Goal: Task Accomplishment & Management: Manage account settings

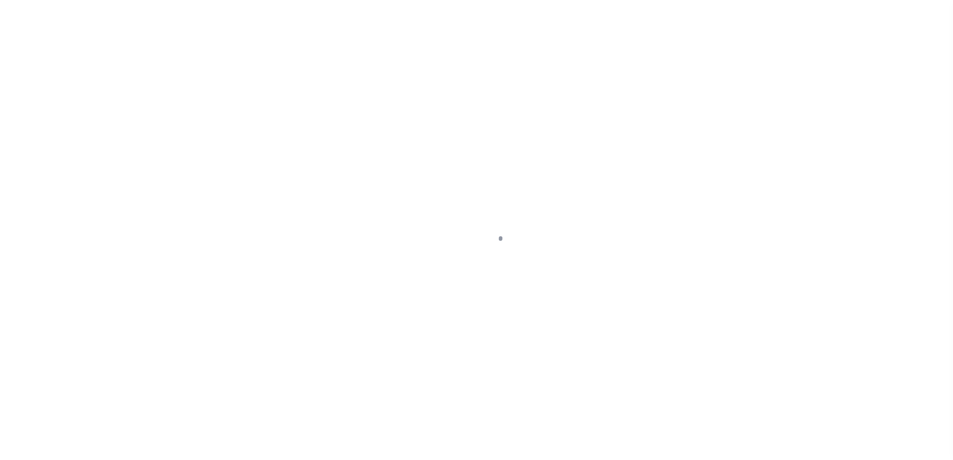
scroll to position [25, 0]
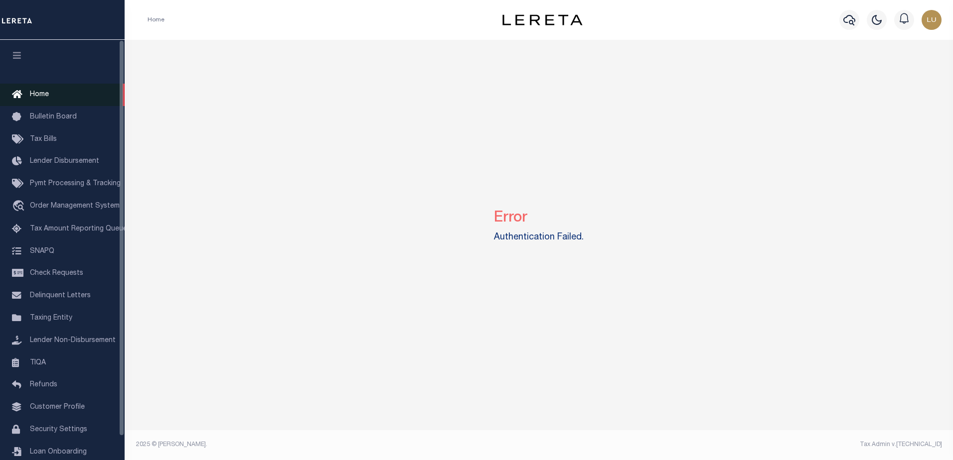
click at [28, 96] on link "Home" at bounding box center [62, 95] width 125 height 22
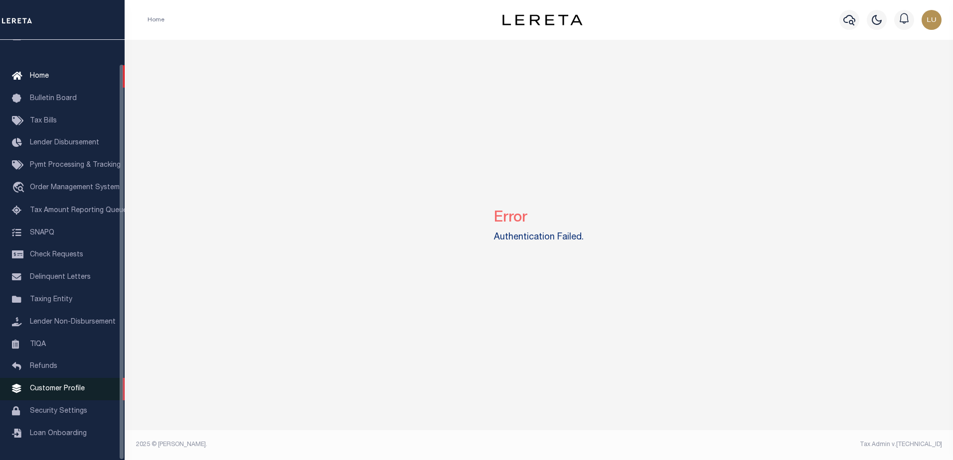
click at [63, 386] on span "Customer Profile" at bounding box center [57, 389] width 55 height 7
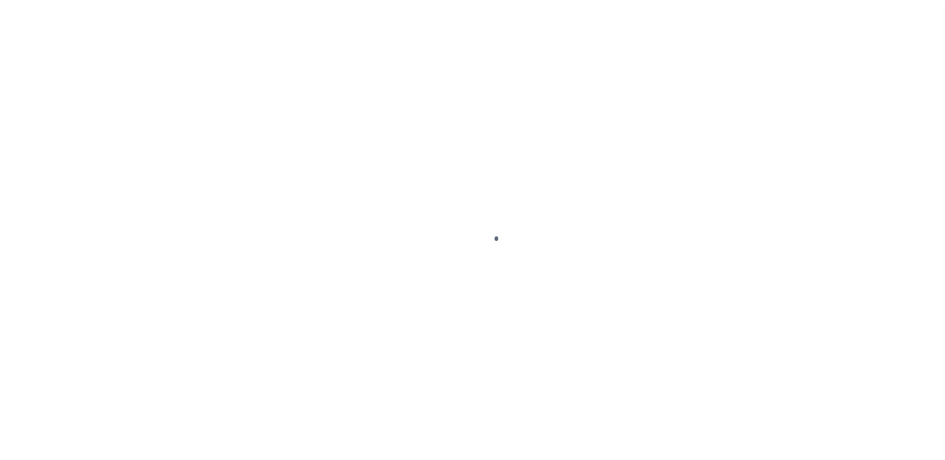
scroll to position [25, 0]
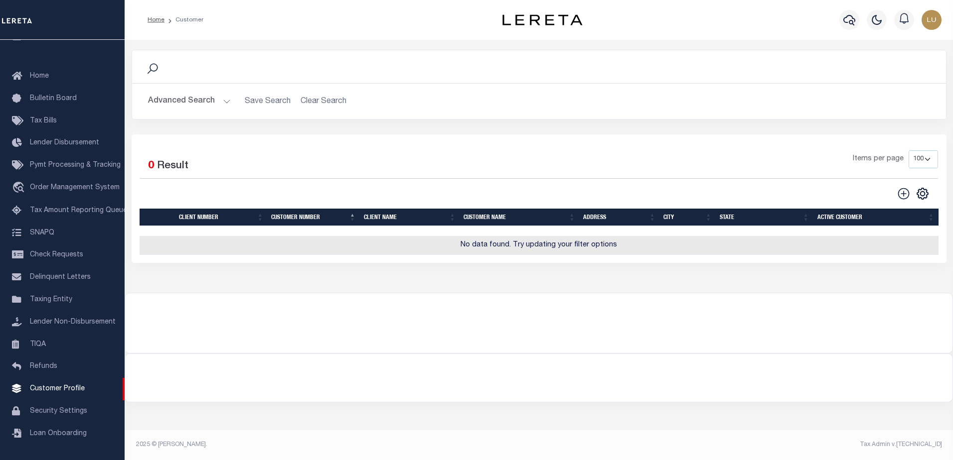
click at [222, 107] on button "Advanced Search" at bounding box center [189, 101] width 83 height 19
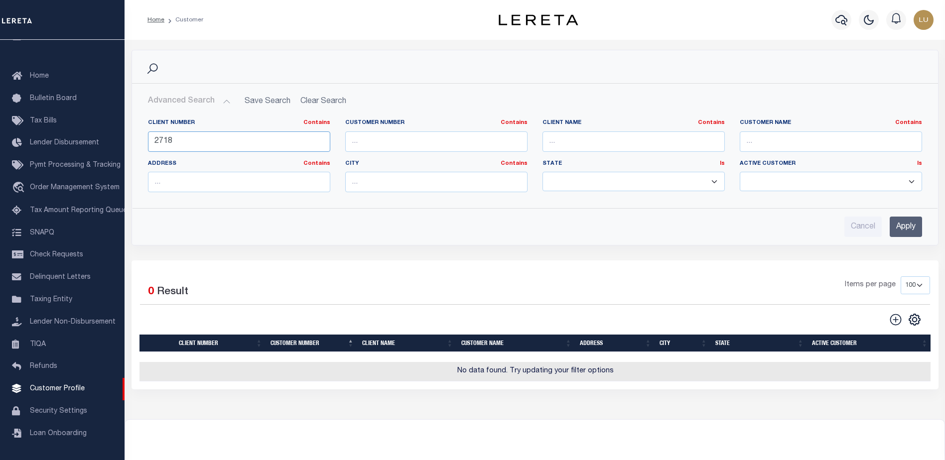
click at [192, 145] on input "2718" at bounding box center [239, 142] width 182 height 20
click at [759, 134] on input "text" at bounding box center [831, 142] width 182 height 20
type input "luis"
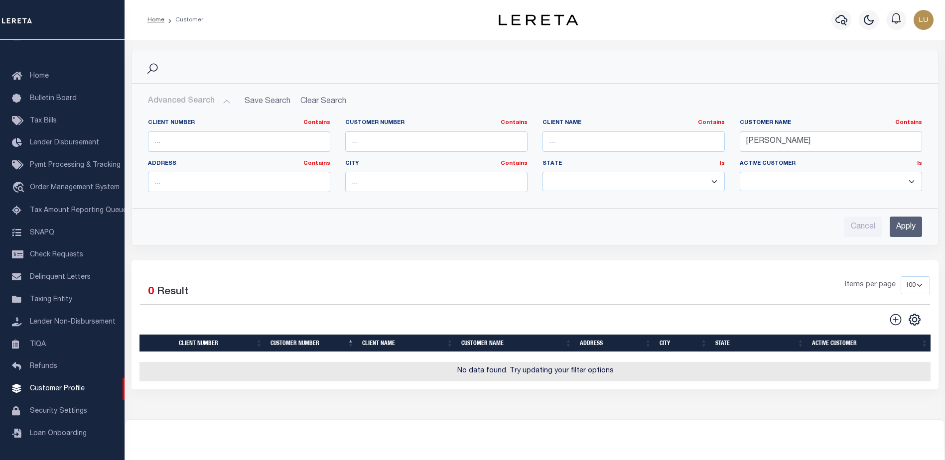
click at [912, 229] on input "Apply" at bounding box center [906, 227] width 32 height 20
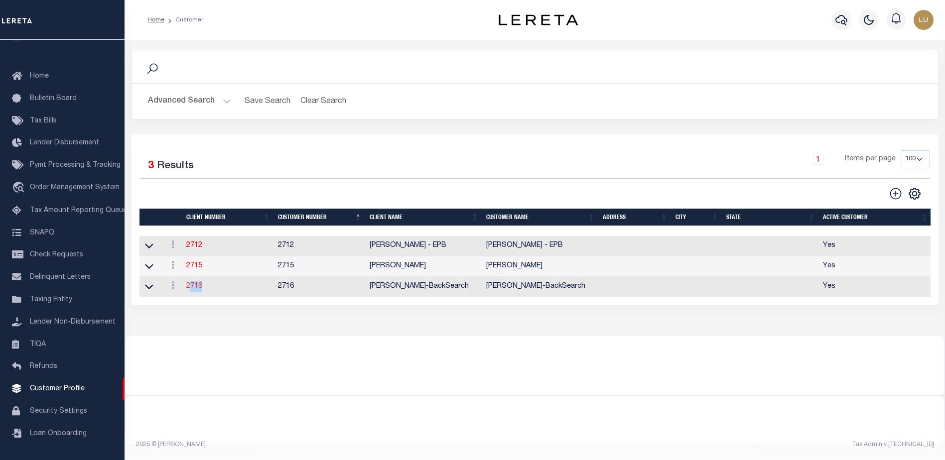
drag, startPoint x: 209, startPoint y: 289, endPoint x: 189, endPoint y: 290, distance: 20.0
click at [189, 290] on td "2716" at bounding box center [228, 287] width 92 height 20
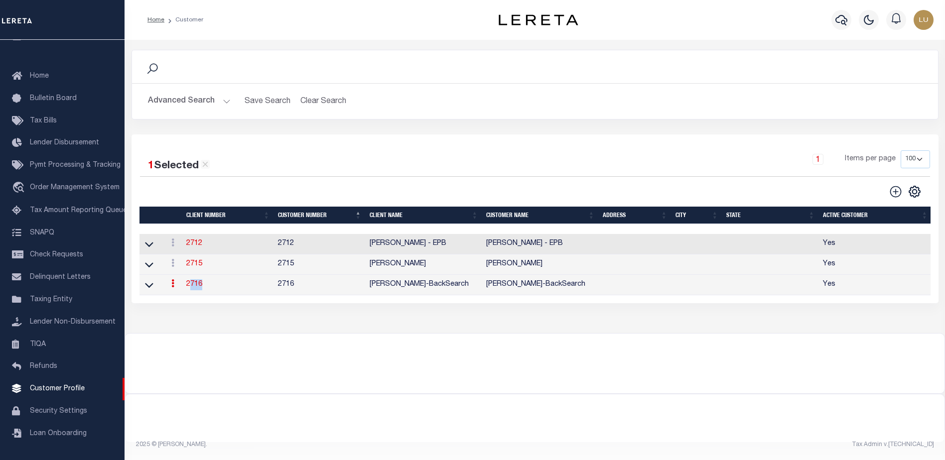
click at [503, 288] on td "Luis-BackSearch" at bounding box center [540, 285] width 117 height 20
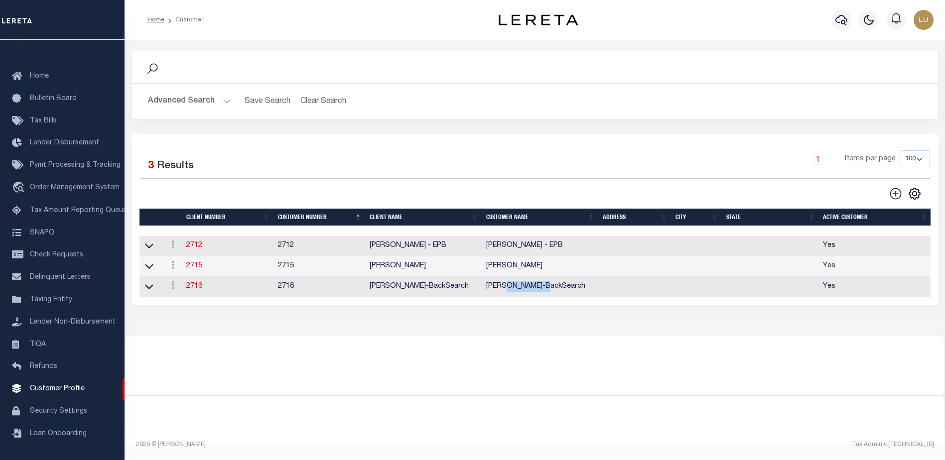
click at [503, 288] on td "Luis-BackSearch" at bounding box center [540, 287] width 117 height 20
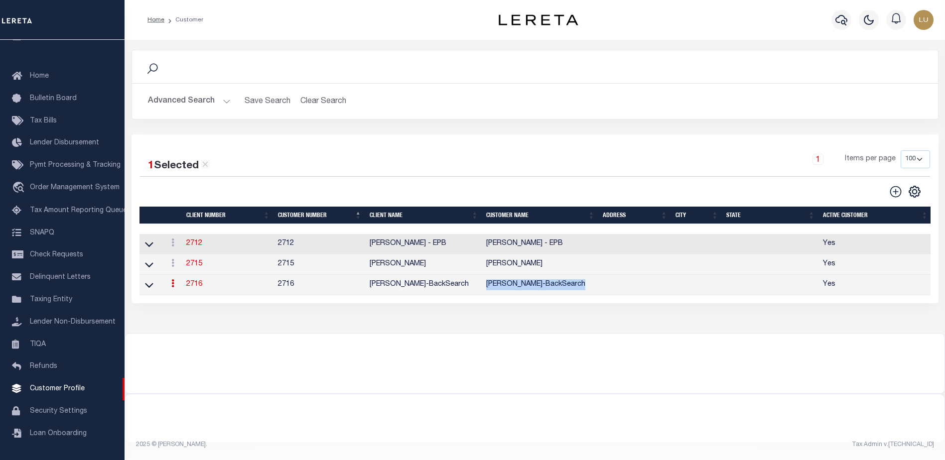
click at [502, 288] on td "Luis-BackSearch" at bounding box center [540, 285] width 117 height 20
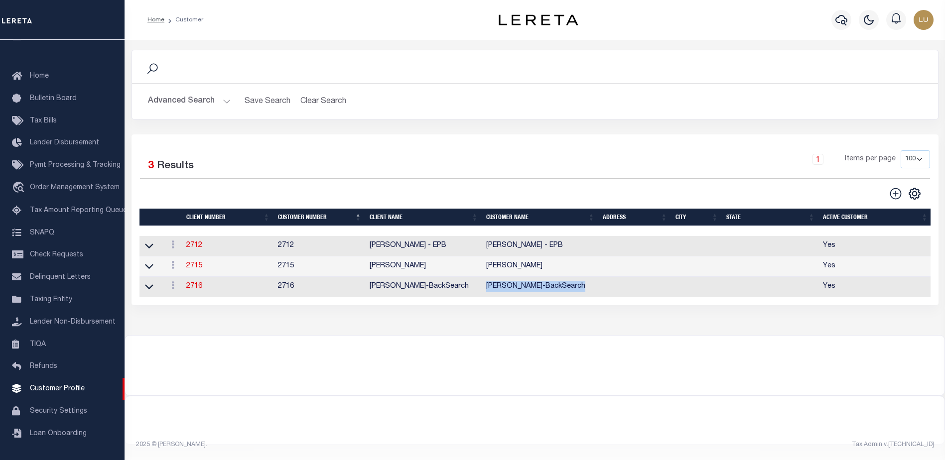
copy td "Luis-BackSearch"
drag, startPoint x: 57, startPoint y: 389, endPoint x: 126, endPoint y: 388, distance: 68.8
click at [237, 413] on div at bounding box center [535, 421] width 820 height 48
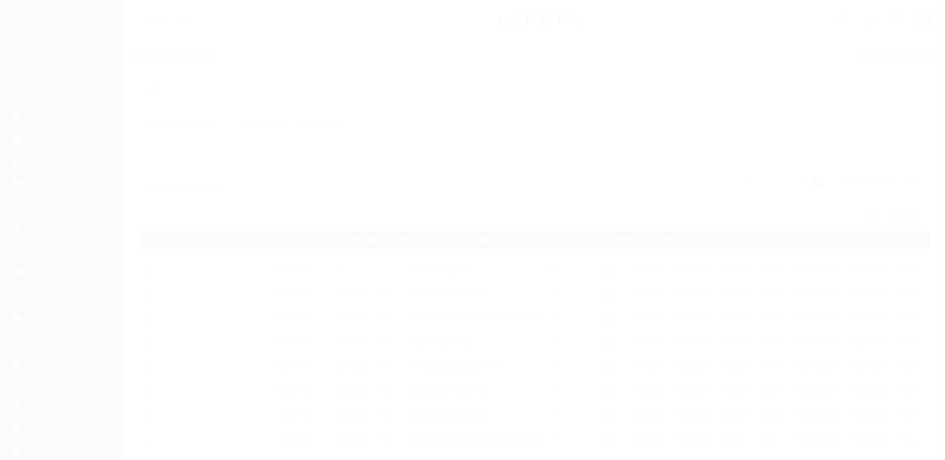
scroll to position [25, 0]
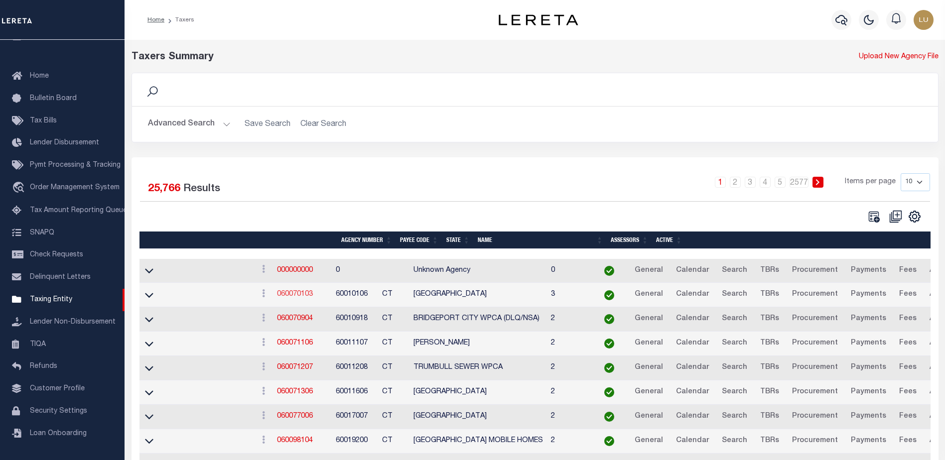
click at [313, 295] on link "060070103" at bounding box center [295, 294] width 36 height 7
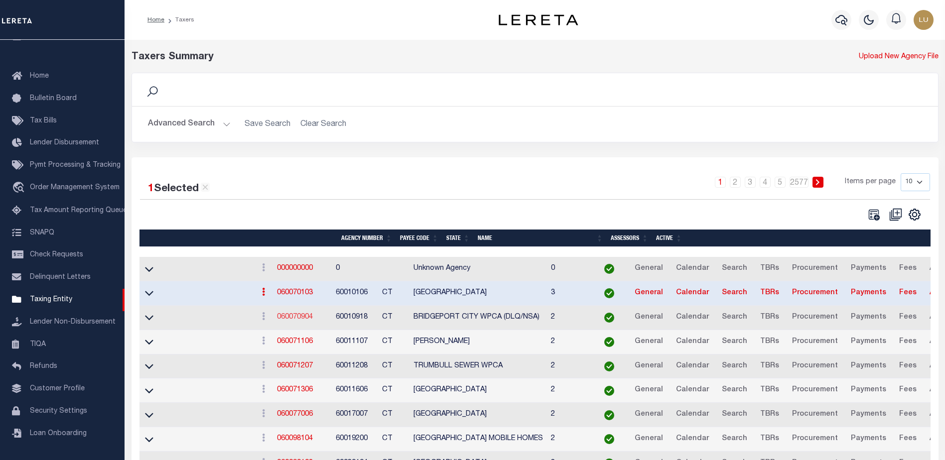
click at [313, 320] on link "060070904" at bounding box center [295, 317] width 36 height 7
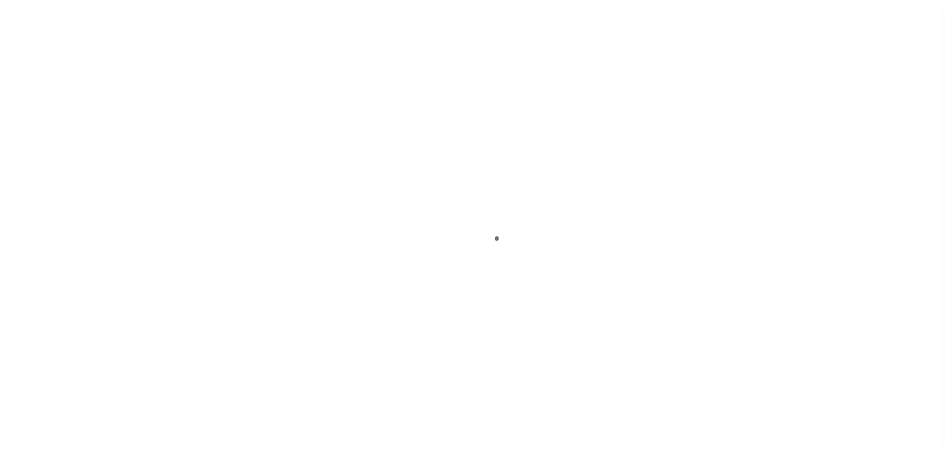
select select
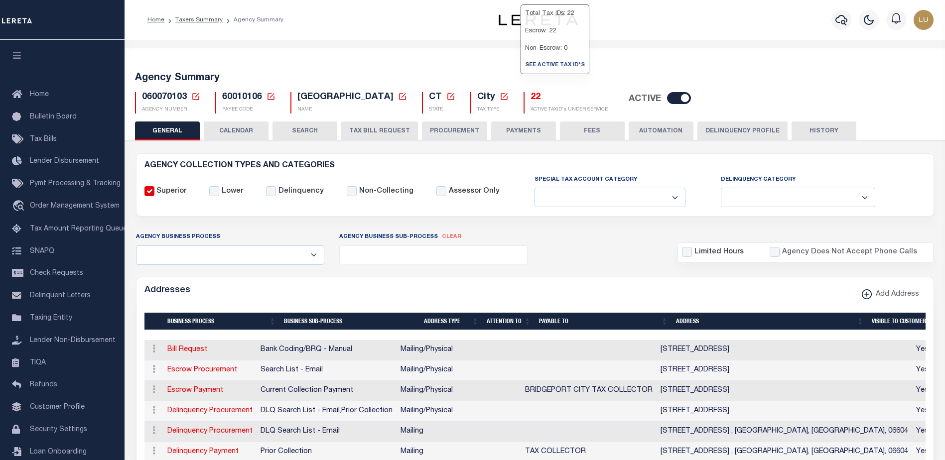
click at [531, 97] on h5 "22" at bounding box center [569, 97] width 77 height 11
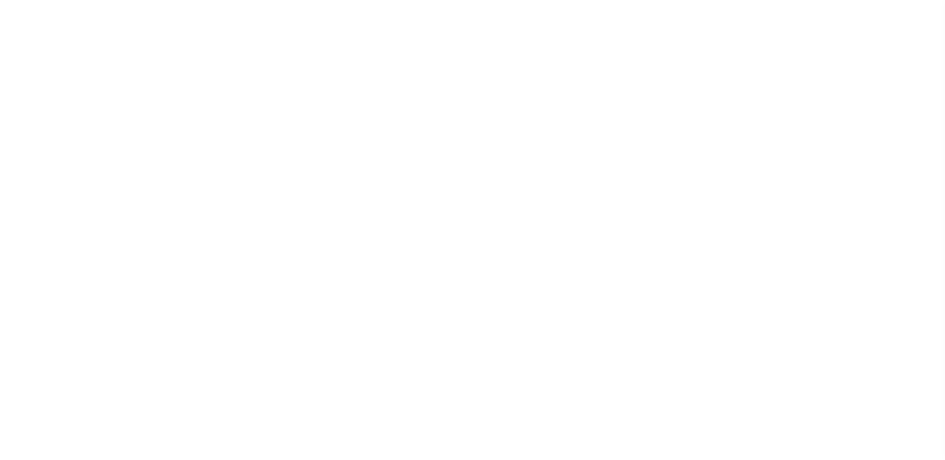
select select "2"
select select
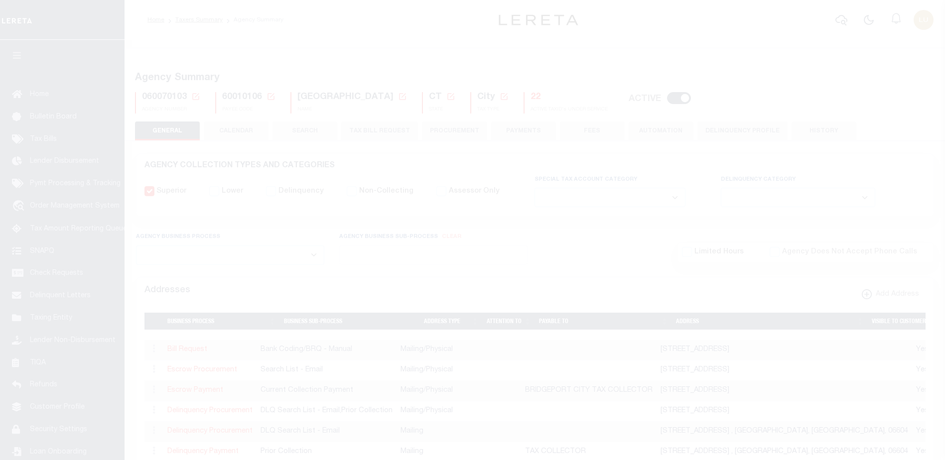
select select
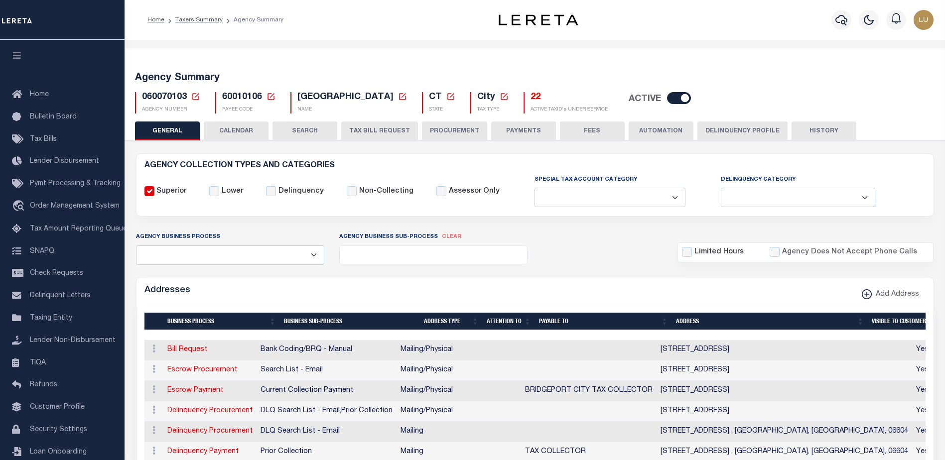
click at [390, 130] on button "TAX BILL REQUEST" at bounding box center [379, 131] width 77 height 19
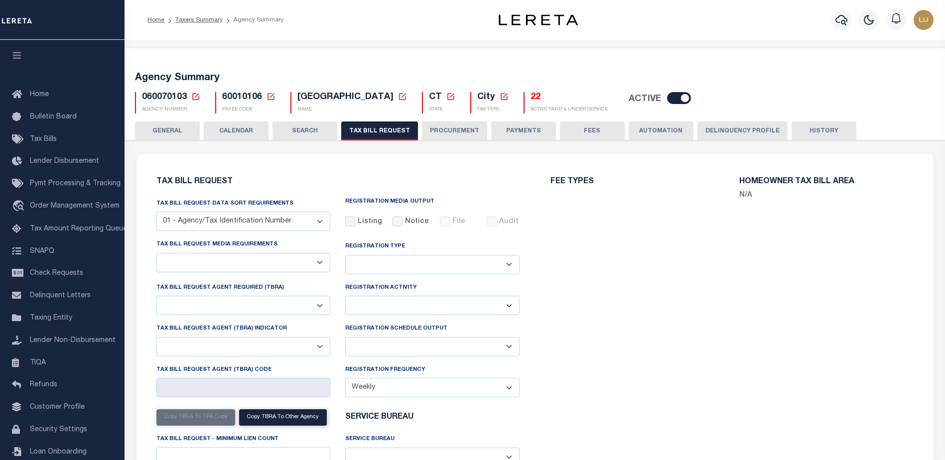
select select "22"
select select "false"
select select
select select "4"
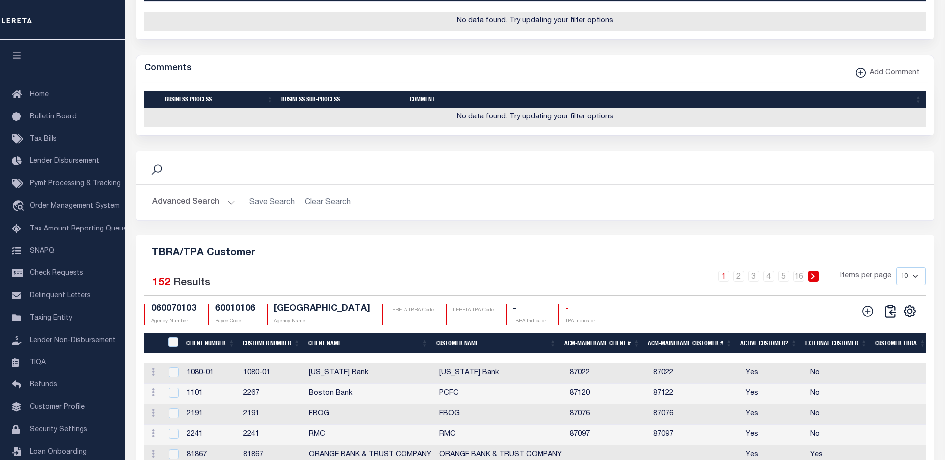
scroll to position [1096, 0]
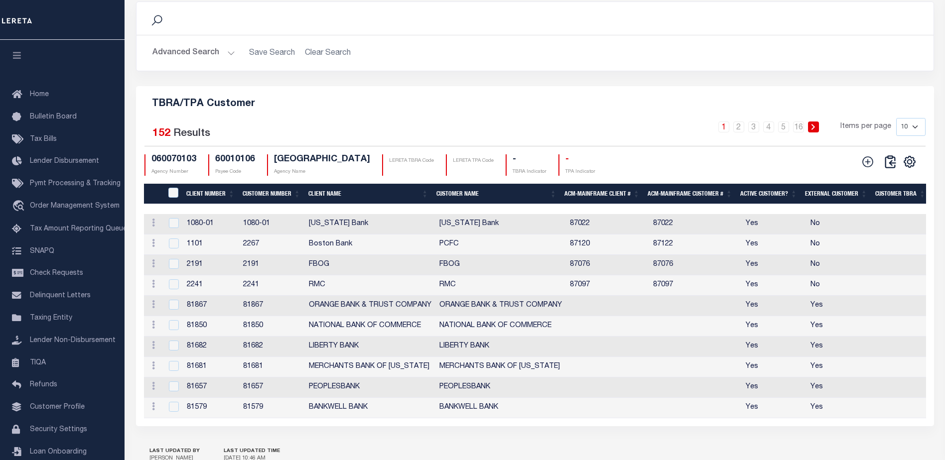
click at [337, 235] on td "Louisiana Bank" at bounding box center [370, 224] width 131 height 20
checkbox input "true"
click at [337, 253] on td "Boston Bank" at bounding box center [370, 245] width 131 height 20
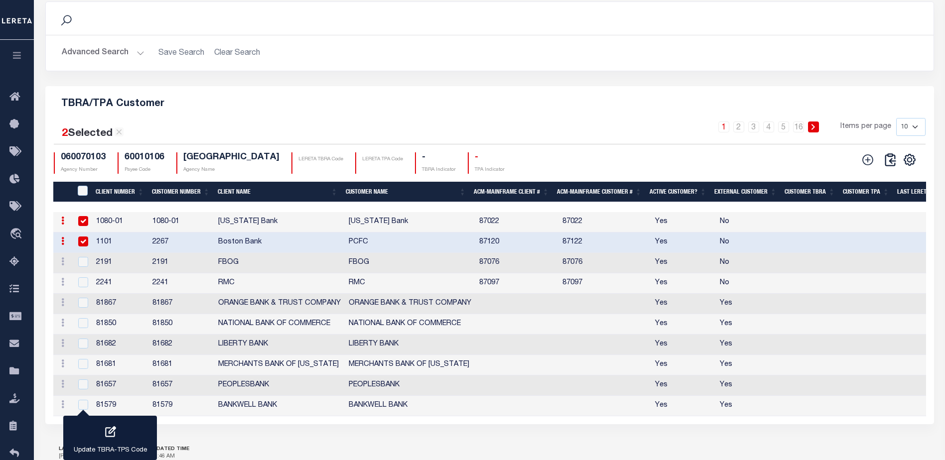
click at [337, 253] on td "Boston Bank" at bounding box center [279, 243] width 131 height 20
checkbox input "false"
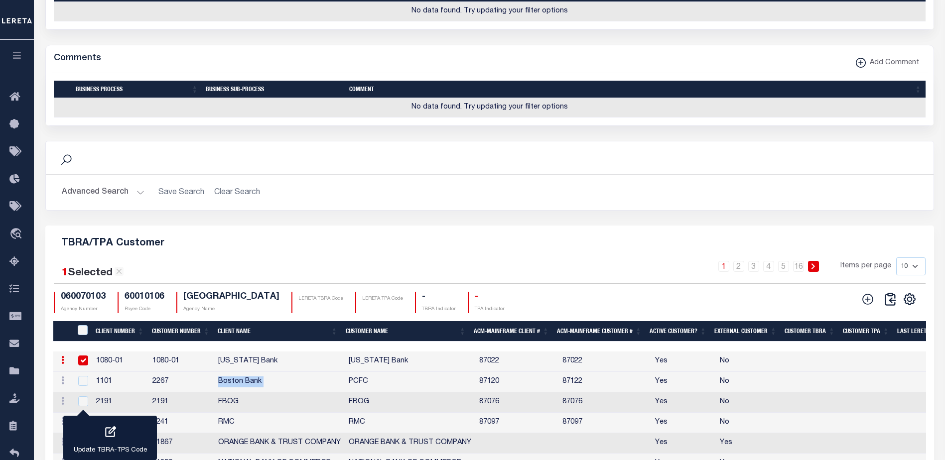
scroll to position [1017, 0]
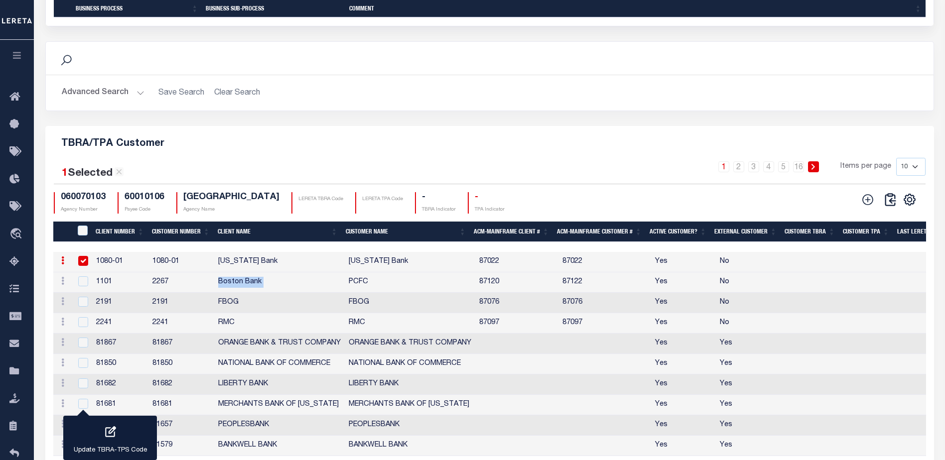
click at [240, 269] on td "Louisiana Bank" at bounding box center [279, 262] width 131 height 20
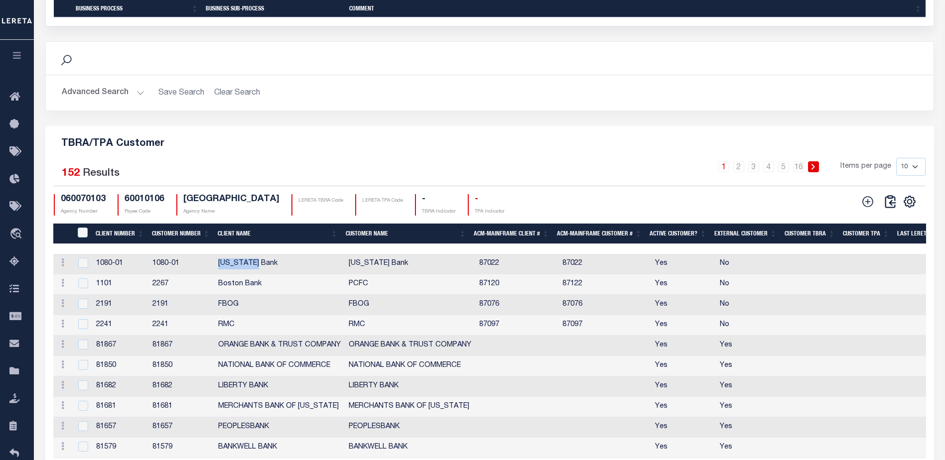
click at [240, 269] on td "Louisiana Bank" at bounding box center [279, 264] width 131 height 20
click at [239, 269] on td "Louisiana Bank" at bounding box center [279, 264] width 131 height 20
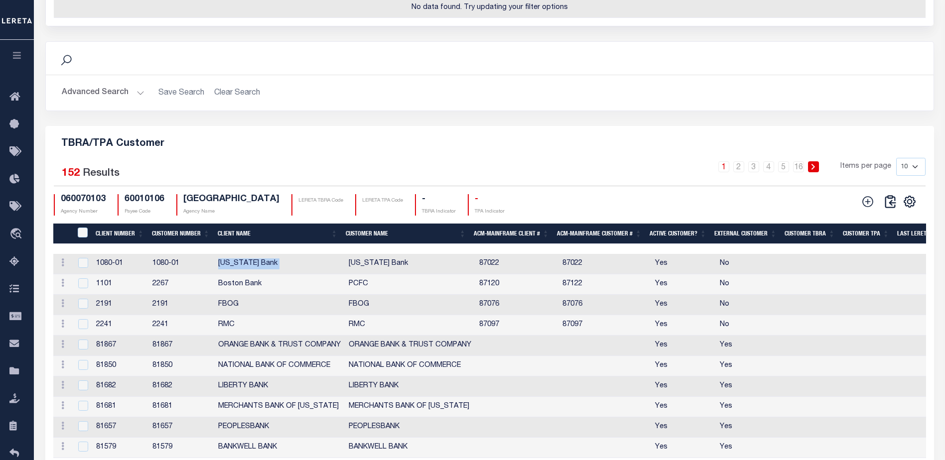
scroll to position [947, 0]
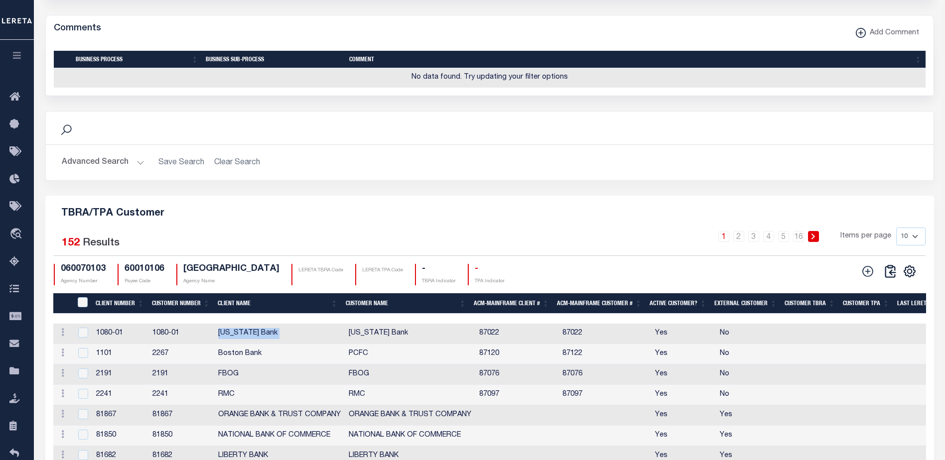
drag, startPoint x: 239, startPoint y: 269, endPoint x: 252, endPoint y: 332, distance: 65.0
click at [252, 332] on td "Louisiana Bank" at bounding box center [279, 334] width 131 height 20
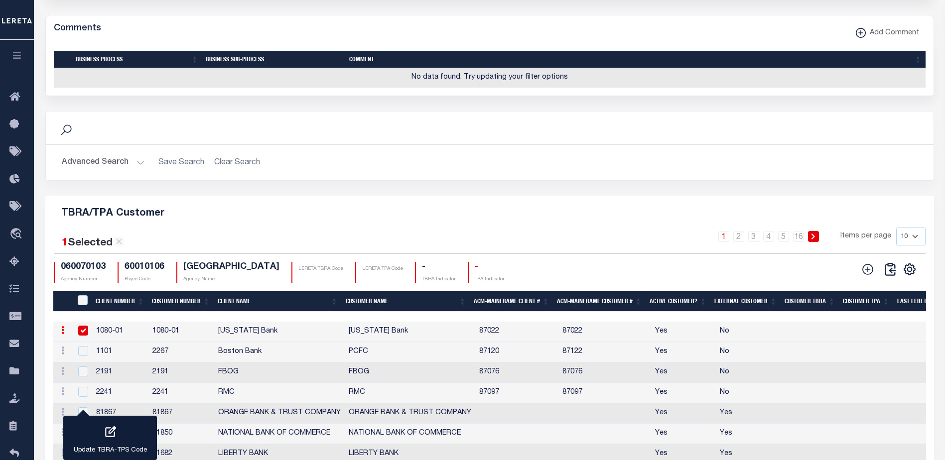
click at [252, 333] on td "Louisiana Bank" at bounding box center [279, 332] width 131 height 20
checkbox input "true"
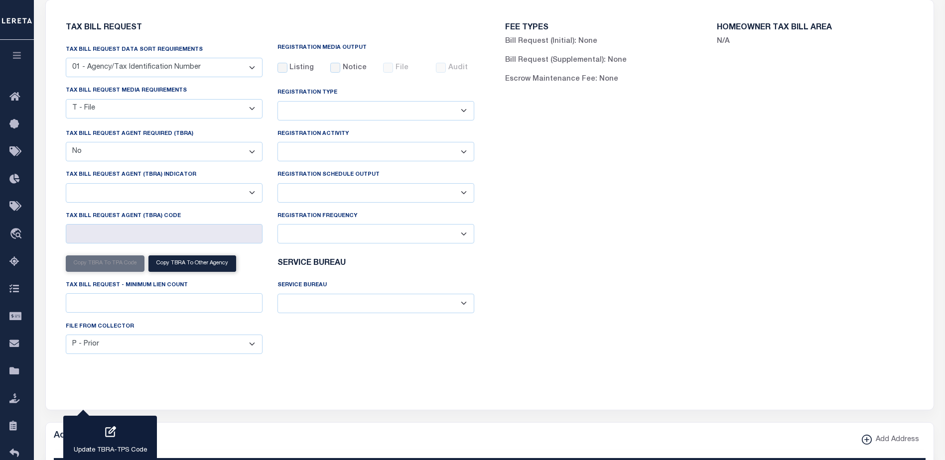
scroll to position [0, 0]
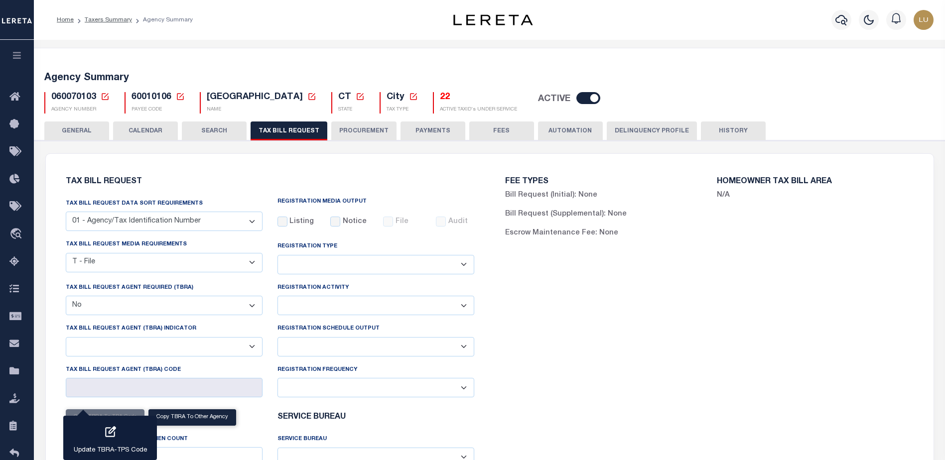
click at [106, 95] on icon at bounding box center [105, 96] width 9 height 9
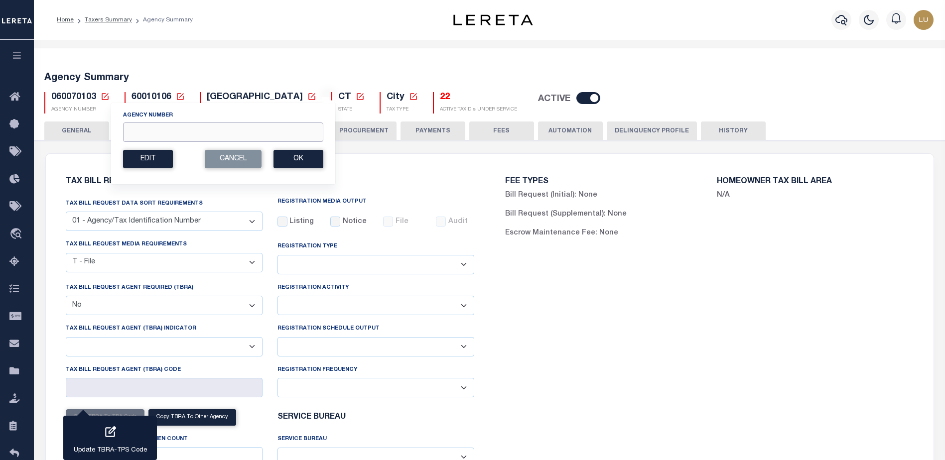
click at [155, 128] on input "Agency Number" at bounding box center [223, 132] width 200 height 19
type input "210810103"
click at [290, 160] on button "Ok" at bounding box center [299, 159] width 50 height 18
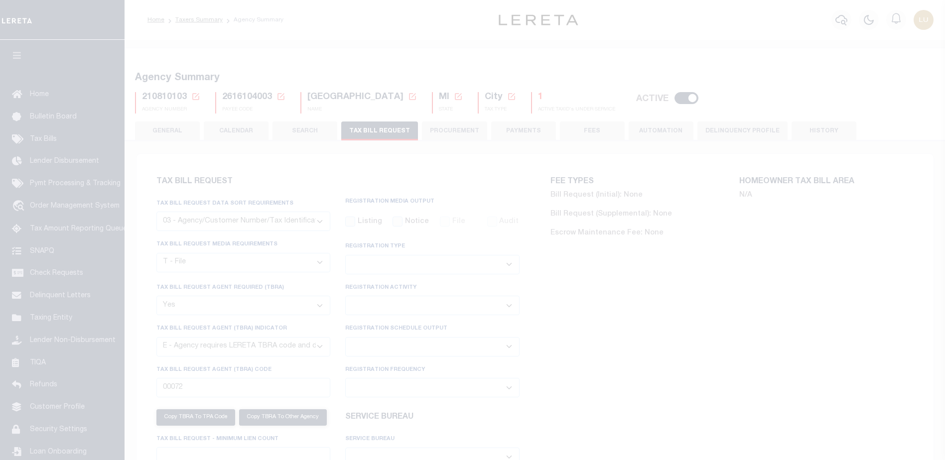
select select "27"
select select "22"
select select "true"
select select "13"
select select
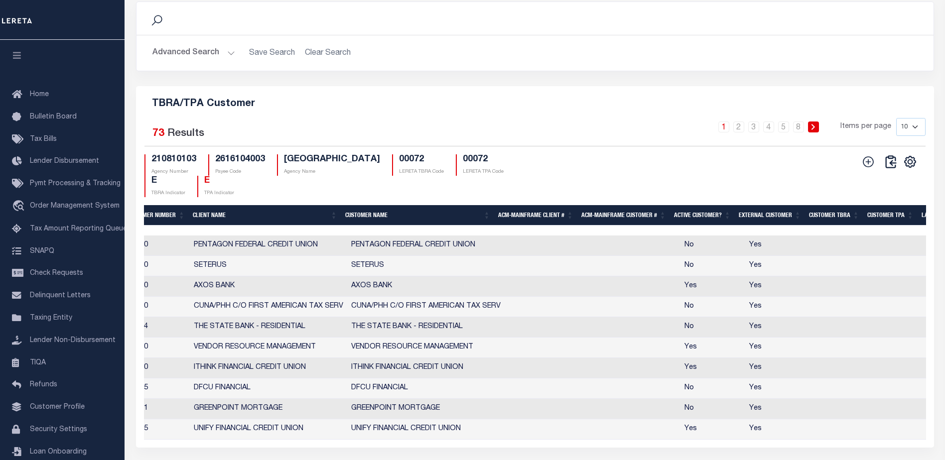
scroll to position [0, 114]
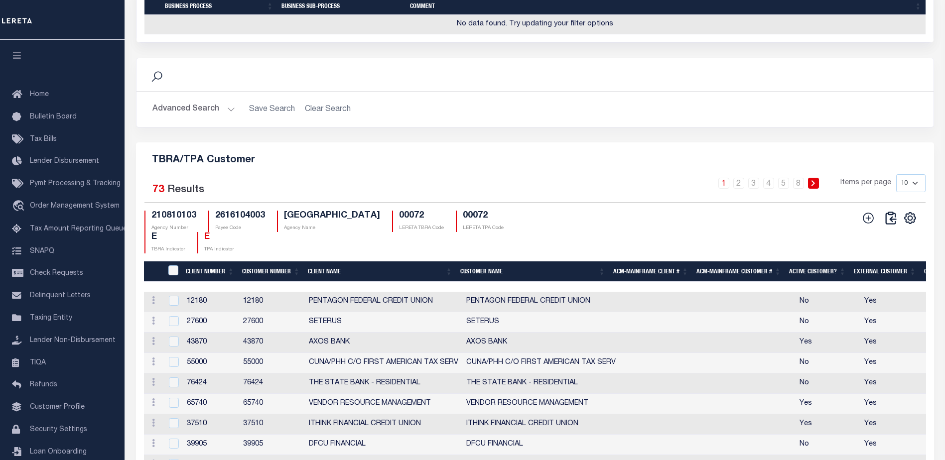
click at [316, 312] on td "PENTAGON FEDERAL CREDIT UNION" at bounding box center [383, 302] width 157 height 20
checkbox input "true"
click at [316, 331] on tbody "Edit Delete 12180 12180 PENTAGON FEDERAL CREDIT UNION PENTAGON FEDERAL CREDIT U…" at bounding box center [832, 394] width 1376 height 204
click at [316, 331] on td "SETERUS" at bounding box center [383, 322] width 157 height 20
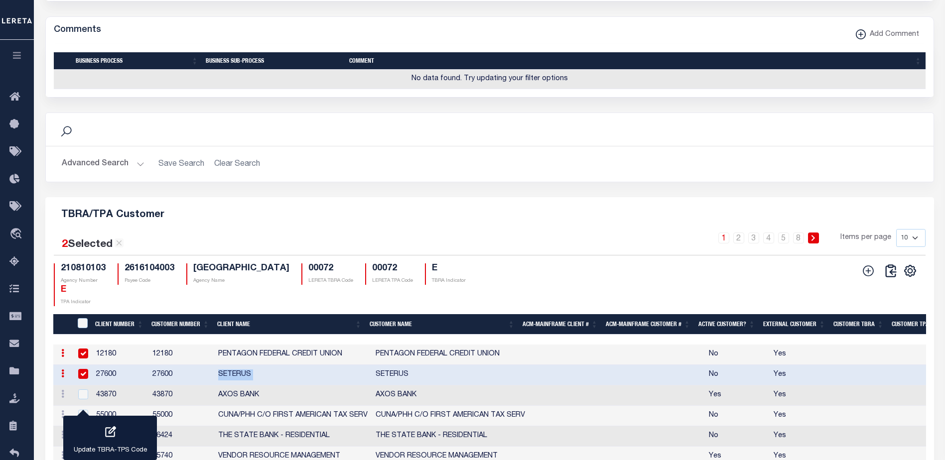
click at [241, 365] on td "SETERUS" at bounding box center [292, 375] width 157 height 20
click at [240, 365] on td "SETERUS" at bounding box center [292, 375] width 157 height 20
checkbox input "true"
copy td "SETERUS"
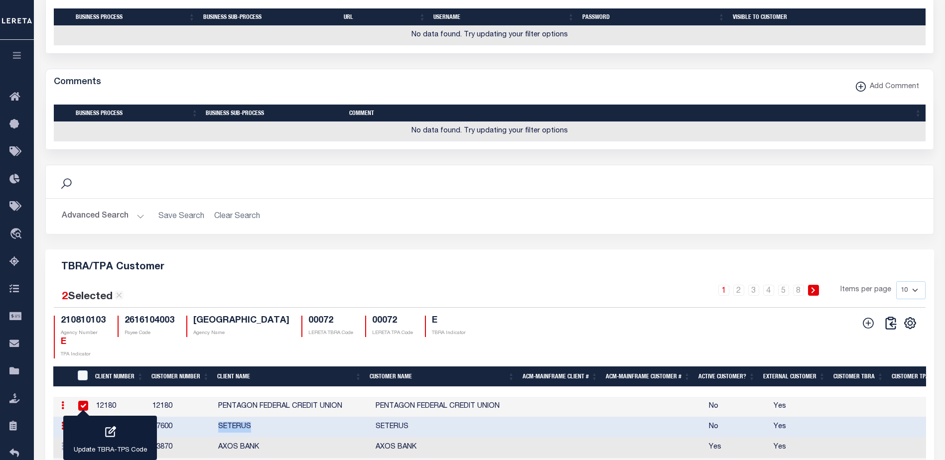
click at [162, 323] on h4 "2616104003" at bounding box center [150, 321] width 50 height 11
copy h4 "2616104003"
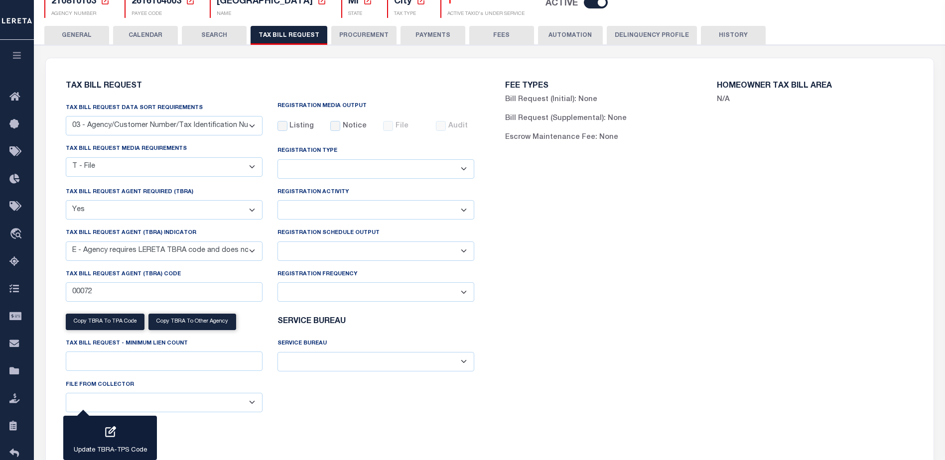
scroll to position [0, 0]
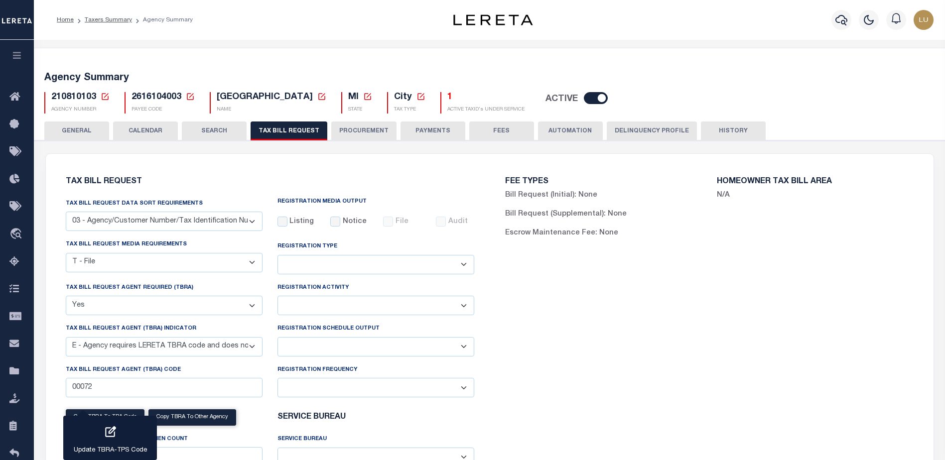
click at [104, 97] on icon at bounding box center [105, 96] width 9 height 9
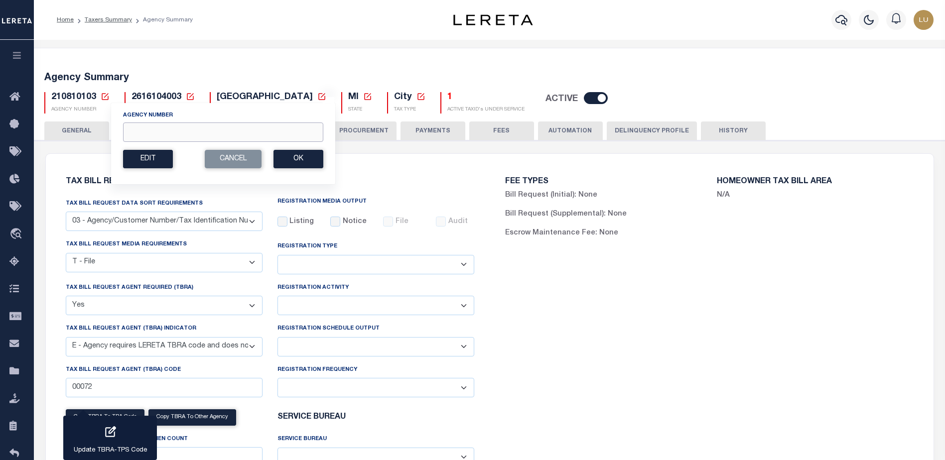
click at [185, 133] on input "Agency Number" at bounding box center [223, 132] width 200 height 19
click at [191, 94] on icon at bounding box center [190, 96] width 9 height 9
click at [226, 123] on div "Payee Code" at bounding box center [267, 126] width 119 height 31
click at [228, 129] on input "Payee Code" at bounding box center [267, 132] width 119 height 19
paste input "3608317012"
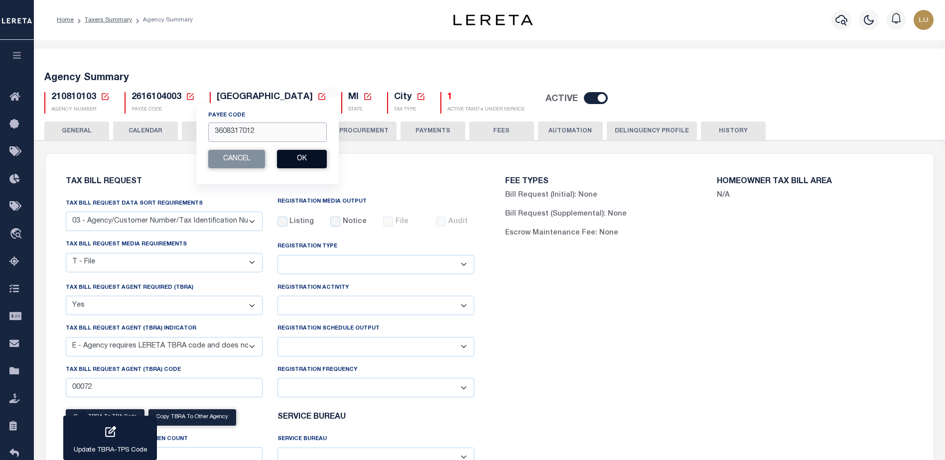
type input "3608317012"
click at [302, 162] on button "Ok" at bounding box center [302, 159] width 50 height 18
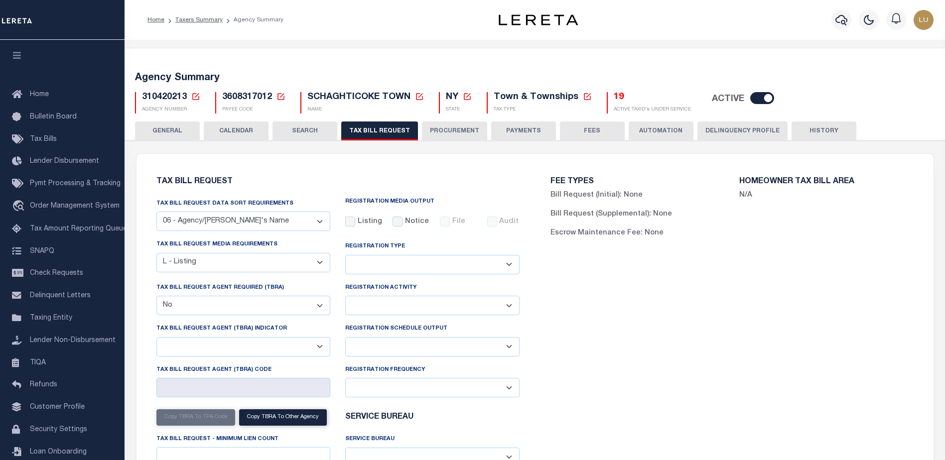
select select "29"
select select "20"
select select "false"
select select
click at [277, 93] on link at bounding box center [281, 97] width 9 height 9
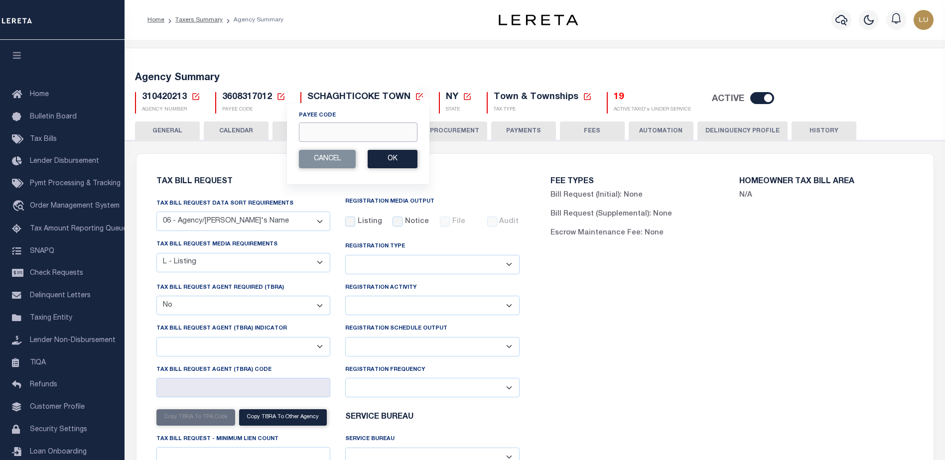
click at [336, 134] on input "Payee Code" at bounding box center [358, 132] width 119 height 19
paste input "3608304000"
type input "3608304000"
click at [391, 157] on button "Ok" at bounding box center [393, 159] width 50 height 18
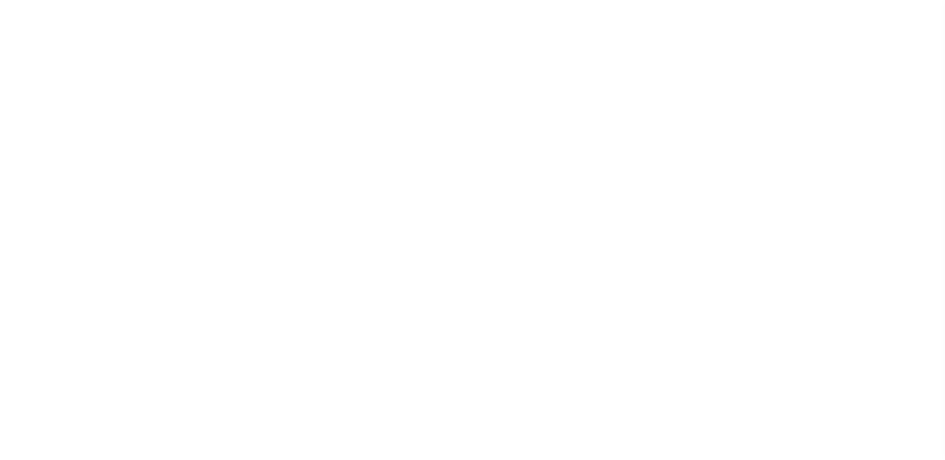
select select "27"
checkbox input "false"
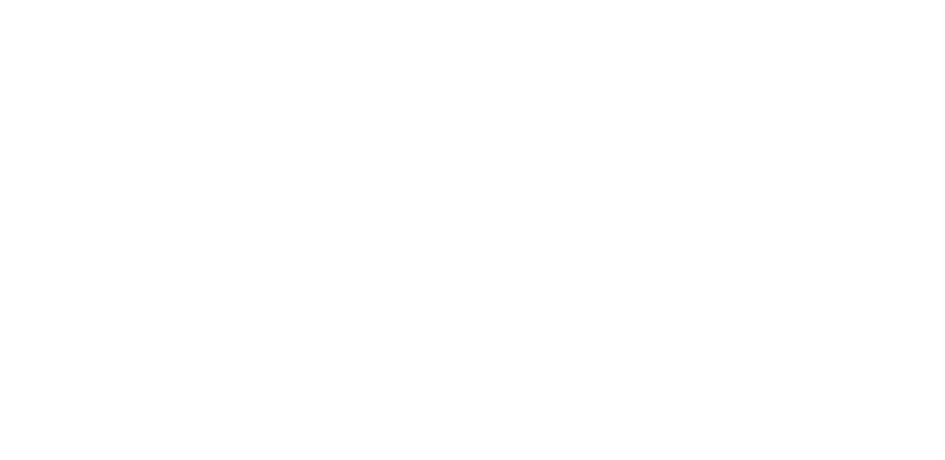
select select "22"
select select "false"
select select
select select "2"
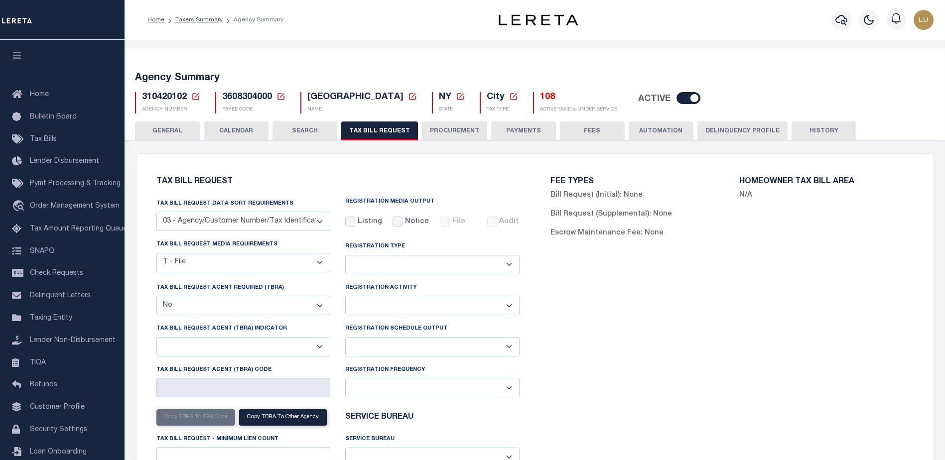
click at [279, 94] on icon at bounding box center [281, 96] width 7 height 7
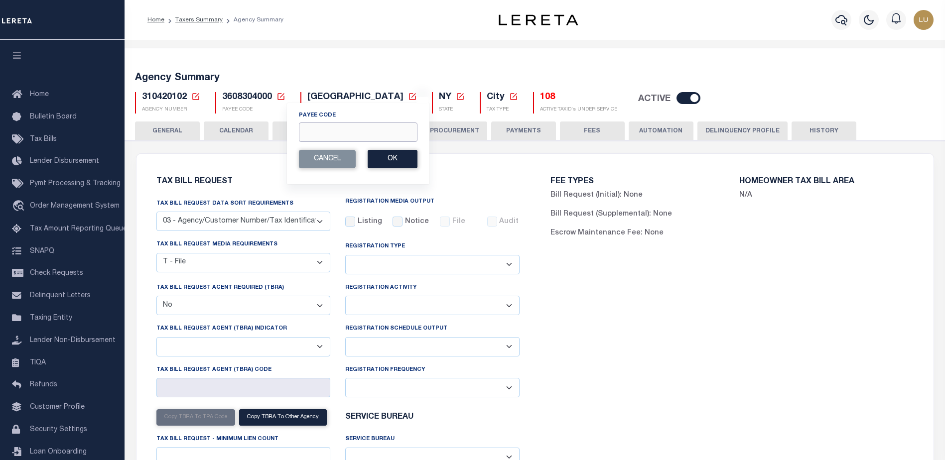
click at [330, 129] on input "Payee Code" at bounding box center [358, 132] width 119 height 19
paste input "3608316033"
type input "3608316033"
click at [389, 159] on button "Ok" at bounding box center [393, 159] width 50 height 18
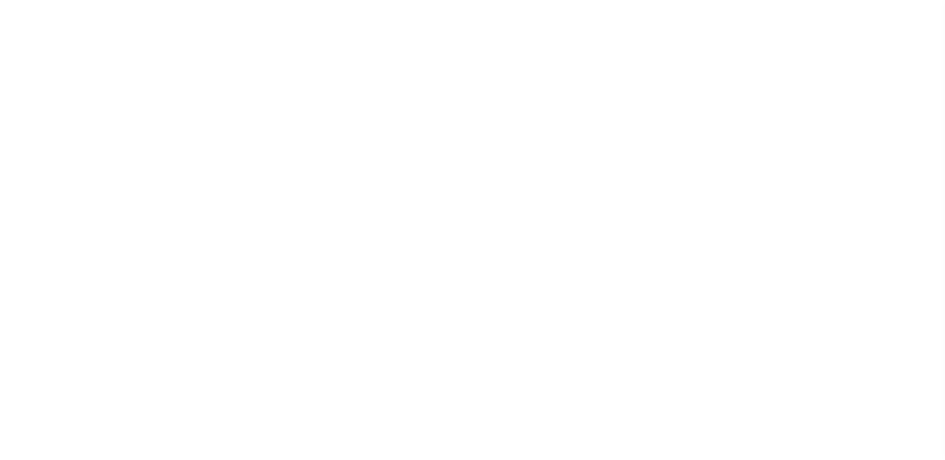
select select "27"
checkbox input "false"
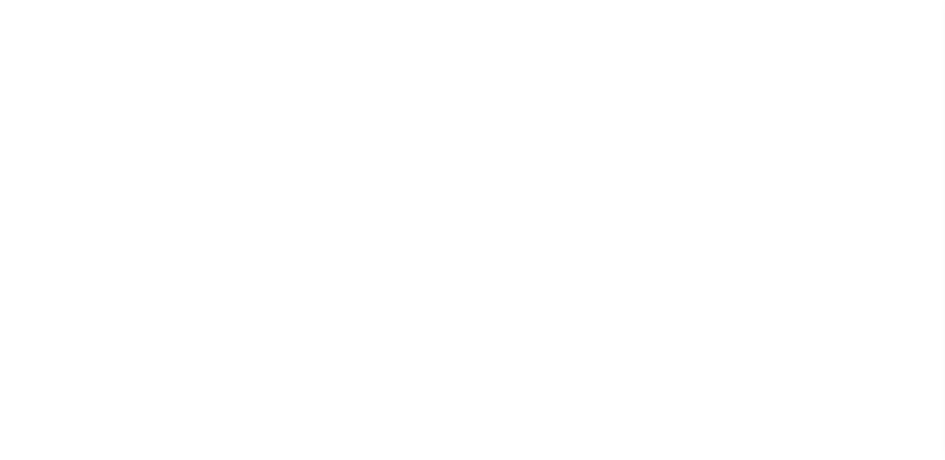
select select "20"
select select "false"
select select
select select "7803021001"
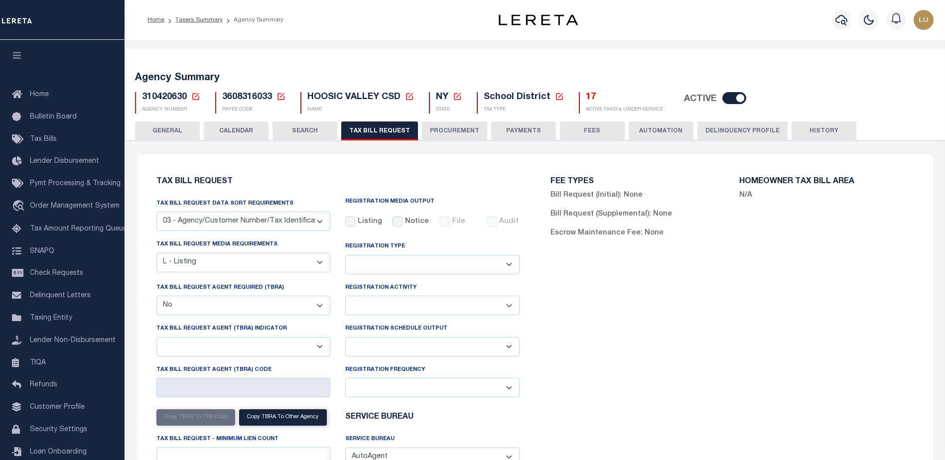
click at [283, 95] on icon at bounding box center [281, 96] width 7 height 7
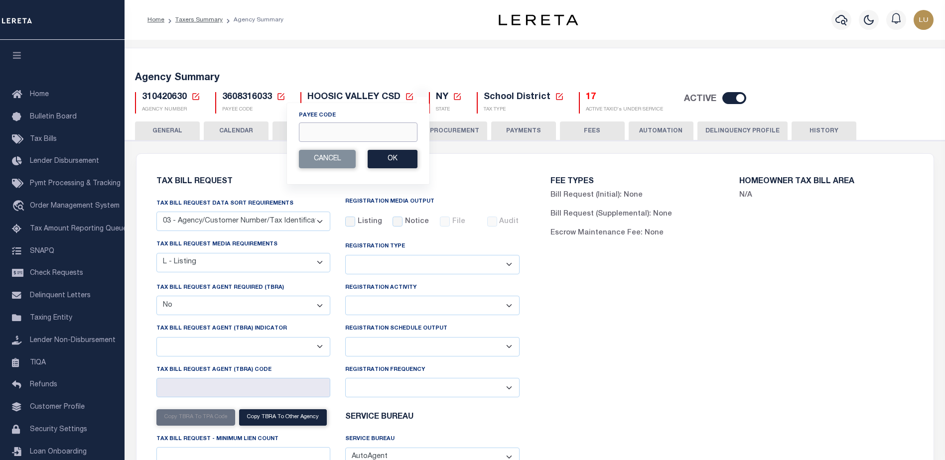
click at [326, 132] on input "Payee Code" at bounding box center [358, 132] width 119 height 19
paste input "3608316005"
type input "3608316005"
click at [401, 160] on button "Ok" at bounding box center [393, 159] width 50 height 18
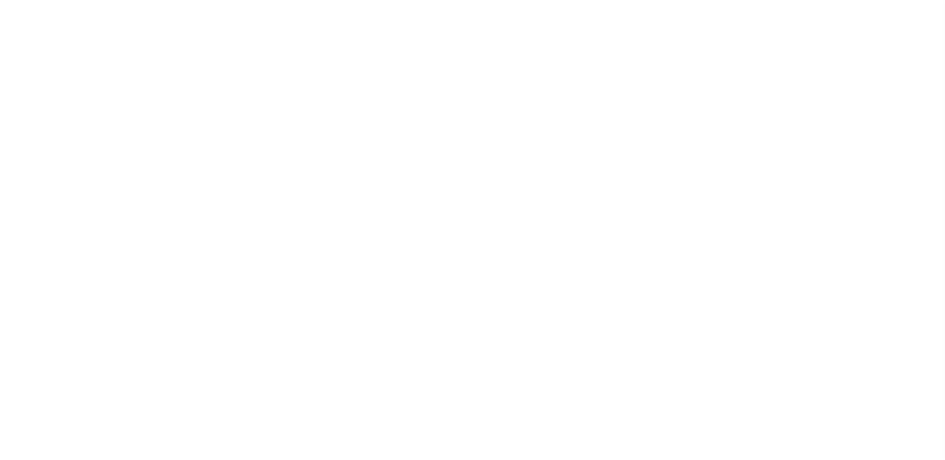
select select "29"
checkbox input "false"
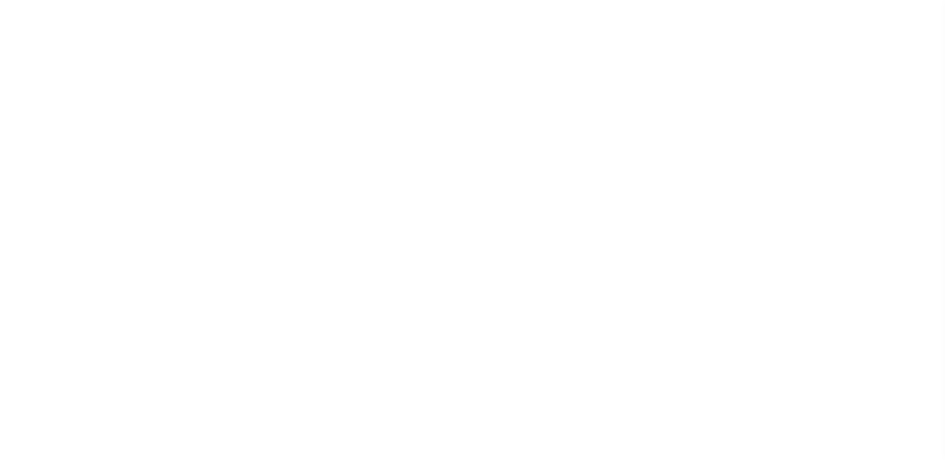
select select "16"
select select "false"
select select
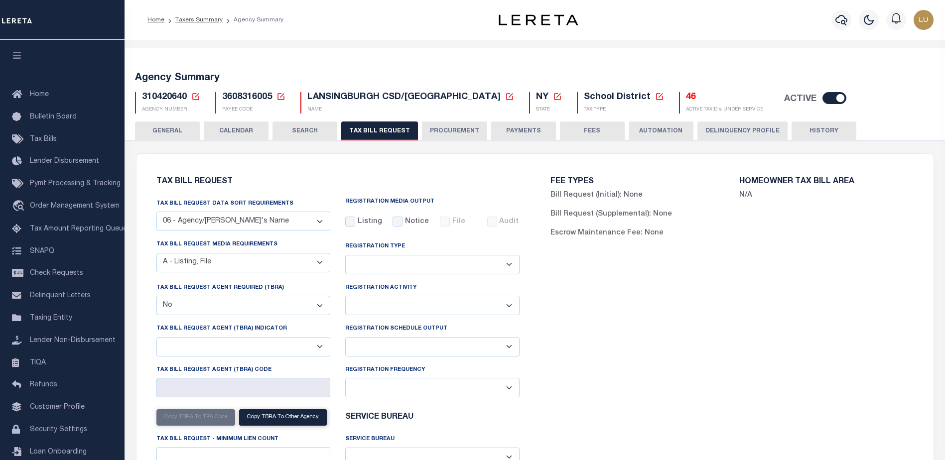
click at [279, 97] on icon at bounding box center [281, 96] width 9 height 9
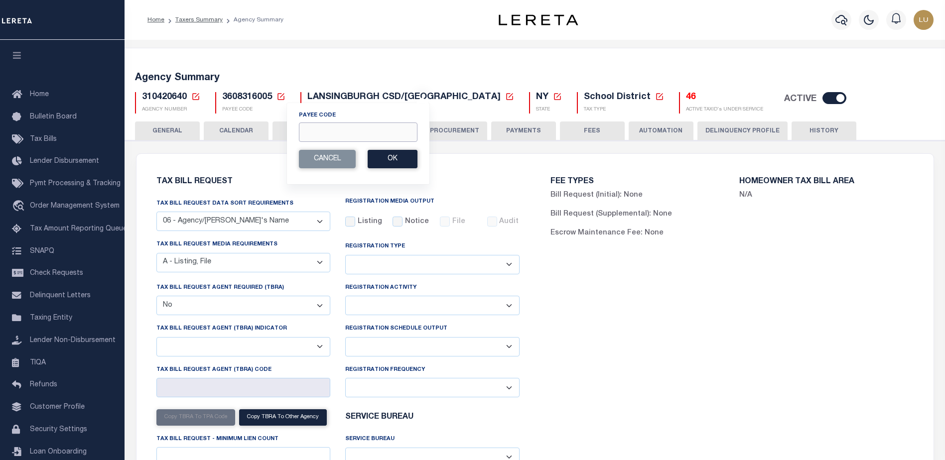
drag, startPoint x: 317, startPoint y: 135, endPoint x: 326, endPoint y: 136, distance: 8.5
click at [317, 135] on input "Payee Code" at bounding box center [358, 132] width 119 height 19
paste input "1709100000"
type input "1709100000"
click at [395, 161] on button "Ok" at bounding box center [393, 159] width 50 height 18
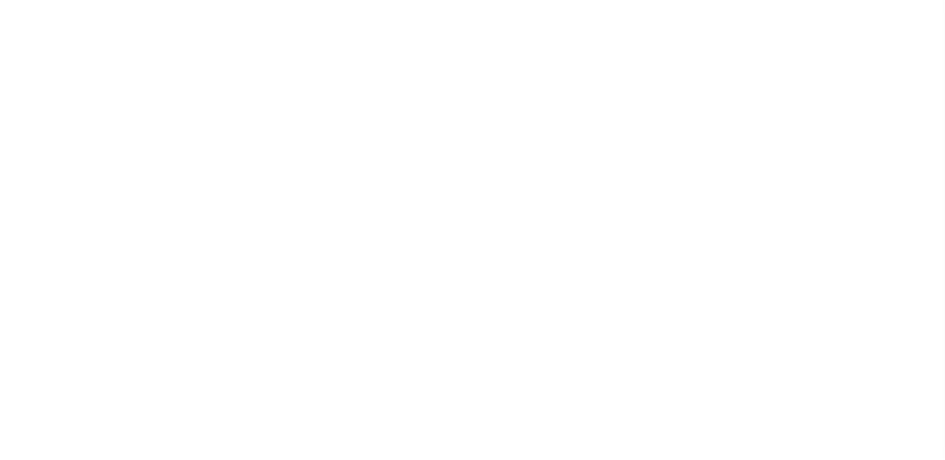
select select "27"
select select "23"
select select "false"
select select "15"
select select "1"
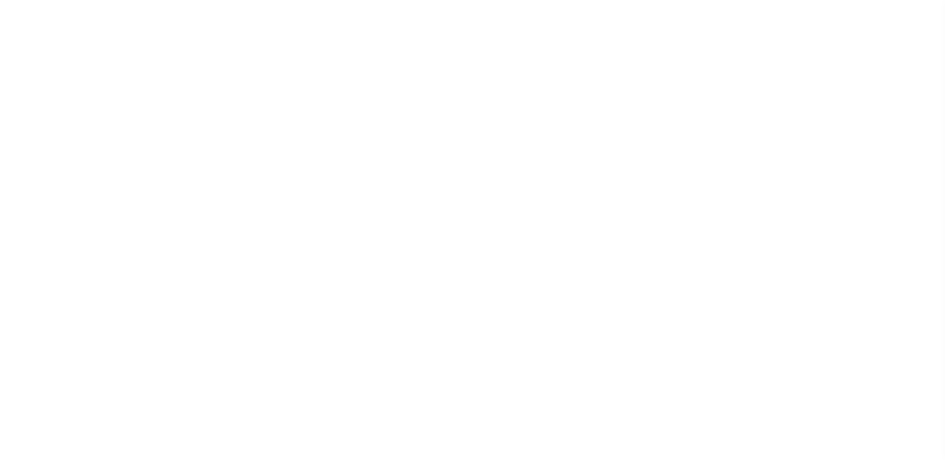
select select
select select "7803021001"
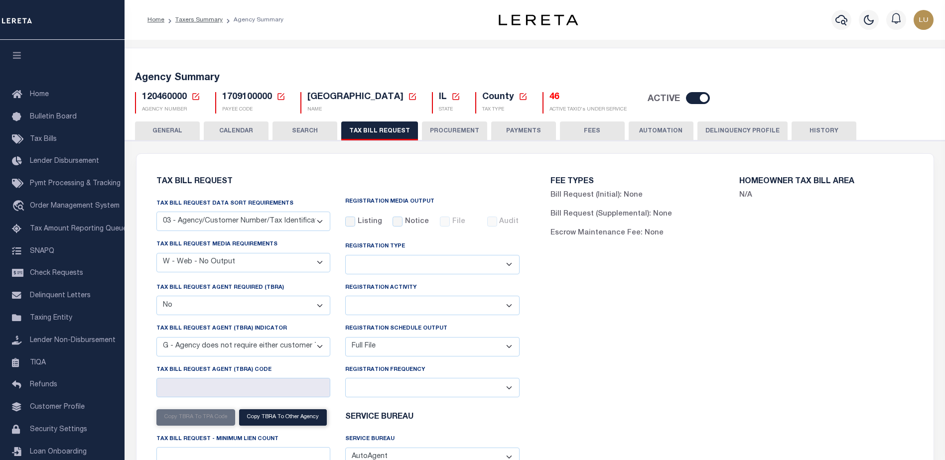
click at [284, 98] on icon at bounding box center [281, 96] width 9 height 9
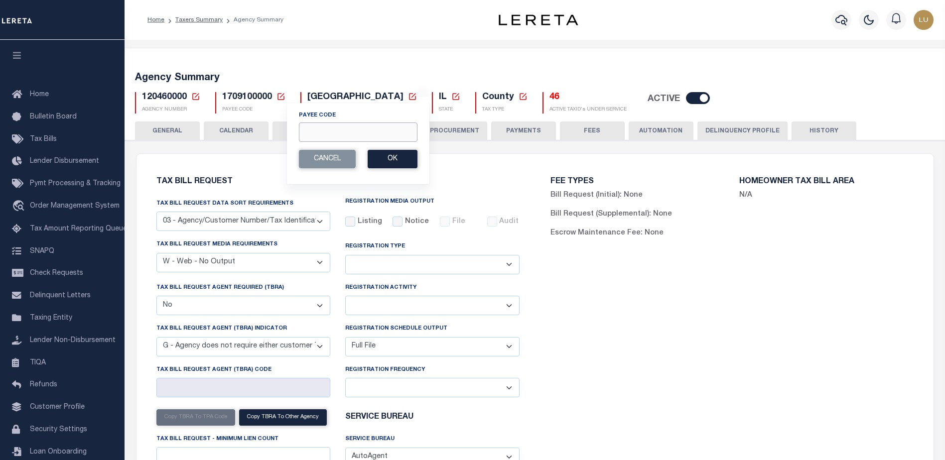
click at [322, 135] on input "Payee Code" at bounding box center [358, 132] width 119 height 19
paste input "3608316033"
type input "3608316033"
click at [389, 153] on button "Ok" at bounding box center [393, 159] width 50 height 18
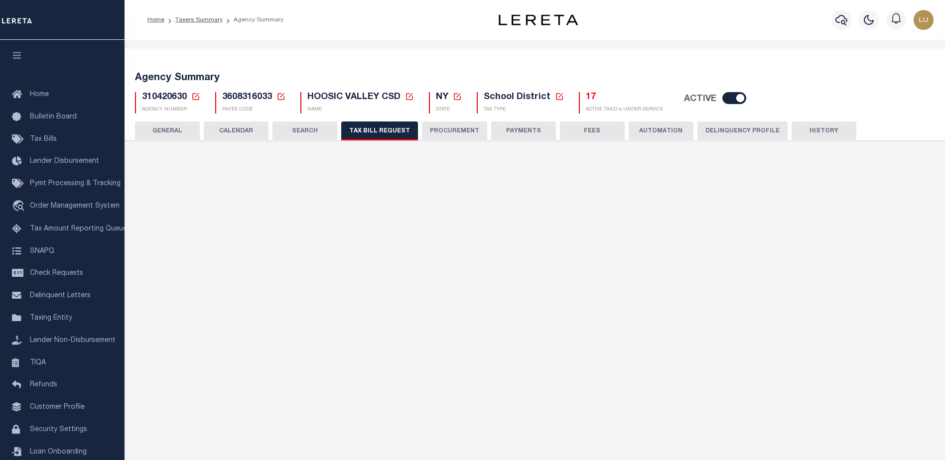
select select "27"
checkbox input "false"
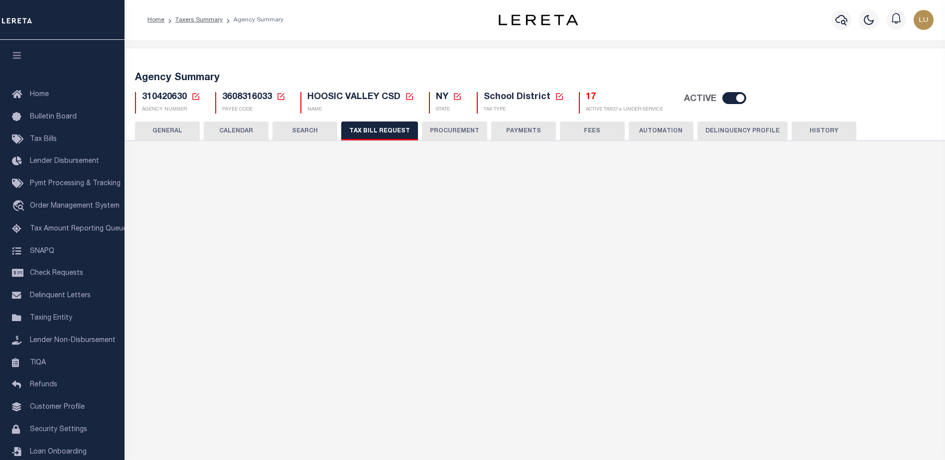
select select "20"
select select "false"
select select
select select "7803021001"
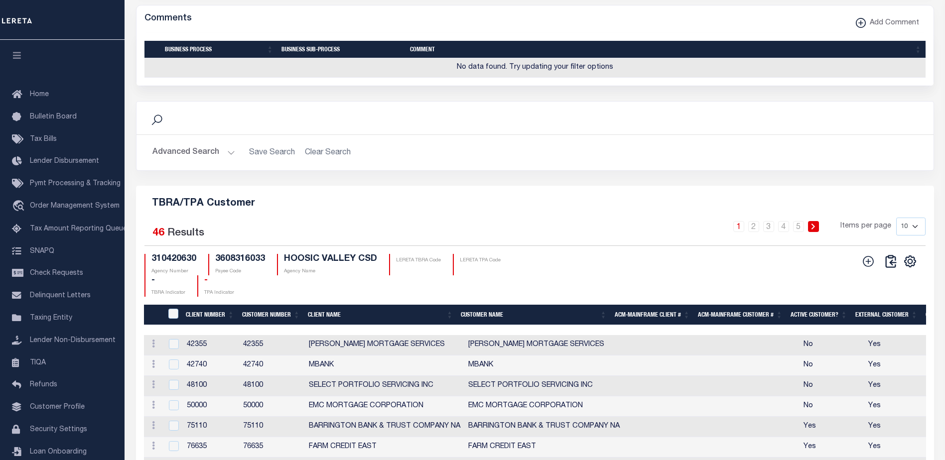
scroll to position [1146, 0]
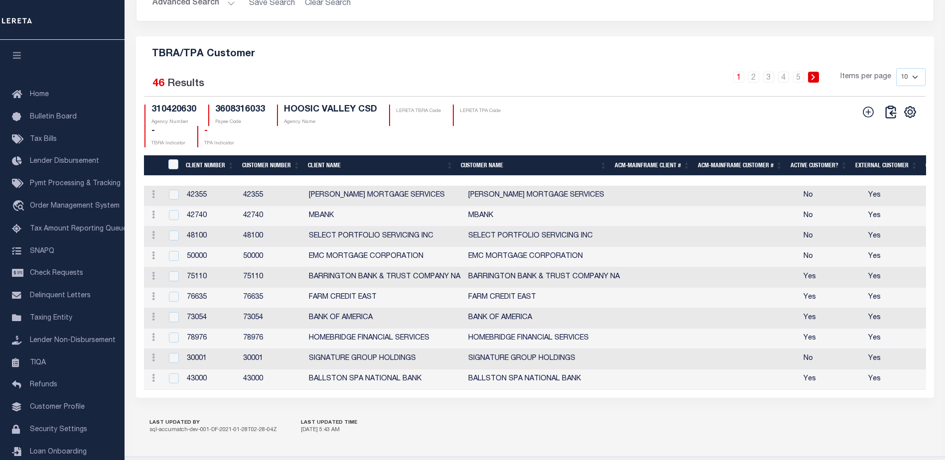
click at [910, 86] on select "10 25 50 100" at bounding box center [910, 77] width 29 height 18
select select "100"
click at [896, 86] on select "10 25 50 100" at bounding box center [910, 77] width 29 height 18
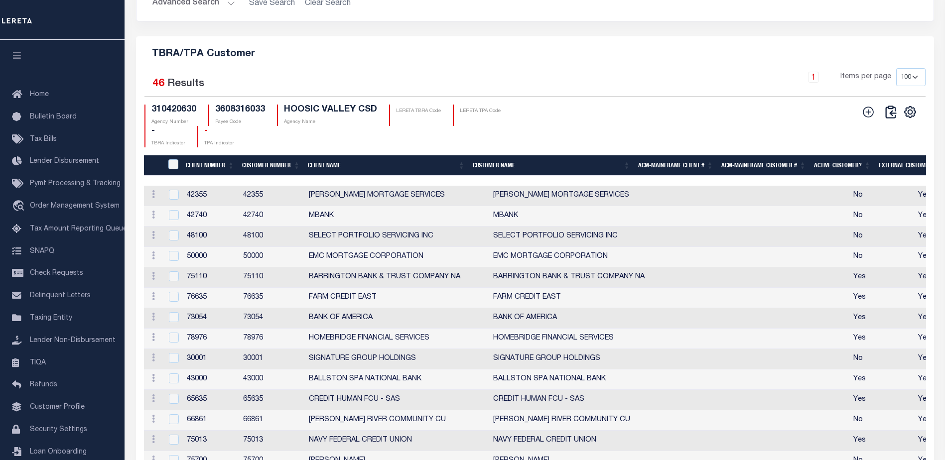
click at [328, 176] on th "Client Name" at bounding box center [386, 165] width 165 height 20
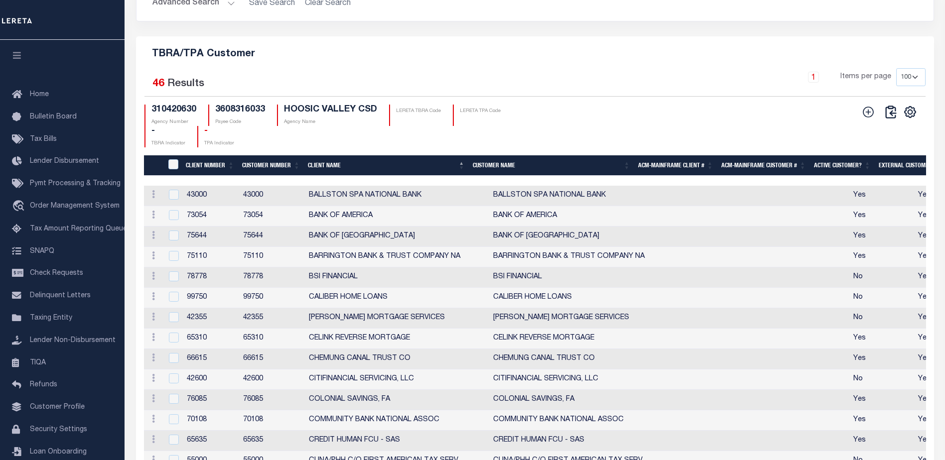
click at [330, 176] on th "Client Name" at bounding box center [386, 165] width 165 height 20
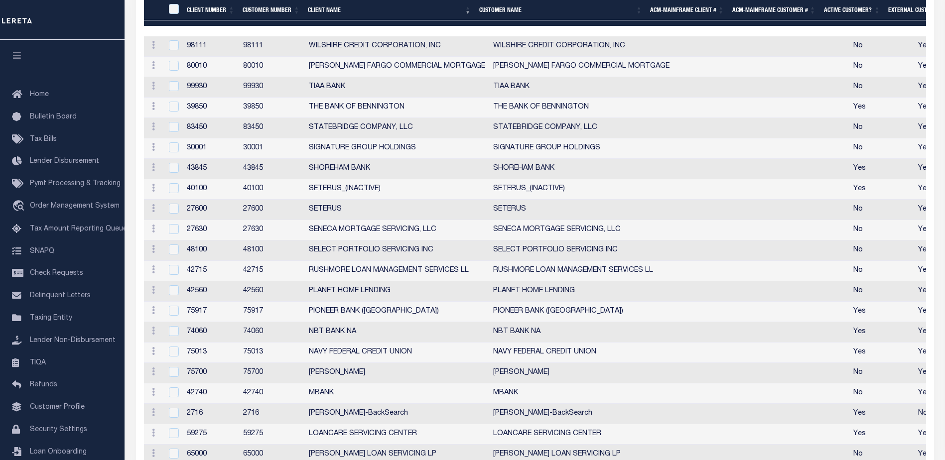
scroll to position [1345, 0]
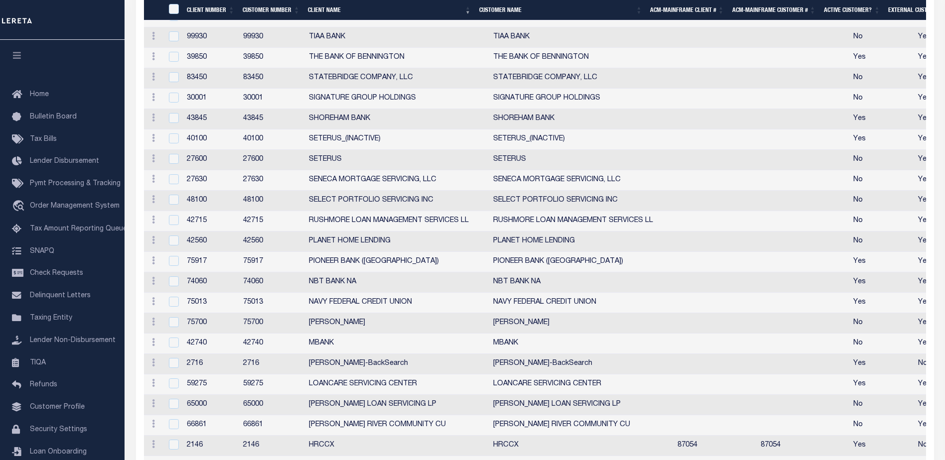
click at [603, 375] on td "[PERSON_NAME]-BackSearch" at bounding box center [581, 364] width 184 height 20
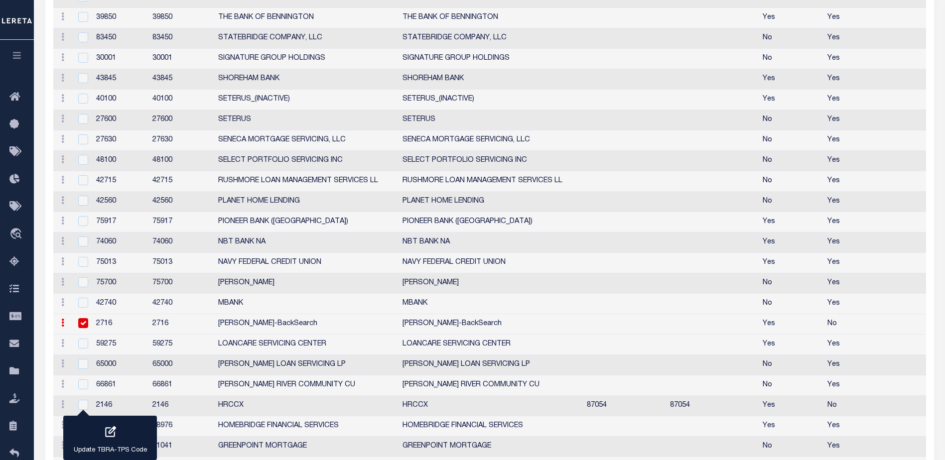
scroll to position [972, 0]
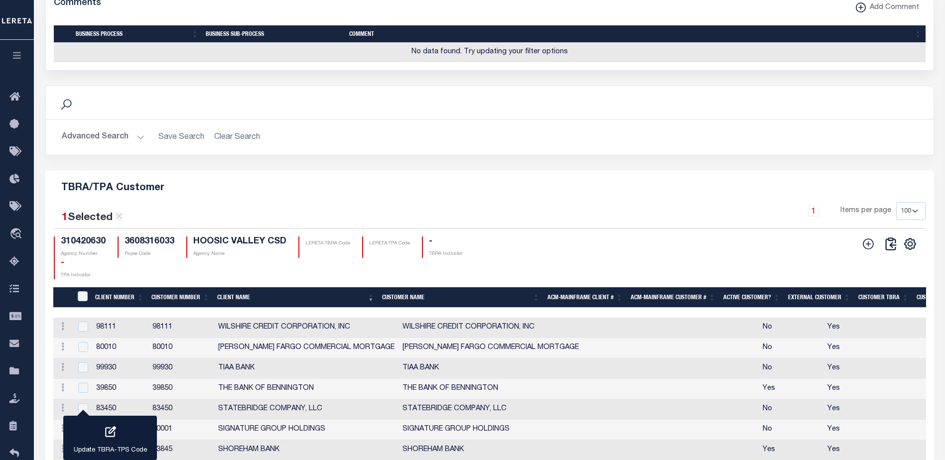
click at [383, 247] on p "LERETA TPA Code" at bounding box center [389, 243] width 41 height 7
click at [119, 221] on icon at bounding box center [119, 216] width 9 height 9
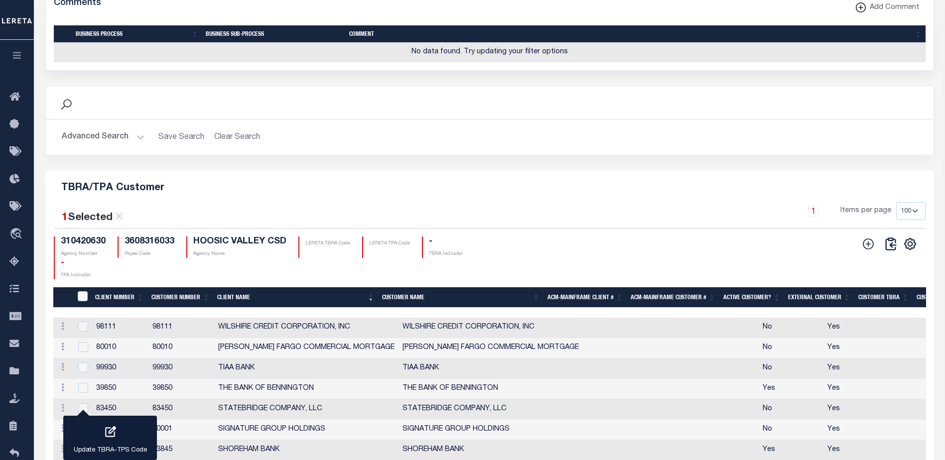
checkbox input "false"
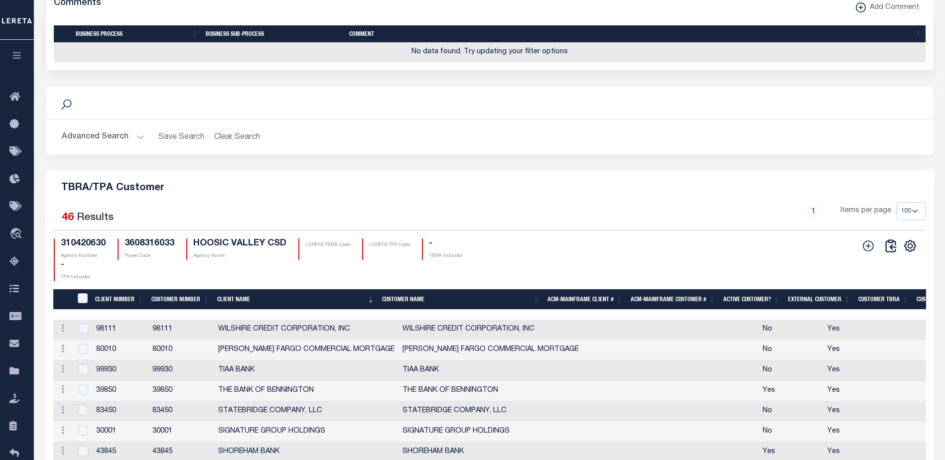
click at [331, 247] on p "LERETA TBRA Code" at bounding box center [327, 245] width 45 height 7
click at [911, 248] on icon "" at bounding box center [910, 246] width 4 height 4
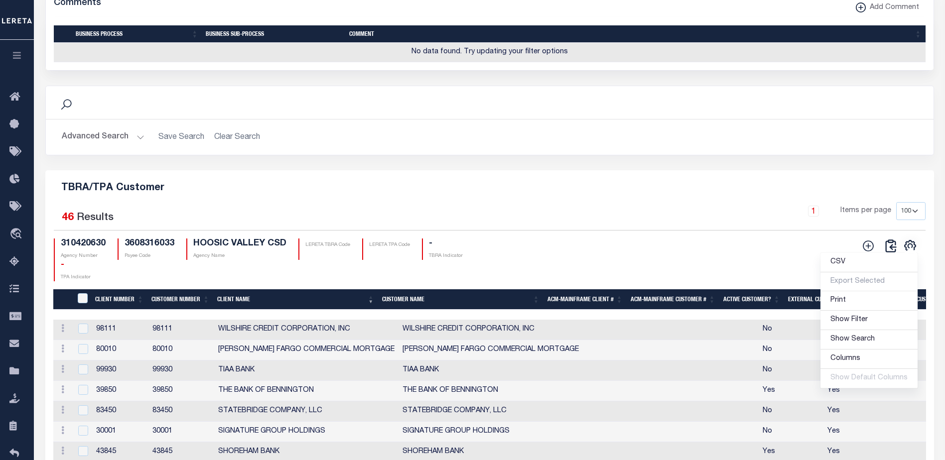
drag, startPoint x: 632, startPoint y: 244, endPoint x: 626, endPoint y: 247, distance: 6.5
click at [631, 245] on div "CSV Export Selected Print Show Filter Show Search Columns 0: 1: CustomerPayeeID" at bounding box center [708, 260] width 436 height 43
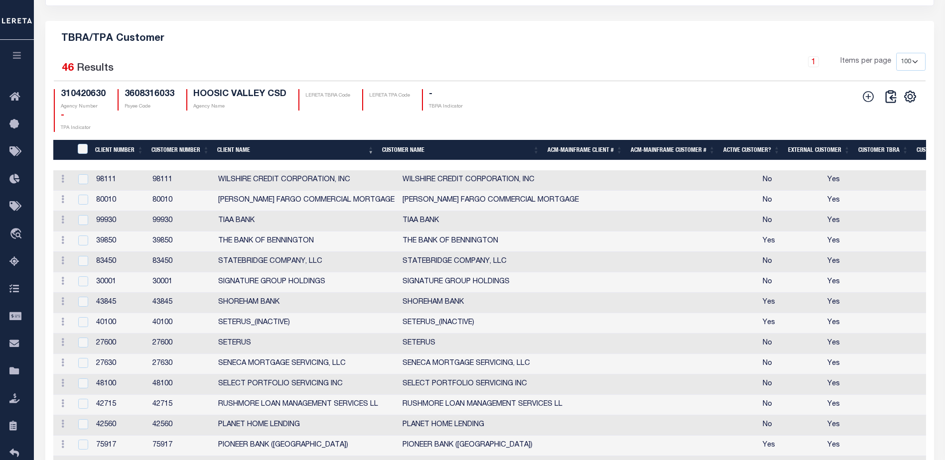
scroll to position [1271, 0]
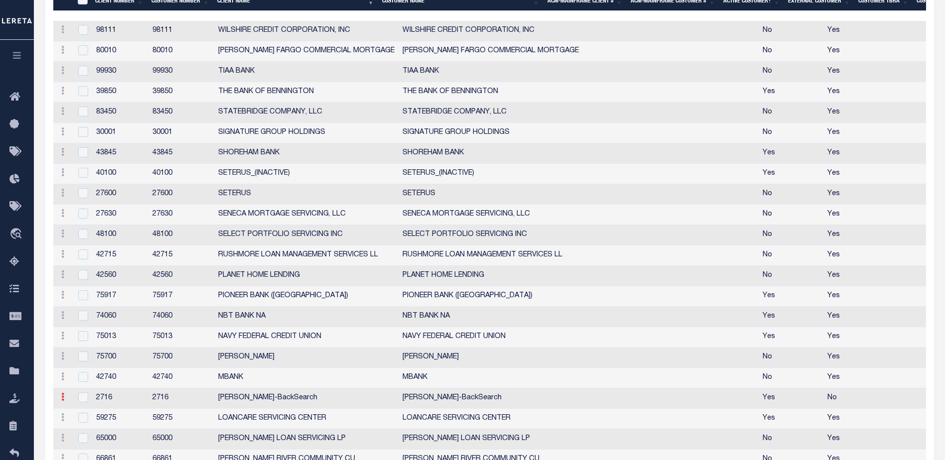
click at [65, 403] on link at bounding box center [62, 399] width 11 height 8
click at [77, 418] on link "Edit" at bounding box center [80, 413] width 45 height 16
type input "Luis-BackSearch"
type input "2716"
checkbox input "true"
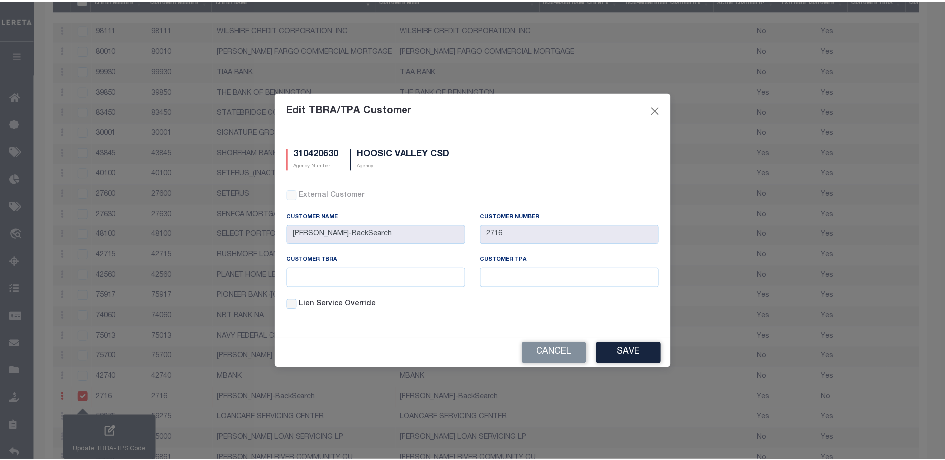
scroll to position [938, 0]
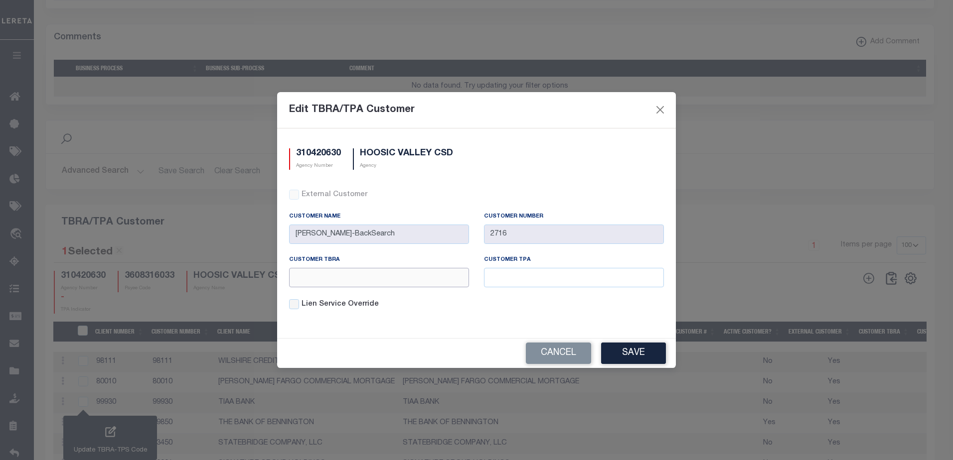
click at [362, 275] on input "text" at bounding box center [379, 277] width 180 height 19
click at [354, 275] on input "text" at bounding box center [379, 277] width 180 height 19
click at [326, 259] on label "Customer TBRA" at bounding box center [314, 260] width 51 height 8
copy label "TBRA"
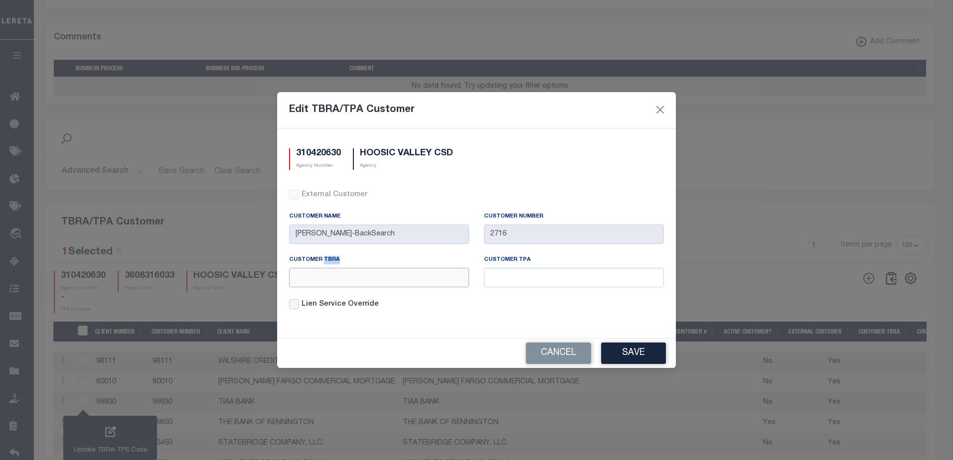
click at [317, 278] on input "text" at bounding box center [379, 277] width 180 height 19
paste input "TBRA"
type input "TEST_TBRA"
click at [494, 279] on input "text" at bounding box center [574, 277] width 180 height 19
type input "TEST_TPA"
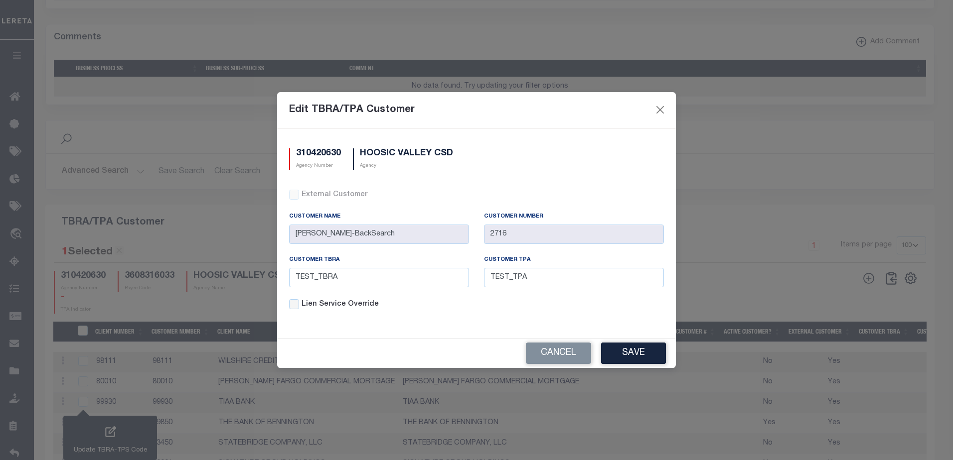
click at [636, 351] on button "Save" at bounding box center [633, 353] width 65 height 21
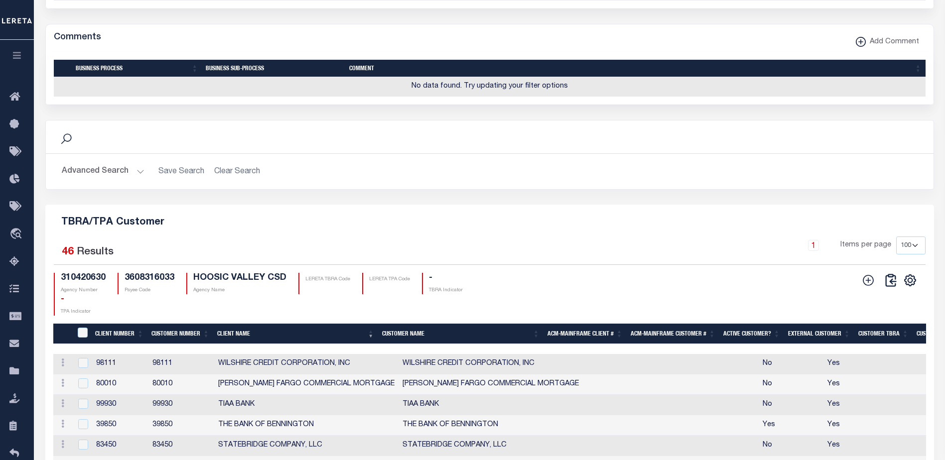
click at [417, 280] on div "310420630 Agency Number 3608316033 Payee Code HOOSIC VALLEY CSD Agency Name LER…" at bounding box center [272, 294] width 436 height 43
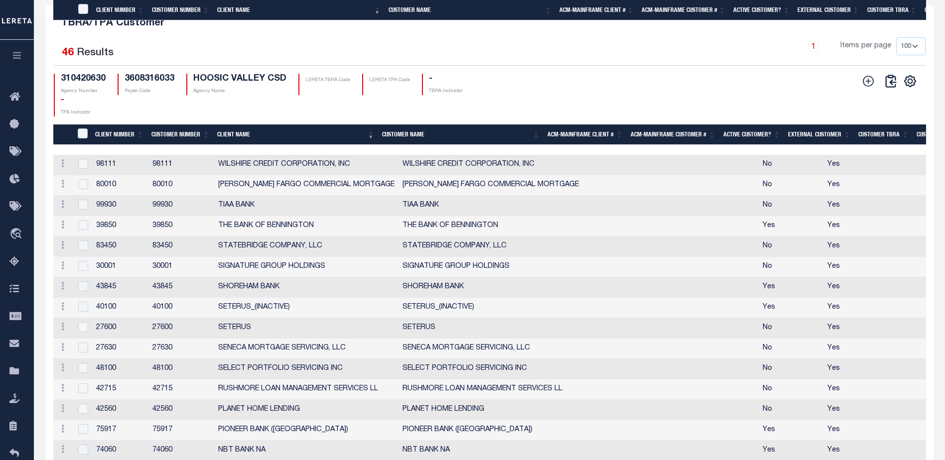
scroll to position [1287, 0]
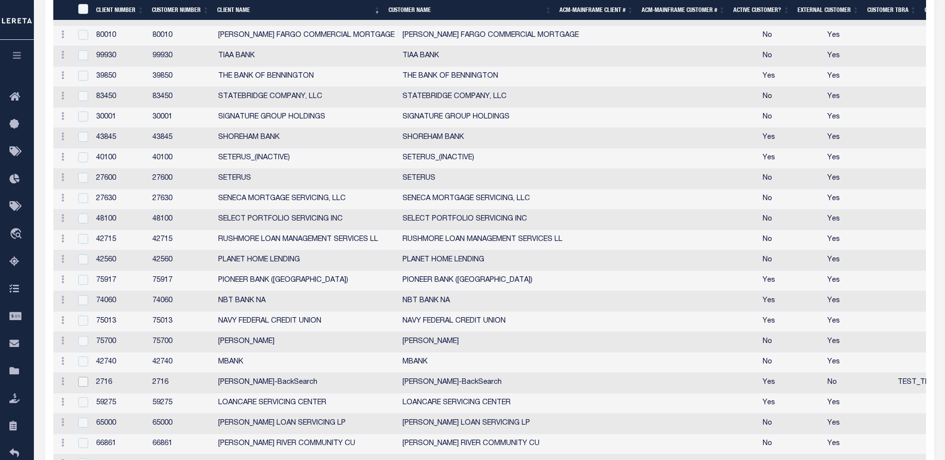
click at [88, 387] on input "checkbox" at bounding box center [83, 382] width 10 height 10
checkbox input "true"
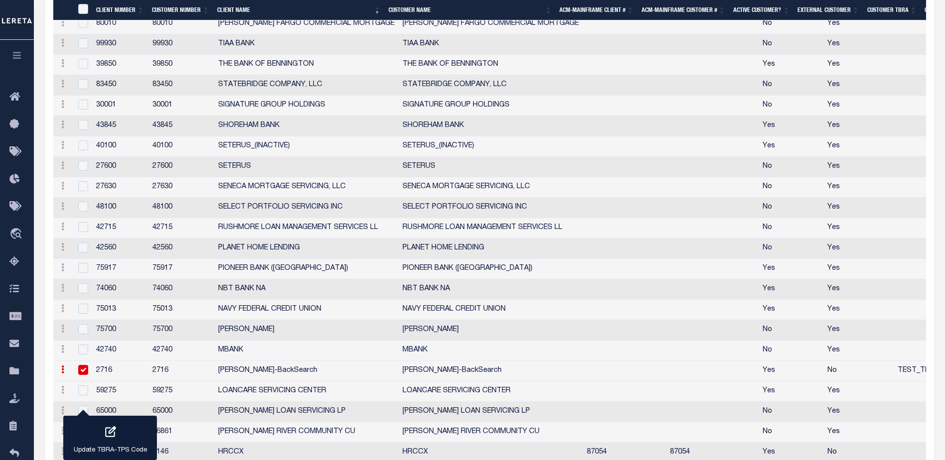
scroll to position [1285, 0]
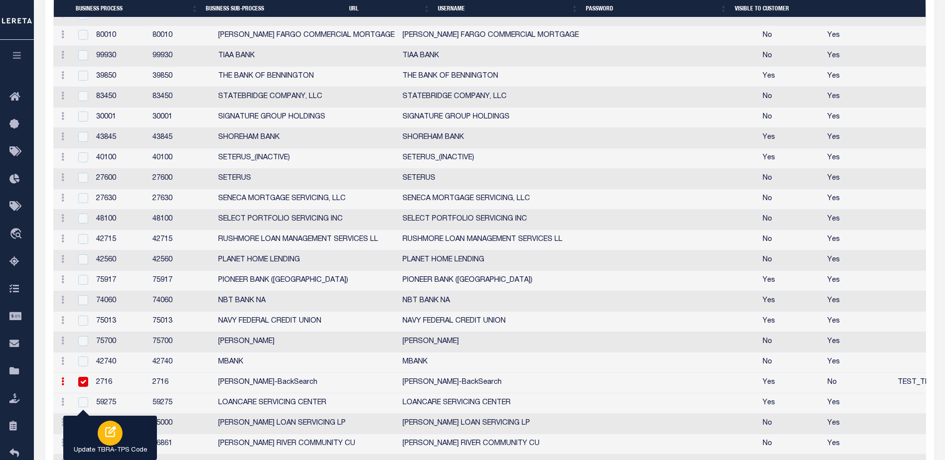
click at [112, 431] on icon "button" at bounding box center [110, 432] width 13 height 13
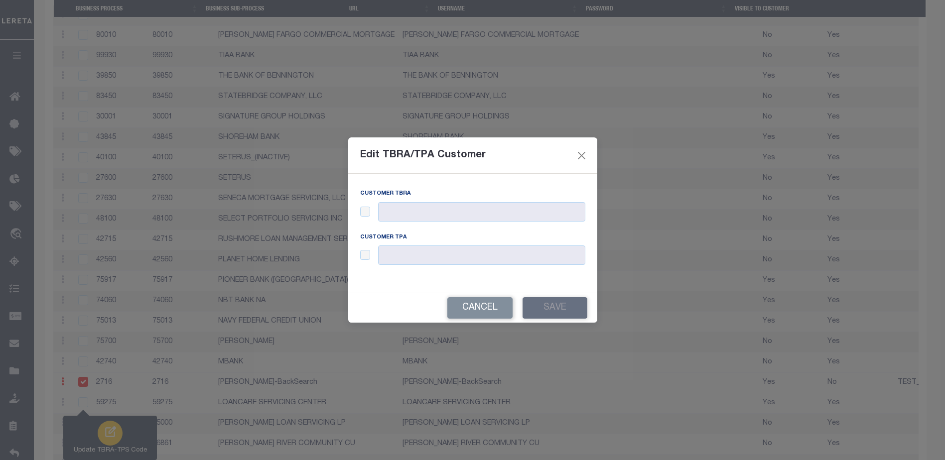
scroll to position [918, 0]
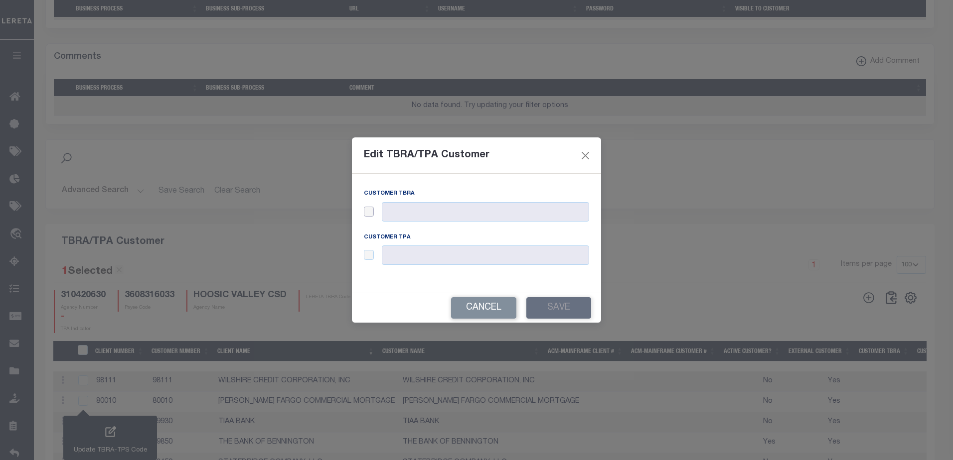
click at [368, 212] on input "checkbox" at bounding box center [369, 212] width 10 height 10
checkbox input "true"
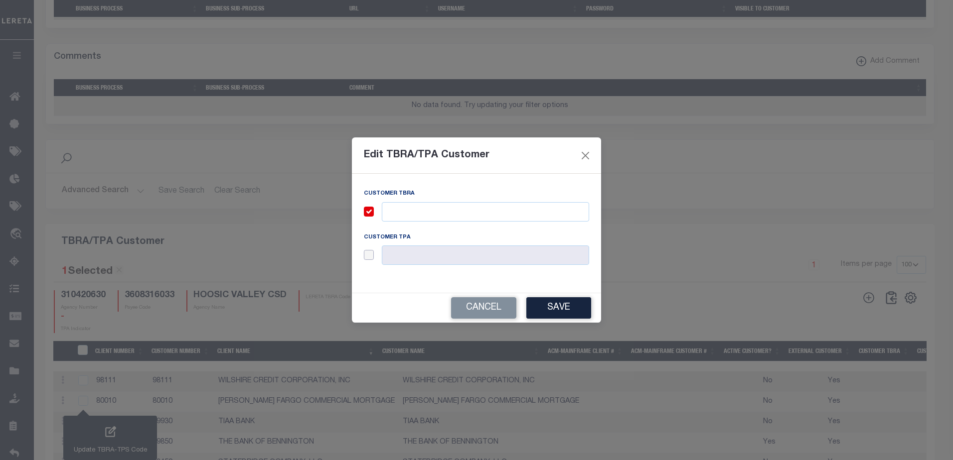
click at [369, 252] on input "checkbox" at bounding box center [369, 255] width 10 height 10
checkbox input "true"
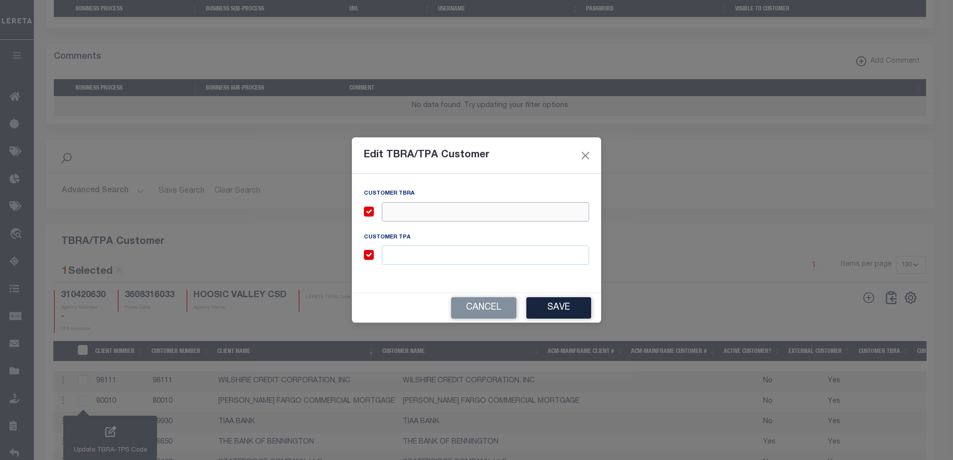
click at [404, 209] on input "text" at bounding box center [485, 211] width 207 height 19
type input "TEST_TBRA"
type input "TEST_TPA"
click at [578, 310] on button "Save" at bounding box center [558, 307] width 65 height 21
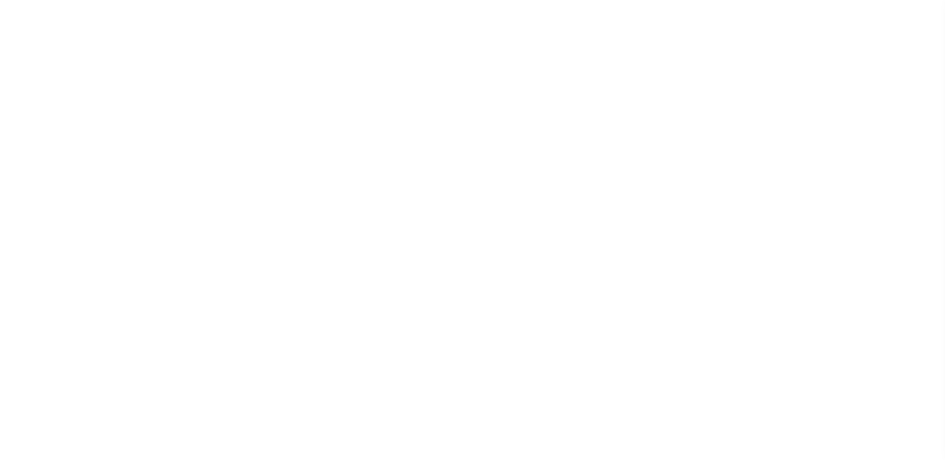
scroll to position [241, 0]
select select "27"
checkbox input "false"
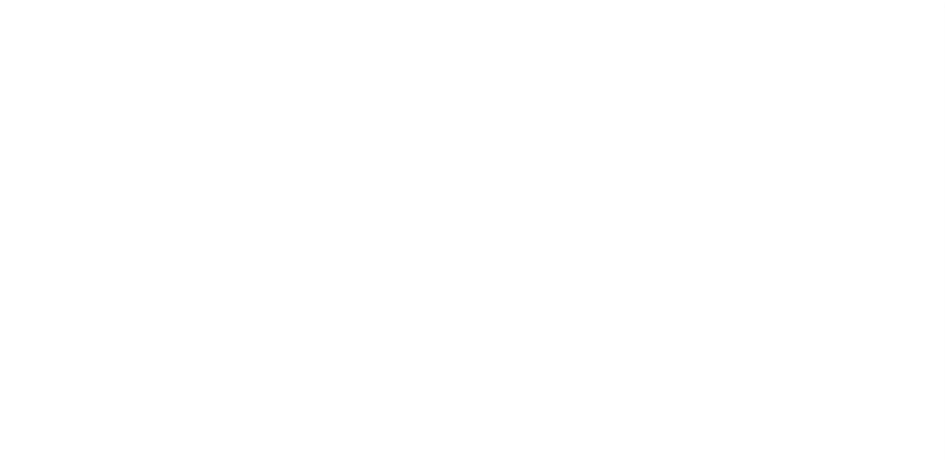
checkbox input "false"
select select "20"
select select "false"
select select
select select "7803021001"
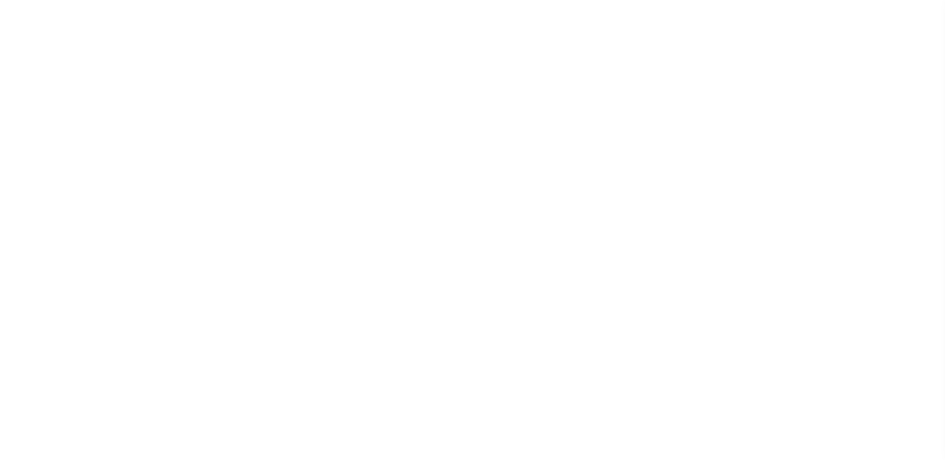
select select "100"
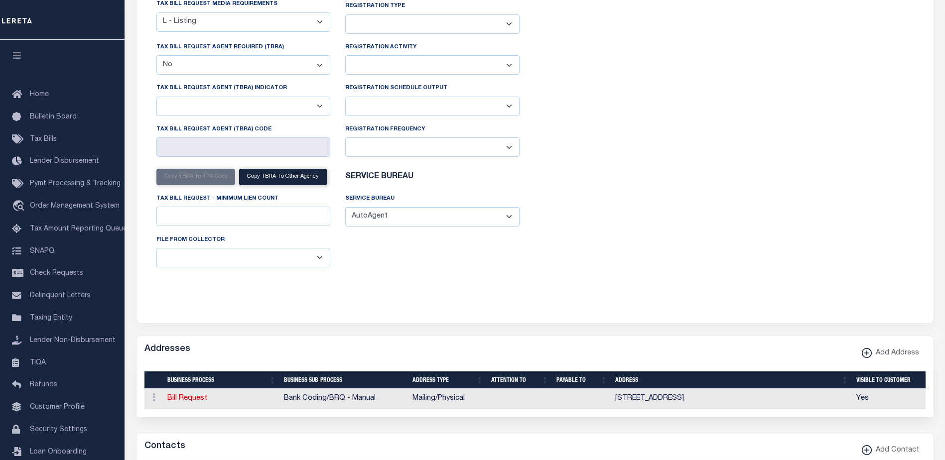
select select "100"
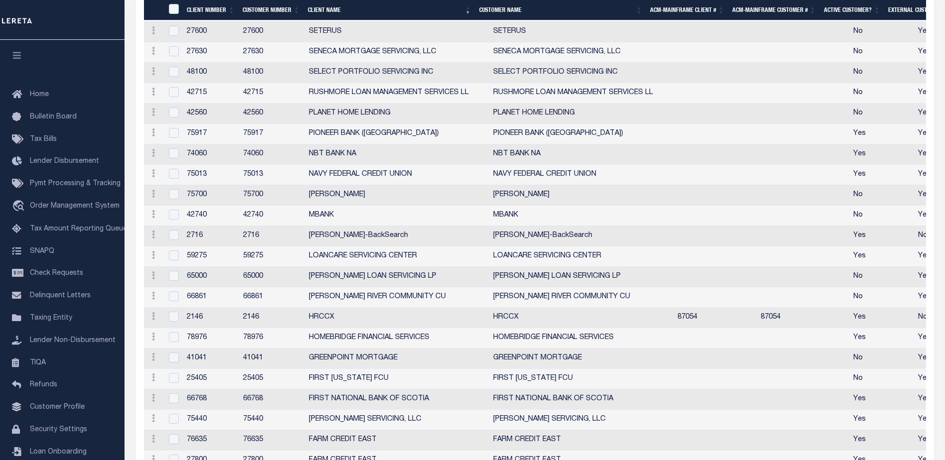
scroll to position [1392, 0]
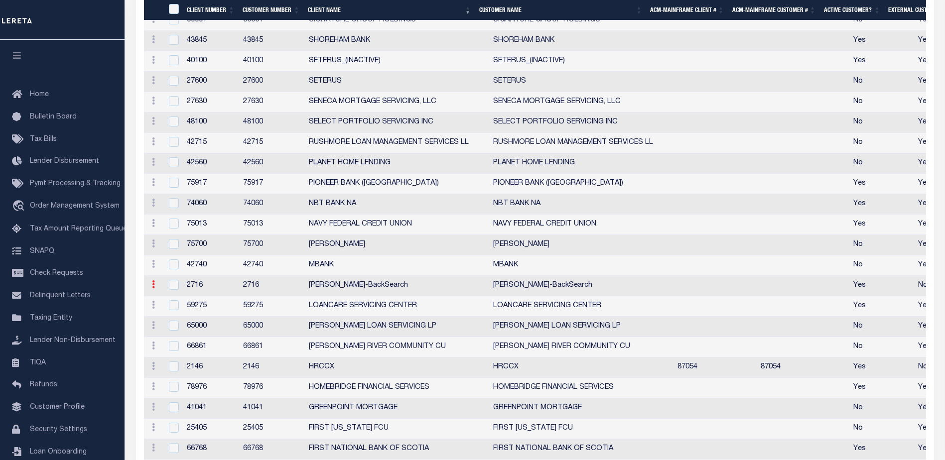
click at [155, 290] on link at bounding box center [153, 286] width 11 height 8
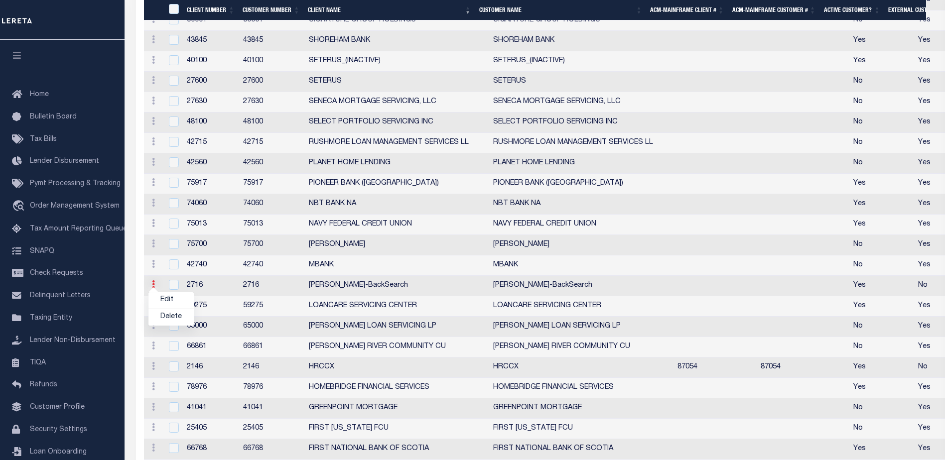
click at [154, 289] on icon at bounding box center [153, 285] width 3 height 8
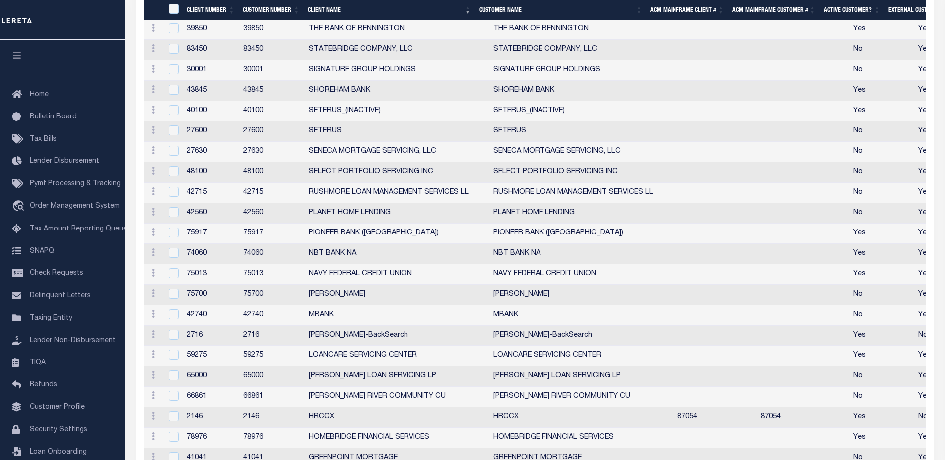
scroll to position [1492, 0]
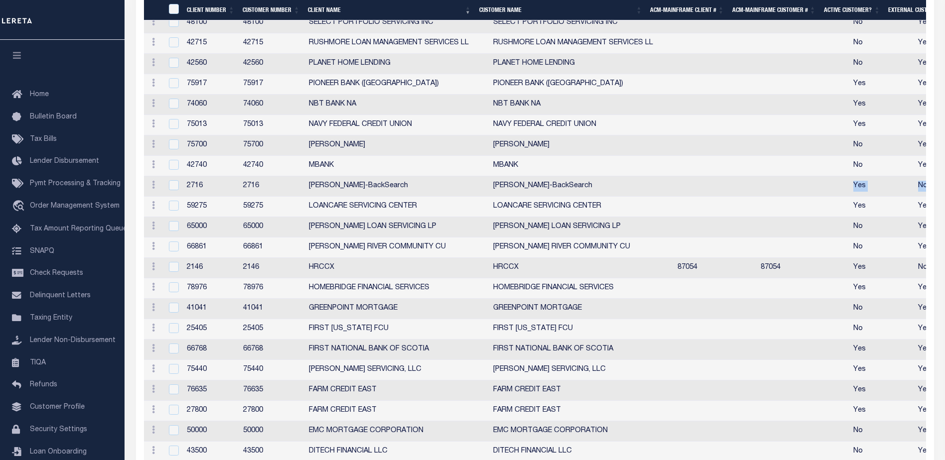
drag, startPoint x: 826, startPoint y: 216, endPoint x: 914, endPoint y: 218, distance: 88.2
click at [914, 197] on tr "Edit Delete 2716 2716 Luis-BackSearch Luis-BackSearch Yes No TEST_TBRA TEST_TPA…" at bounding box center [868, 186] width 1448 height 20
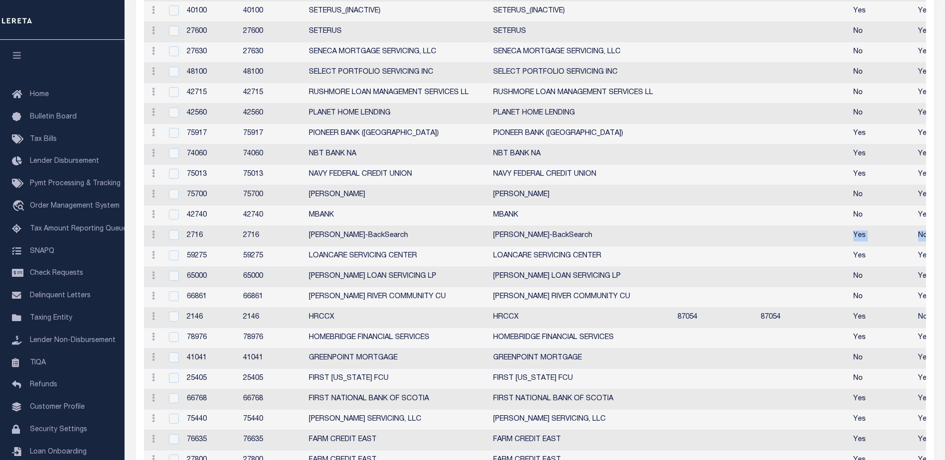
scroll to position [1143, 0]
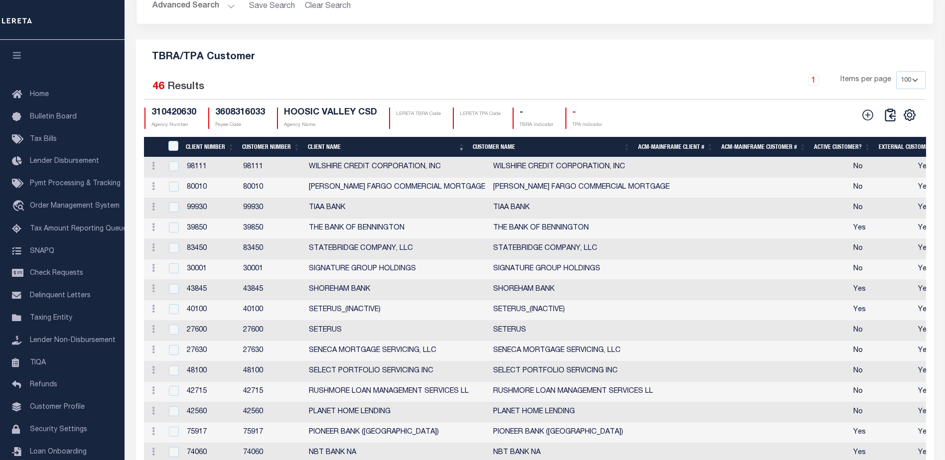
click at [496, 118] on p "LERETA TPA Code" at bounding box center [480, 114] width 41 height 7
drag, startPoint x: 518, startPoint y: 143, endPoint x: 528, endPoint y: 143, distance: 9.5
click at [519, 129] on div "- TBRA Indicator" at bounding box center [533, 118] width 41 height 21
click at [528, 119] on h4 "-" at bounding box center [537, 113] width 34 height 11
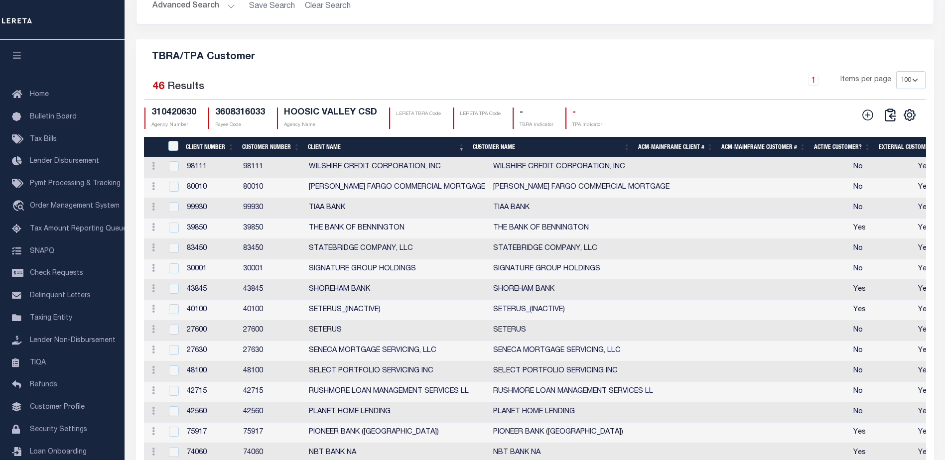
click at [527, 119] on h4 "-" at bounding box center [537, 113] width 34 height 11
click at [441, 118] on p "LERETA TBRA Code" at bounding box center [418, 114] width 45 height 7
click at [437, 118] on p "LERETA TBRA Code" at bounding box center [418, 114] width 45 height 7
click at [428, 118] on p "LERETA TBRA Code" at bounding box center [418, 114] width 45 height 7
click at [424, 118] on p "LERETA TBRA Code" at bounding box center [418, 114] width 45 height 7
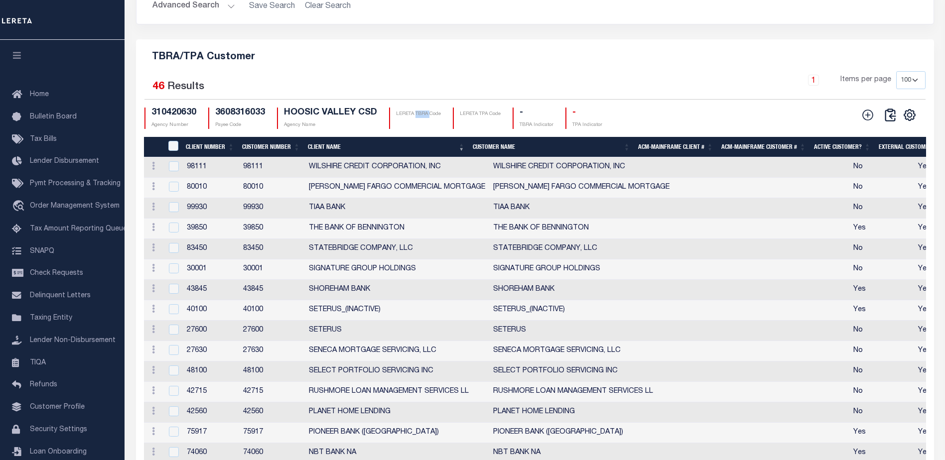
click at [424, 118] on p "LERETA TBRA Code" at bounding box center [418, 114] width 45 height 7
click at [172, 314] on input "checkbox" at bounding box center [174, 309] width 10 height 10
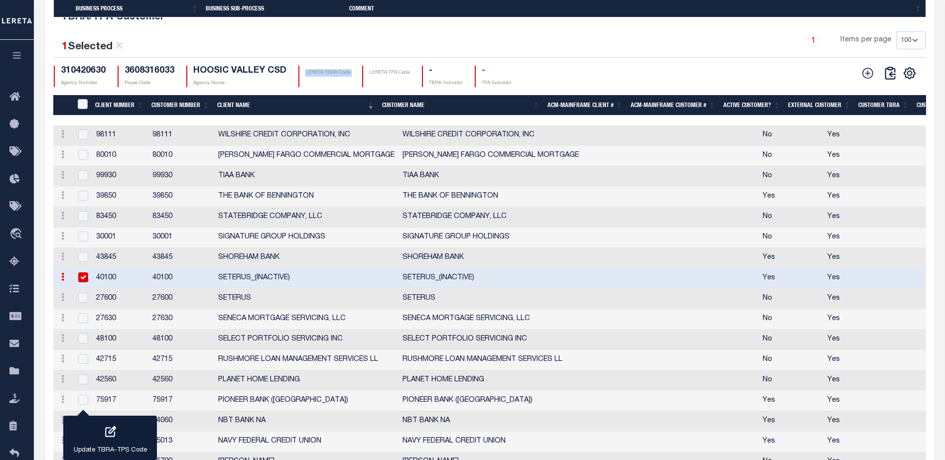
scroll to position [1016, 0]
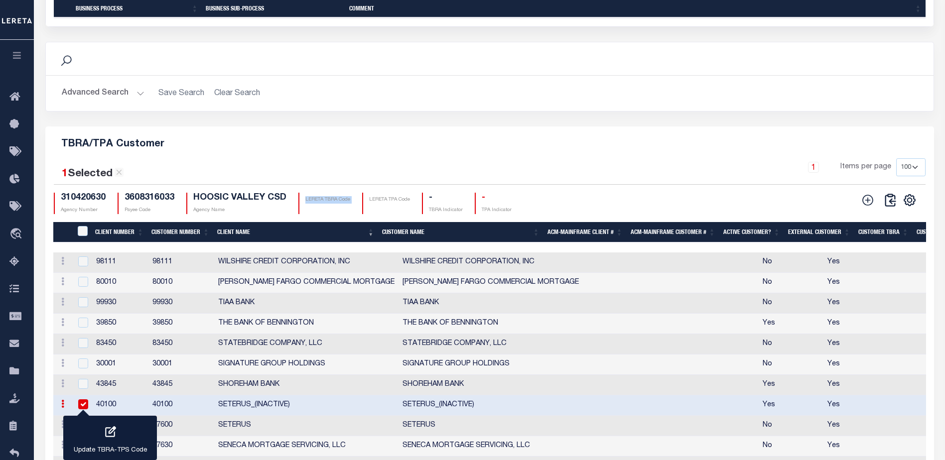
click at [83, 408] on input "checkbox" at bounding box center [83, 405] width 10 height 10
checkbox input "false"
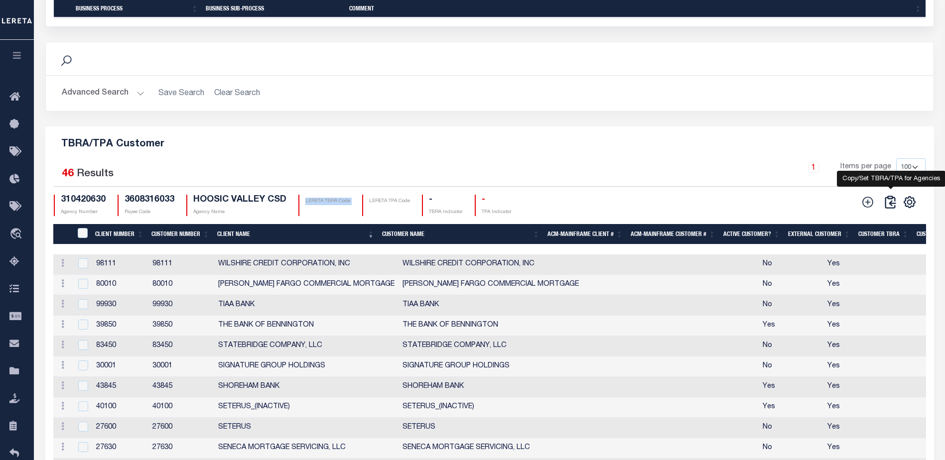
click at [889, 209] on icon at bounding box center [890, 202] width 14 height 14
checkbox input "false"
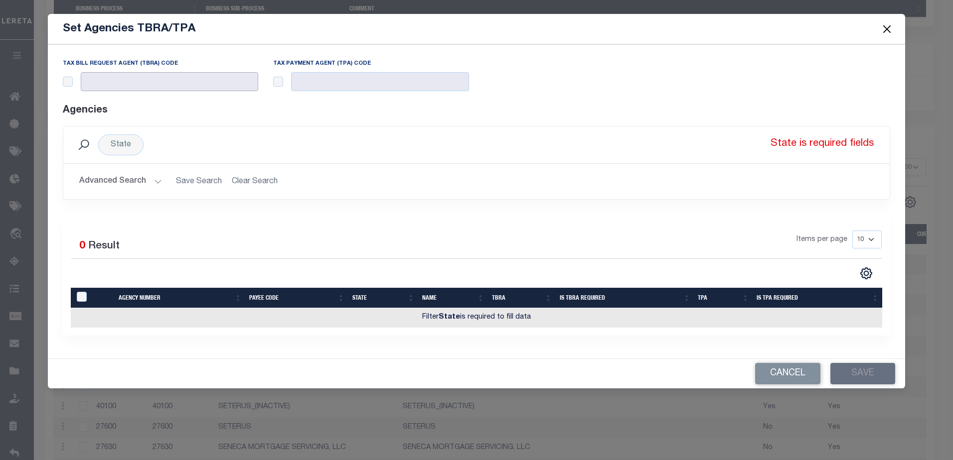
click at [180, 75] on input "text" at bounding box center [170, 81] width 178 height 19
click at [179, 76] on input "text" at bounding box center [170, 81] width 178 height 19
click at [129, 143] on div "State" at bounding box center [120, 145] width 45 height 21
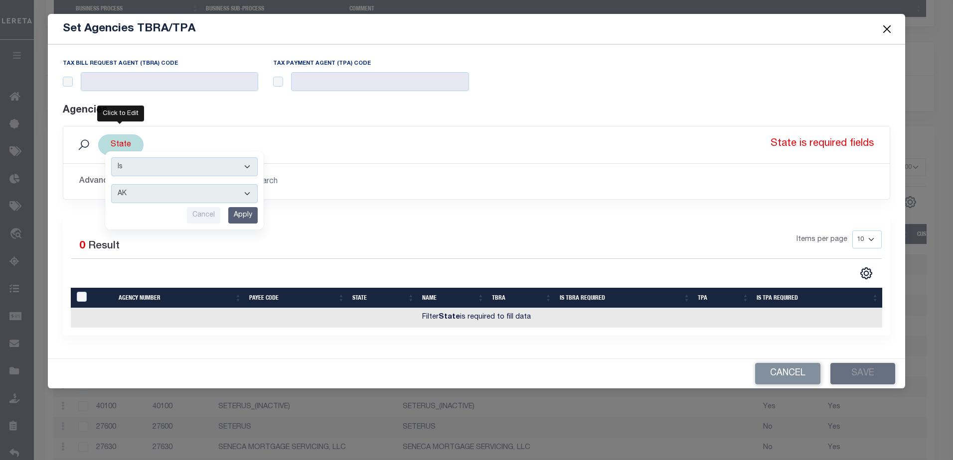
click at [248, 217] on input "Apply" at bounding box center [242, 215] width 29 height 16
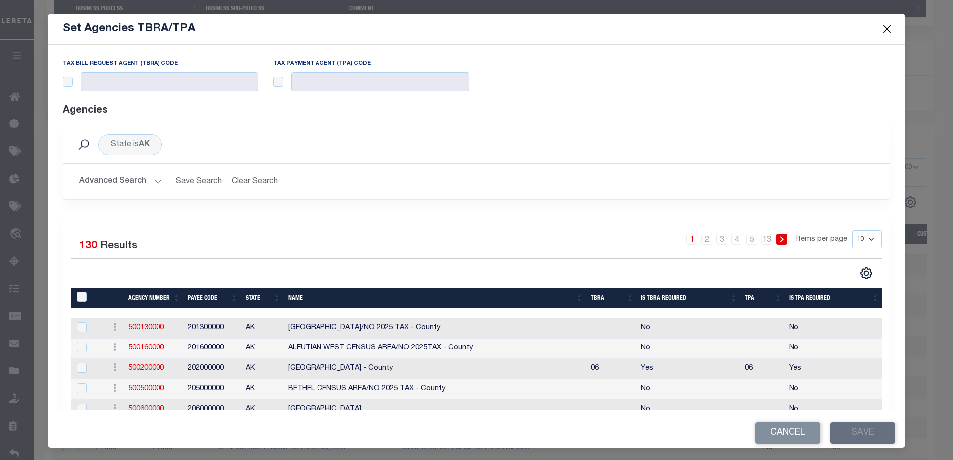
click at [786, 128] on div "State is AK Search" at bounding box center [476, 145] width 827 height 37
click at [882, 27] on button "Close" at bounding box center [886, 28] width 13 height 13
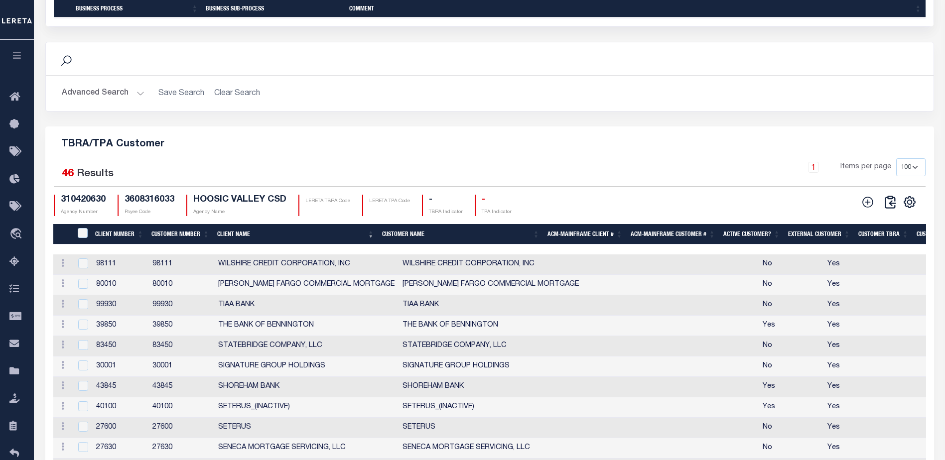
click at [136, 203] on h4 "3608316033" at bounding box center [150, 200] width 50 height 11
click at [137, 203] on h4 "3608316033" at bounding box center [150, 200] width 50 height 11
copy h4 "3608316033"
click at [894, 207] on icon at bounding box center [890, 202] width 14 height 14
checkbox input "false"
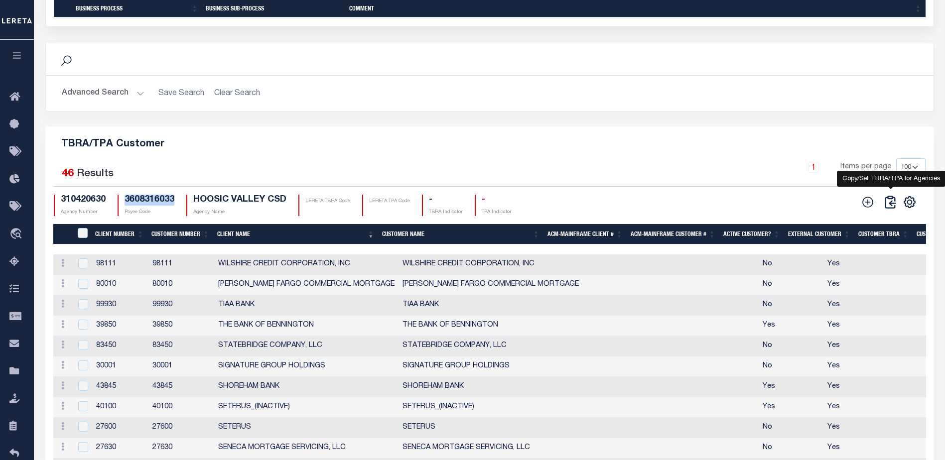
checkbox input "false"
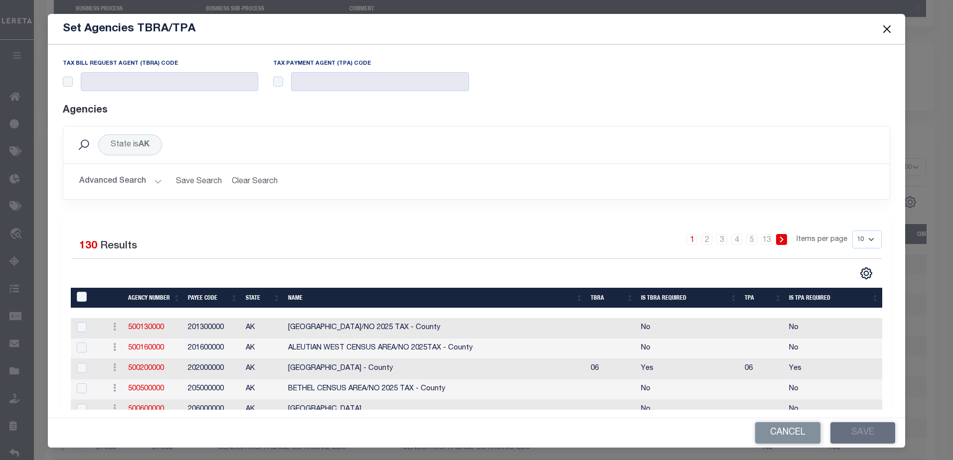
click at [144, 179] on button "Advanced Search" at bounding box center [120, 181] width 83 height 19
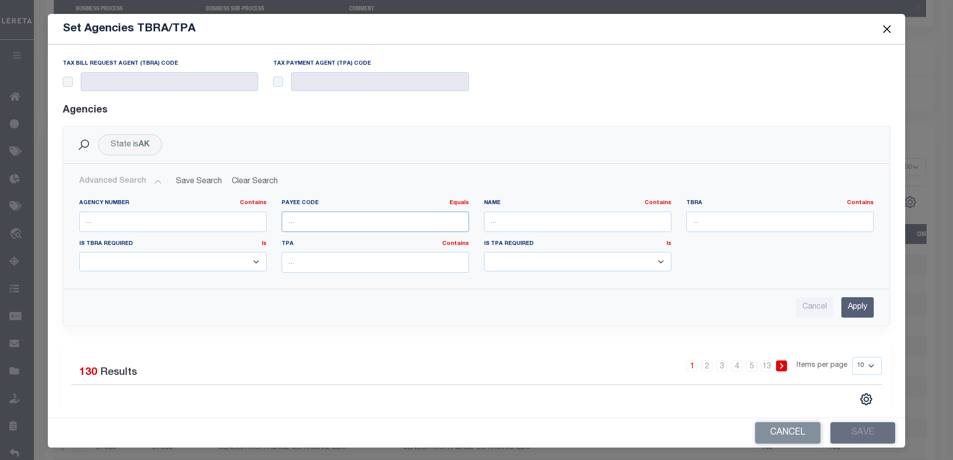
click at [307, 216] on input "number" at bounding box center [375, 222] width 187 height 20
paste input "3608316033"
type input "3608316033"
click at [841, 305] on input "Apply" at bounding box center [857, 307] width 32 height 20
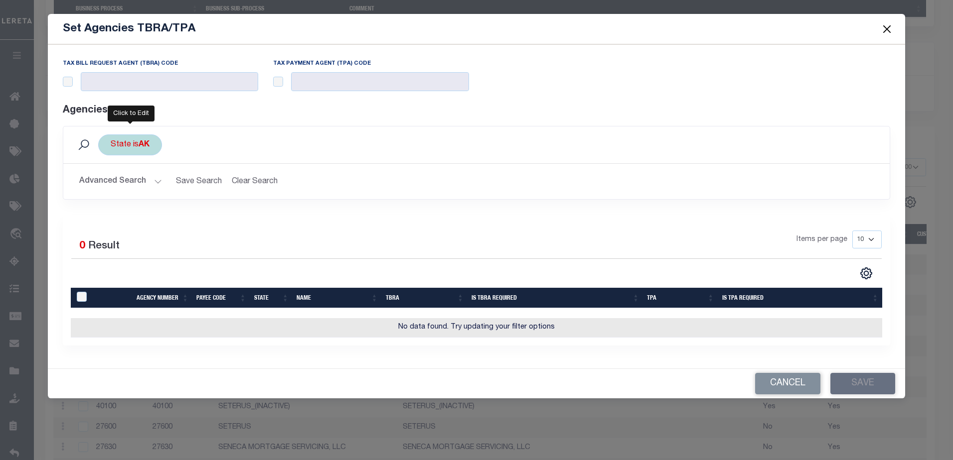
click at [126, 138] on div "State is AK" at bounding box center [130, 145] width 64 height 21
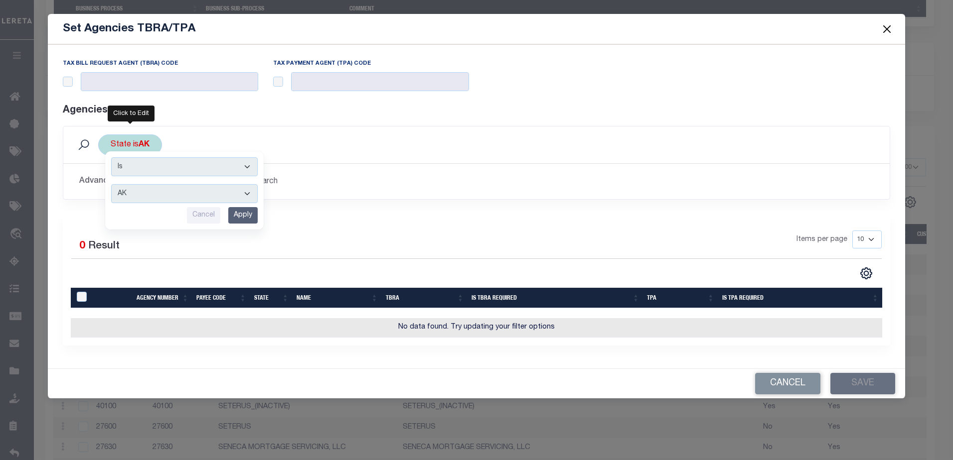
click at [148, 194] on select "AK AL AR AZ CA CO CT DC DE FL GA GU HI IA ID IL IN KS KY LA MA MD ME MI MN MO M…" at bounding box center [184, 193] width 146 height 19
click at [140, 193] on select "AK AL AR AZ CA CO CT DC DE FL GA GU HI IA ID IL IN KS KY LA MA MD ME MI MN MO M…" at bounding box center [184, 193] width 146 height 19
click at [141, 190] on select "AK AL AR AZ CA CO CT DC DE FL GA GU HI IA ID IL IN KS KY LA MA MD ME MI MN MO M…" at bounding box center [184, 193] width 146 height 19
drag, startPoint x: 488, startPoint y: 185, endPoint x: 497, endPoint y: 186, distance: 9.0
click at [489, 185] on h2 "Advanced Search Save Search Clear Search tblAgencies_dynamictable_____DefaultSa…" at bounding box center [476, 181] width 811 height 19
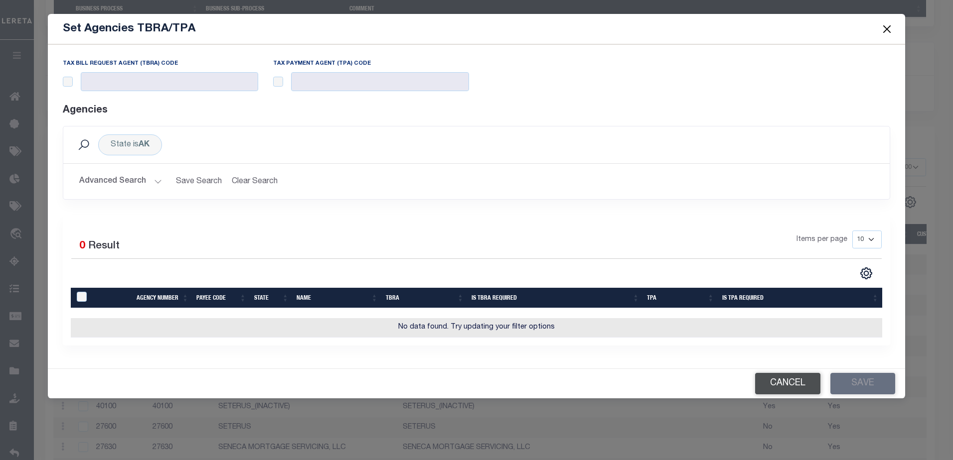
click at [790, 380] on button "Cancel" at bounding box center [787, 383] width 65 height 21
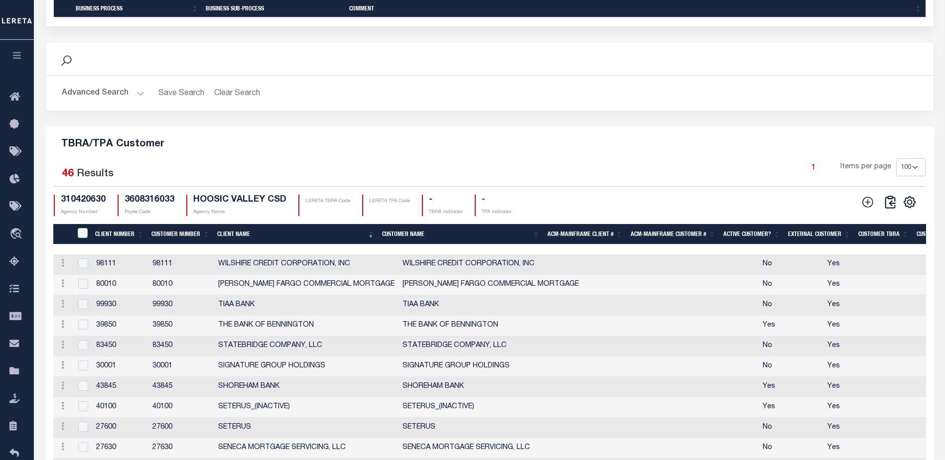
click at [899, 206] on button at bounding box center [890, 202] width 23 height 15
checkbox input "false"
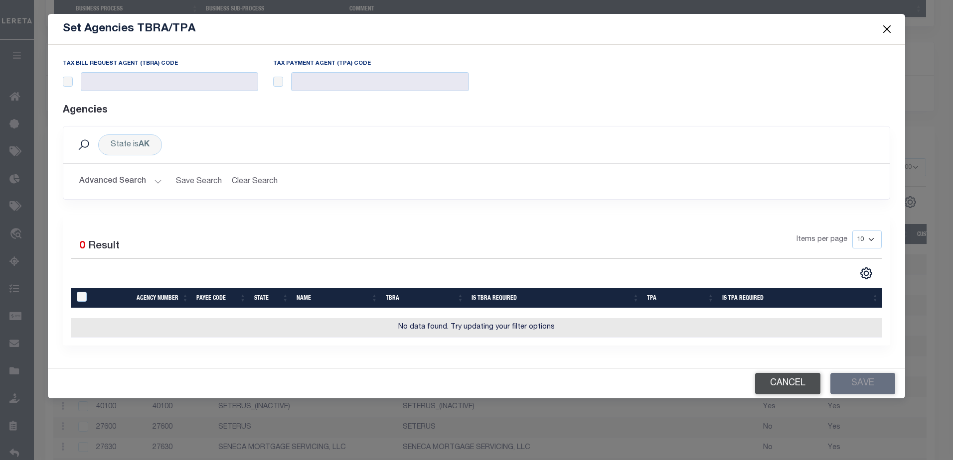
click at [789, 377] on button "Cancel" at bounding box center [787, 383] width 65 height 21
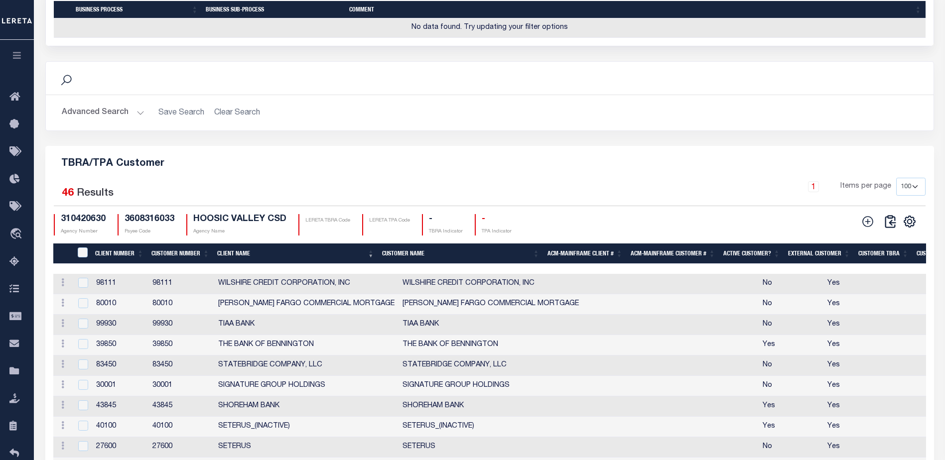
scroll to position [1046, 0]
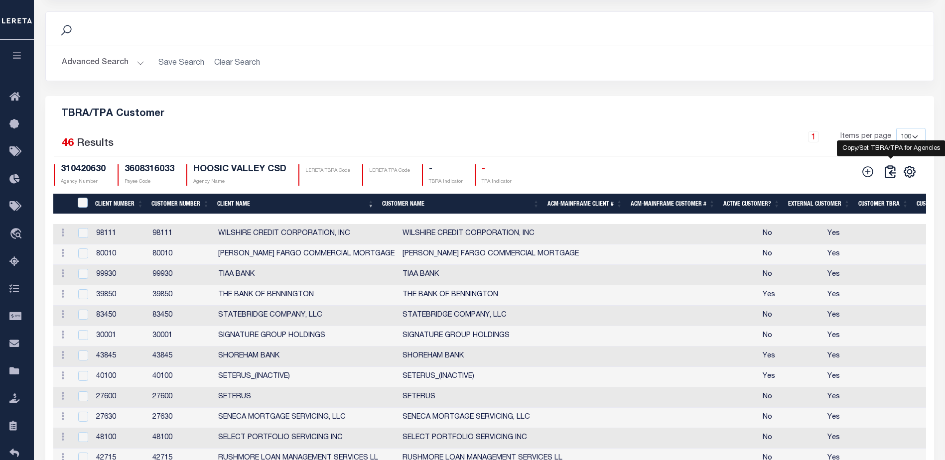
click at [890, 179] on icon at bounding box center [890, 172] width 14 height 14
checkbox input "false"
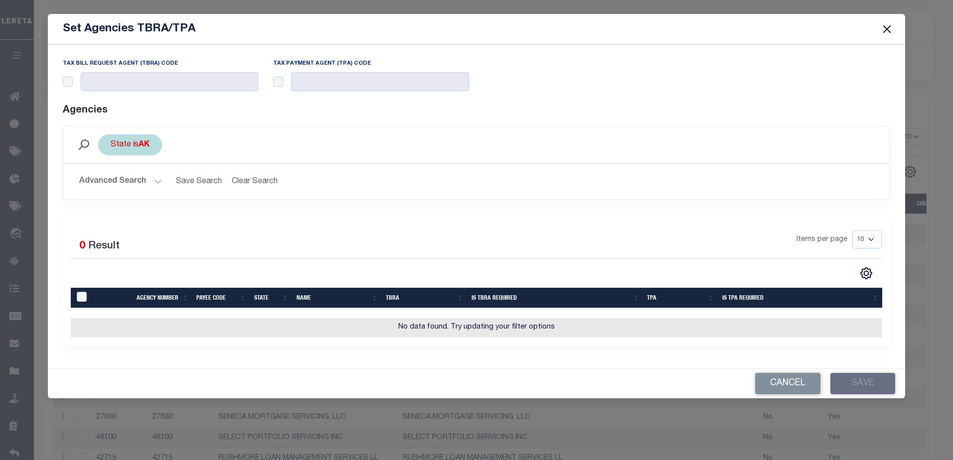
click at [132, 142] on div "State is AK Is Contains AK AL AR AZ CA CO CT DC DE FL GA GU HI IA ID IL IN KS K…" at bounding box center [130, 145] width 64 height 21
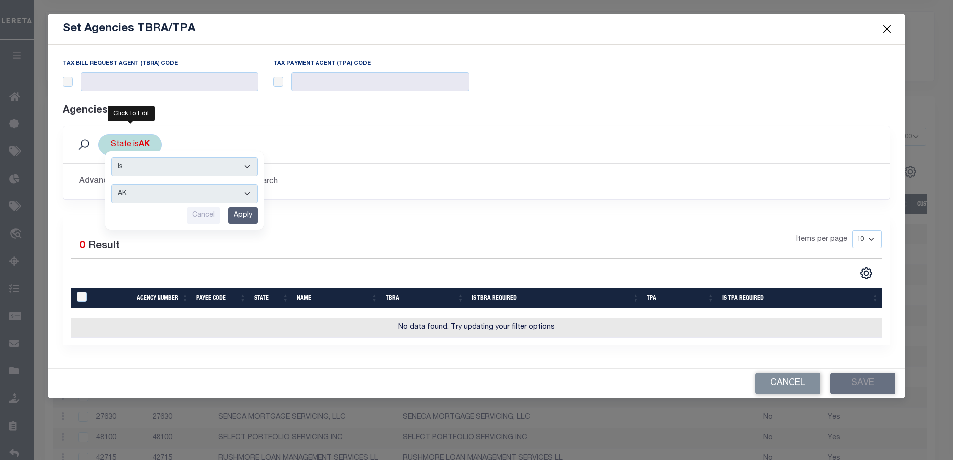
click at [150, 200] on select "AK AL AR AZ CA CO CT DC DE FL GA GU HI IA ID IL IN KS KY LA MA MD ME MI MN MO M…" at bounding box center [184, 193] width 146 height 19
click at [150, 192] on select "AK AL AR AZ CA CO CT DC DE FL GA GU HI IA ID IL IN KS KY LA MA MD ME MI MN MO M…" at bounding box center [184, 193] width 146 height 19
select select "NY"
click at [111, 184] on select "AK AL AR AZ CA CO CT DC DE FL GA GU HI IA ID IL IN KS KY LA MA MD ME MI MN MO M…" at bounding box center [184, 193] width 146 height 19
click at [394, 214] on div "State is AK Is Contains AK AL AR AZ CA CO CT DC DE FL GA GU HI IA ID IL IN KS K…" at bounding box center [476, 170] width 843 height 89
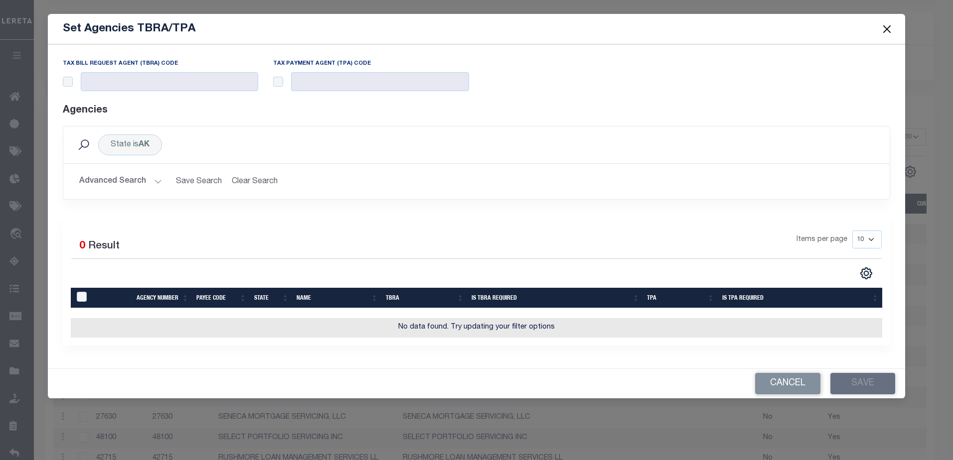
click at [155, 189] on button "Advanced Search" at bounding box center [120, 181] width 83 height 19
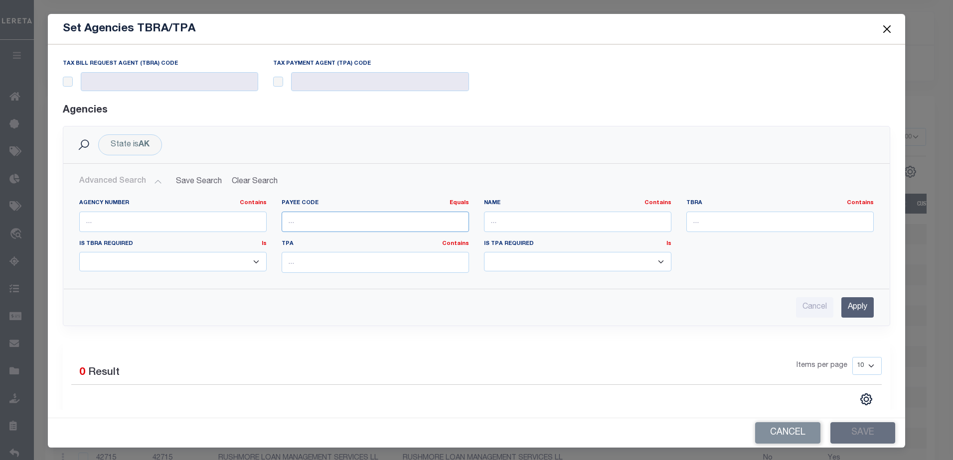
click at [321, 218] on input "number" at bounding box center [375, 222] width 187 height 20
paste input "3608316033"
type input "3608316033"
click at [859, 311] on input "Apply" at bounding box center [857, 307] width 32 height 20
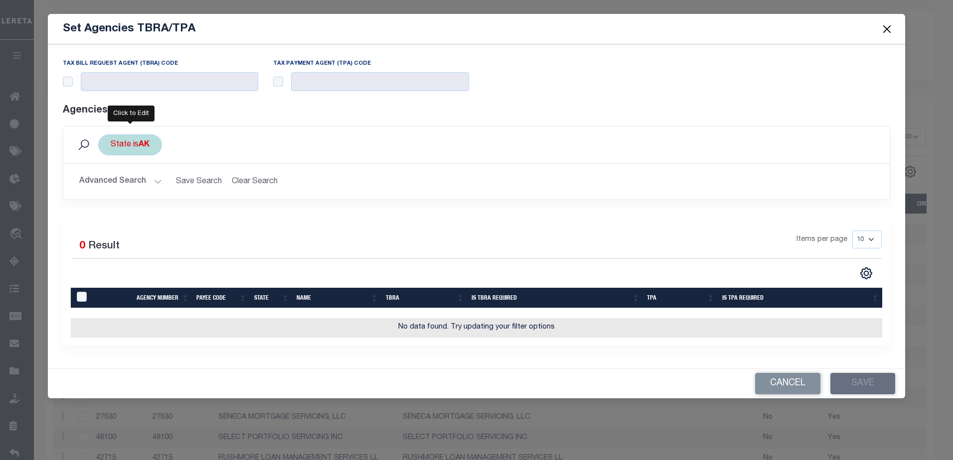
click at [146, 152] on div "State is AK Is Contains AK AL AR AZ CA CO CT DC DE FL GA GU HI IA ID IL IN KS K…" at bounding box center [130, 145] width 64 height 21
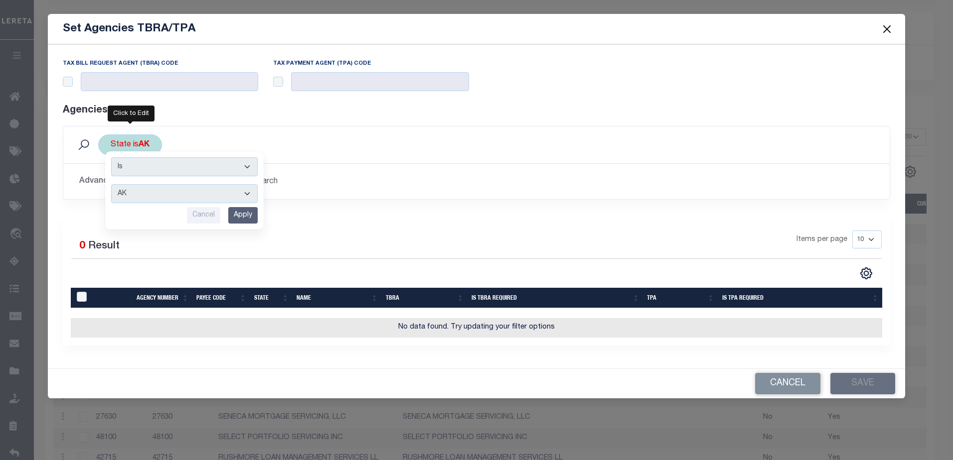
click at [127, 195] on select "AK AL AR AZ CA CO CT DC DE FL GA GU HI IA ID IL IN KS KY LA MA MD ME MI MN MO M…" at bounding box center [184, 193] width 146 height 19
select select "NY"
click at [111, 184] on select "AK AL AR AZ CA CO CT DC DE FL GA GU HI IA ID IL IN KS KY LA MA MD ME MI MN MO M…" at bounding box center [184, 193] width 146 height 19
click at [246, 215] on input "Apply" at bounding box center [242, 215] width 29 height 16
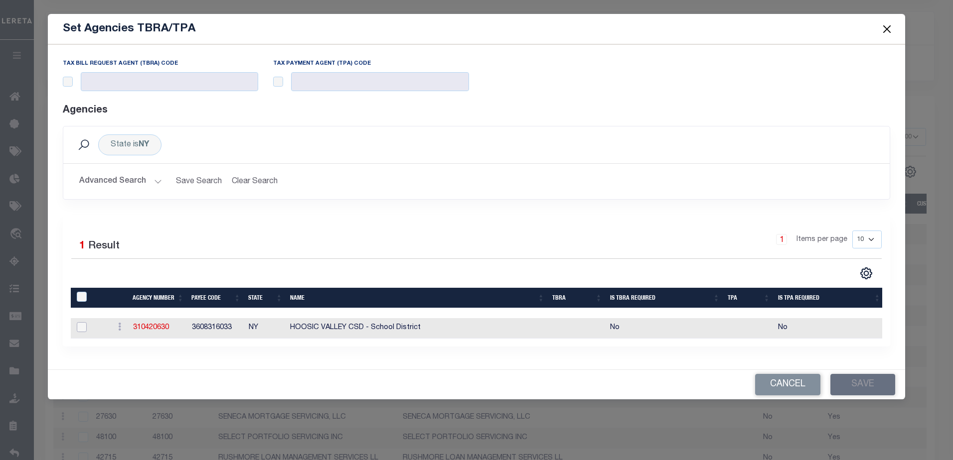
click at [79, 328] on input "checkbox" at bounding box center [82, 327] width 10 height 10
checkbox input "true"
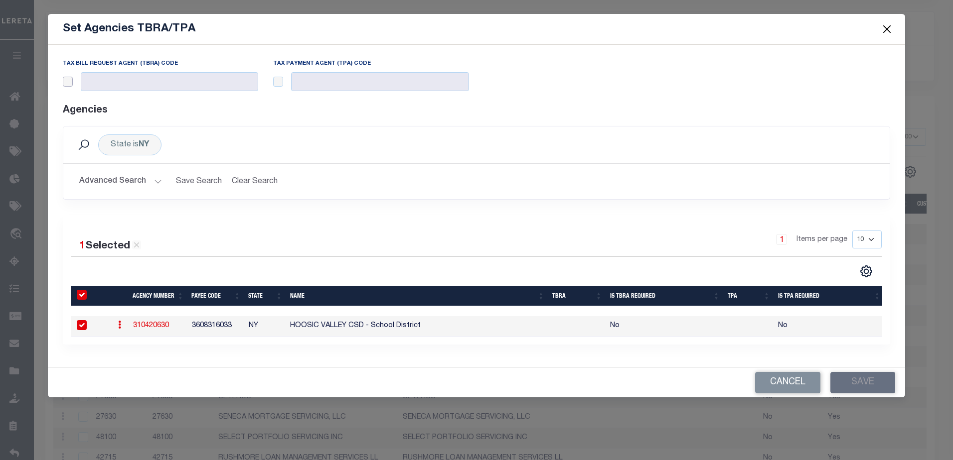
click at [71, 79] on input "checkbox" at bounding box center [68, 82] width 10 height 10
checkbox input "true"
click at [110, 78] on input "text" at bounding box center [170, 81] width 178 height 19
drag, startPoint x: 131, startPoint y: 80, endPoint x: 57, endPoint y: 81, distance: 73.8
click at [57, 81] on div "Tax Bill Request Agent (TBRA) Code 00072" at bounding box center [160, 81] width 211 height 43
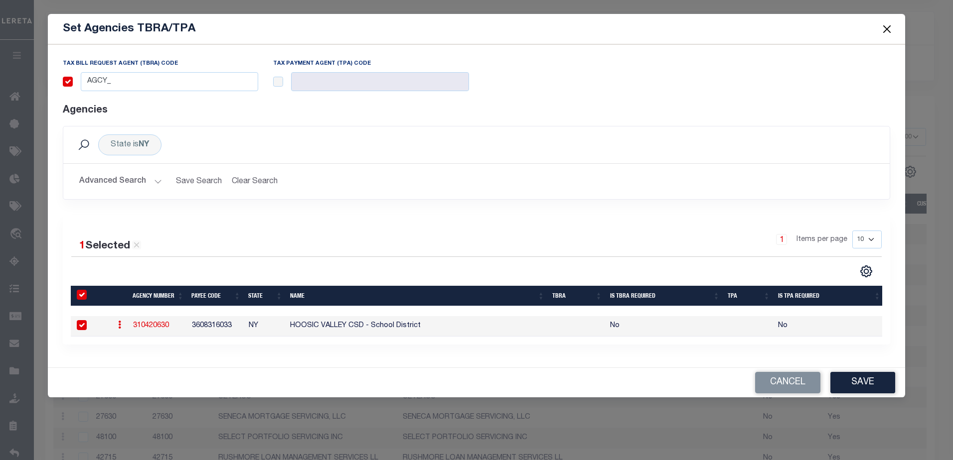
click at [147, 63] on label "Tax Bill Request Agent (TBRA) Code" at bounding box center [120, 64] width 115 height 8
copy label "TBRA"
click at [137, 85] on input "AGCY_" at bounding box center [170, 81] width 178 height 19
paste input "TBRA"
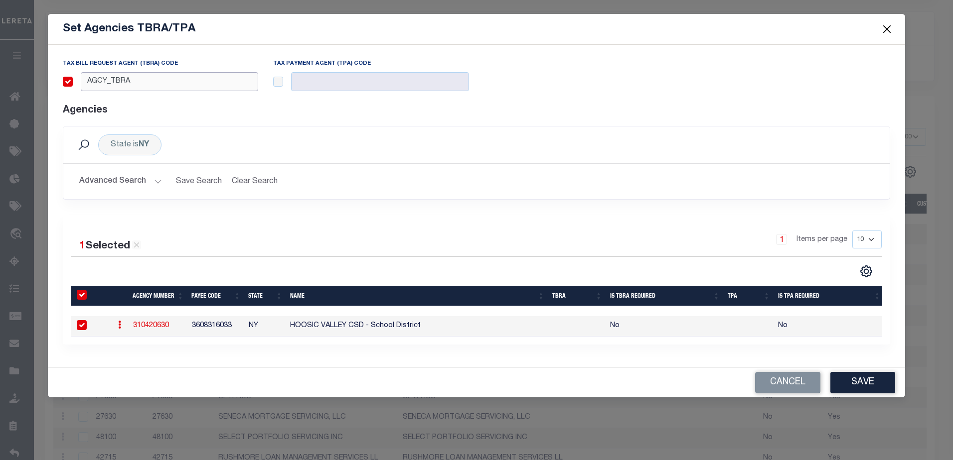
type input "AGCY_TBRA"
click at [276, 81] on input "checkbox" at bounding box center [278, 82] width 10 height 10
checkbox input "true"
click at [322, 82] on input "text" at bounding box center [380, 81] width 178 height 19
paste input "AGCY_TBRA"
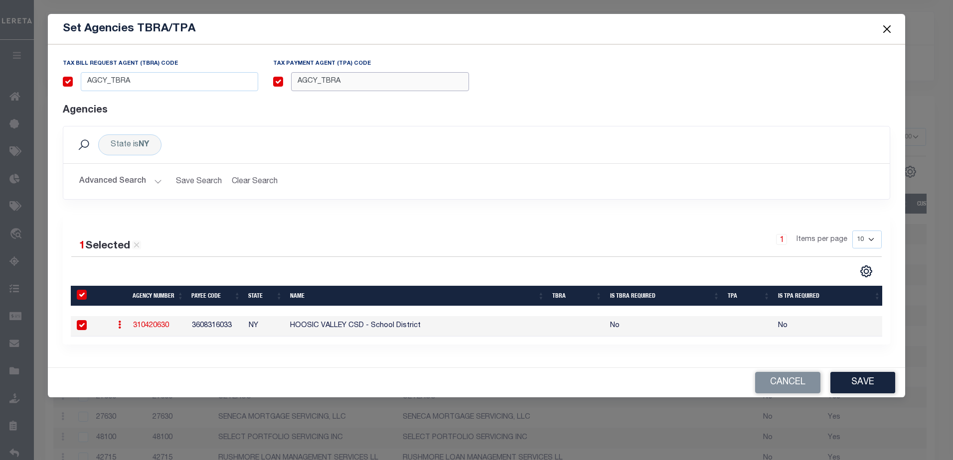
click at [337, 82] on input "AGCY_TBRA" at bounding box center [380, 81] width 178 height 19
type input "AGCY_TPA"
click at [857, 388] on button "Save" at bounding box center [862, 382] width 65 height 21
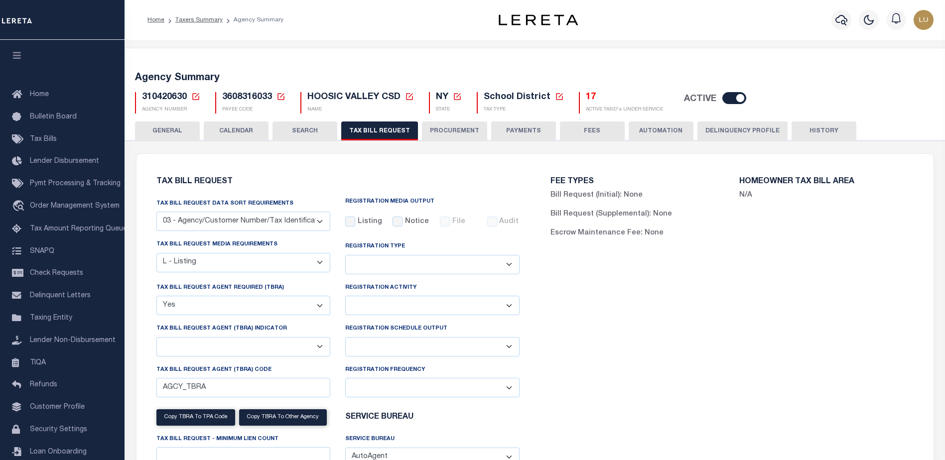
select select "27"
select select "20"
select select "true"
select select
select select "7803021001"
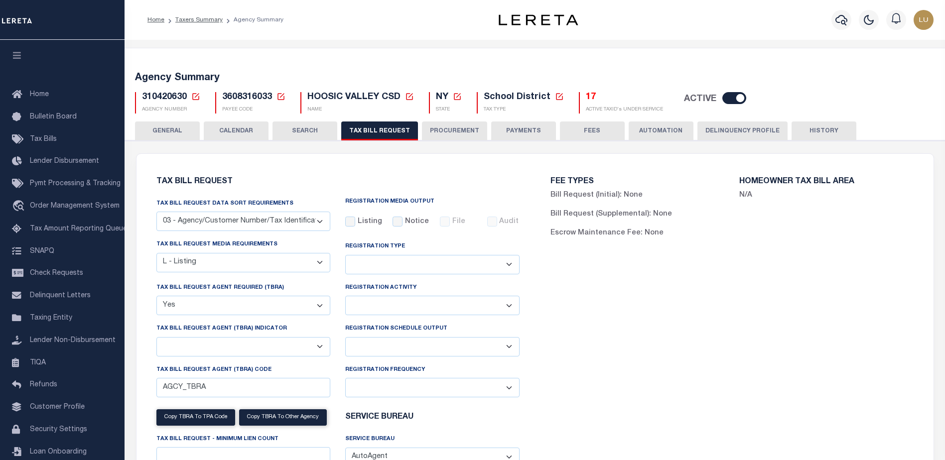
select select "100"
click at [285, 93] on icon at bounding box center [281, 96] width 9 height 9
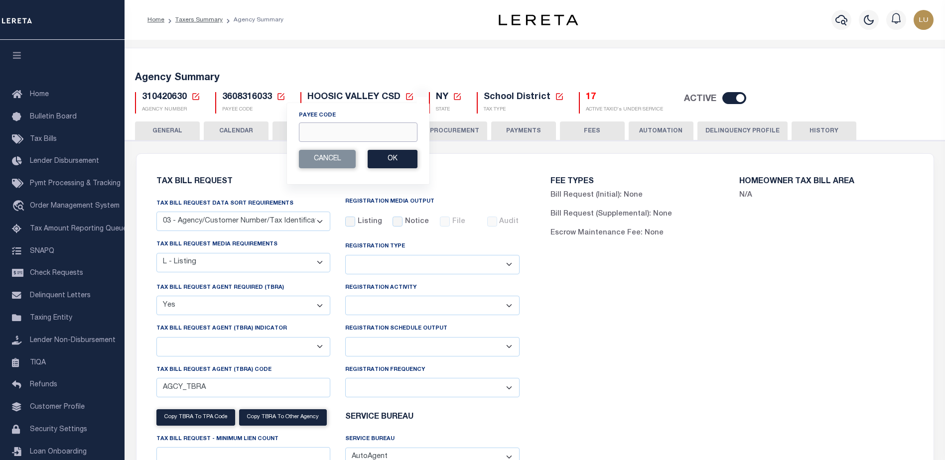
click at [345, 132] on input "Payee Code" at bounding box center [358, 132] width 119 height 19
paste input "1703100000"
type input "1703100000"
click at [385, 159] on button "Ok" at bounding box center [393, 159] width 50 height 18
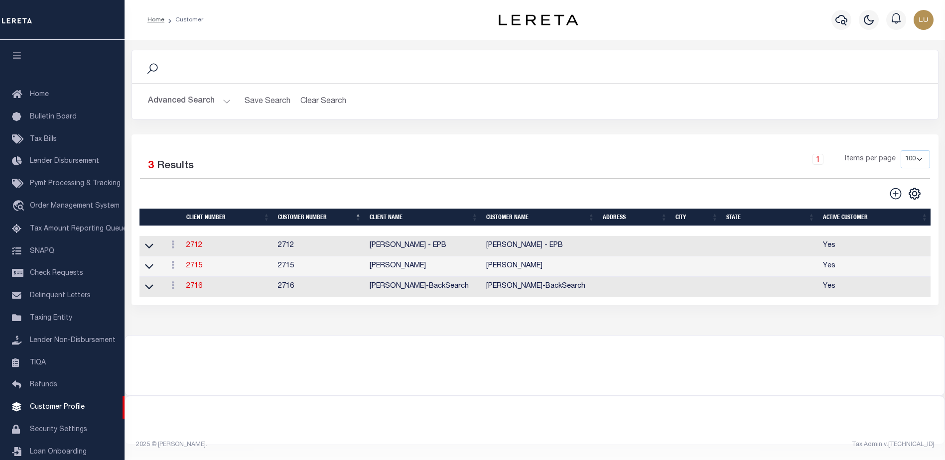
scroll to position [25, 0]
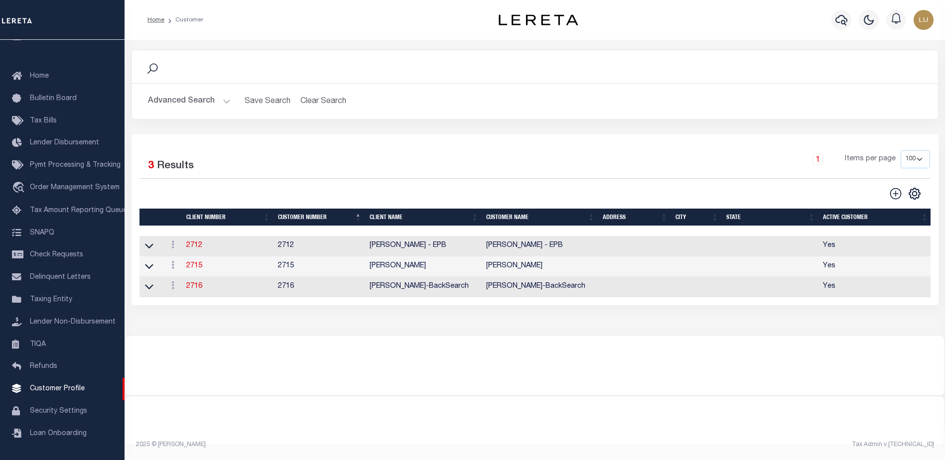
click at [224, 104] on button "Advanced Search" at bounding box center [189, 101] width 83 height 19
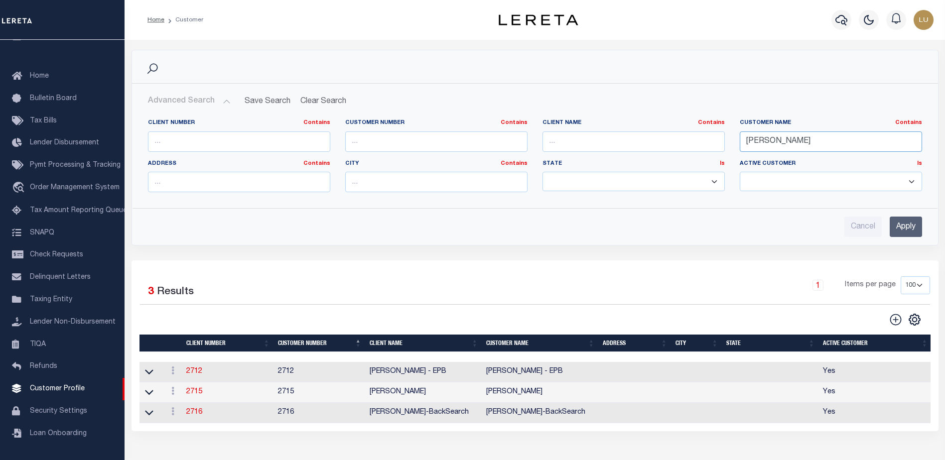
click at [751, 148] on input "[PERSON_NAME]" at bounding box center [831, 142] width 182 height 20
click at [752, 148] on input "[PERSON_NAME]" at bounding box center [831, 142] width 182 height 20
paste input "CENTENNIAL BANK"
click at [822, 140] on input "CENTENNIAL BANK" at bounding box center [831, 142] width 182 height 20
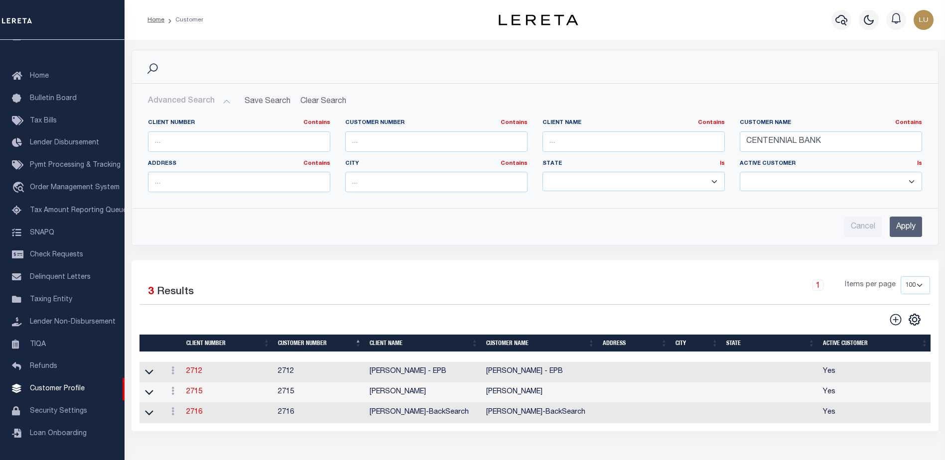
click at [906, 235] on input "Apply" at bounding box center [906, 227] width 32 height 20
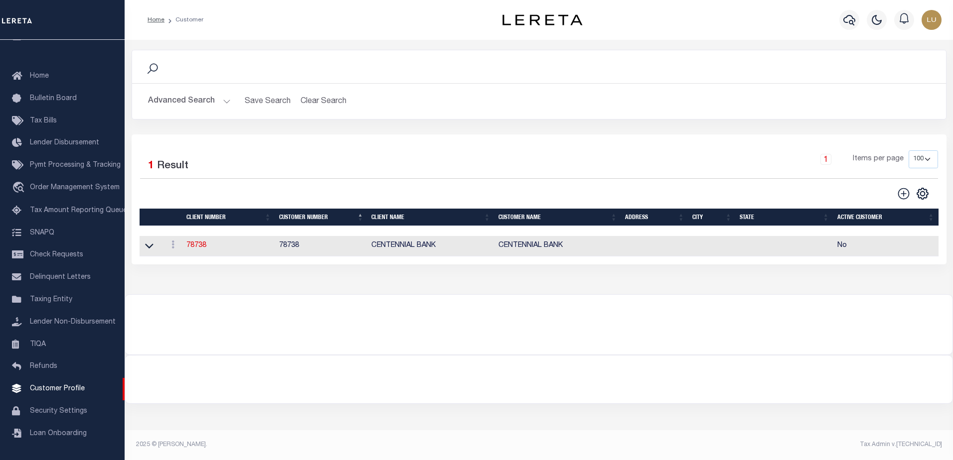
click at [222, 104] on button "Advanced Search" at bounding box center [189, 101] width 83 height 19
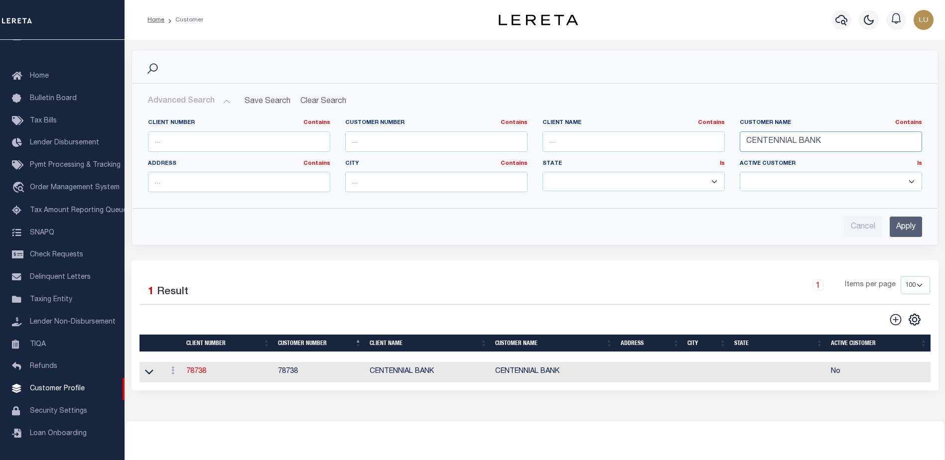
click at [766, 138] on input "CENTENNIAL BANK" at bounding box center [831, 142] width 182 height 20
paste input "FIRST STATE BANK OF [PERSON_NAME]"
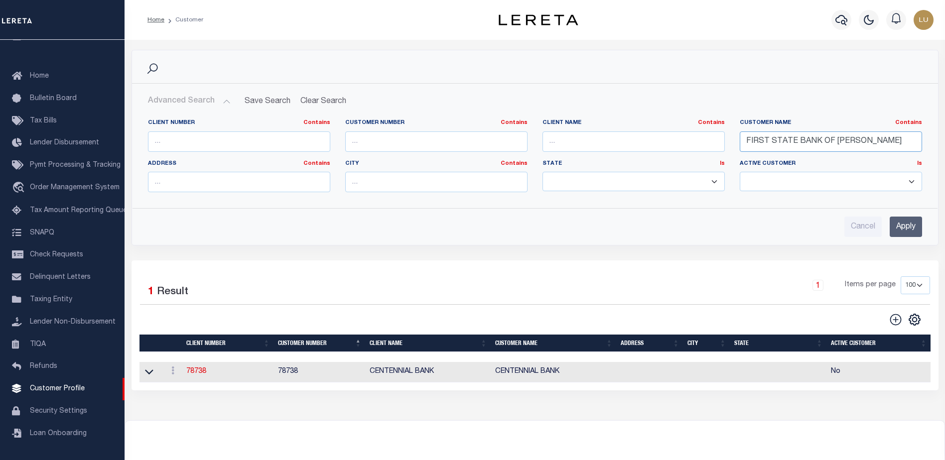
click at [871, 143] on input "FIRST STATE BANK OF [PERSON_NAME]" at bounding box center [831, 142] width 182 height 20
type input "FIRST STATE BANK OF [PERSON_NAME]"
click at [920, 225] on input "Apply" at bounding box center [906, 227] width 32 height 20
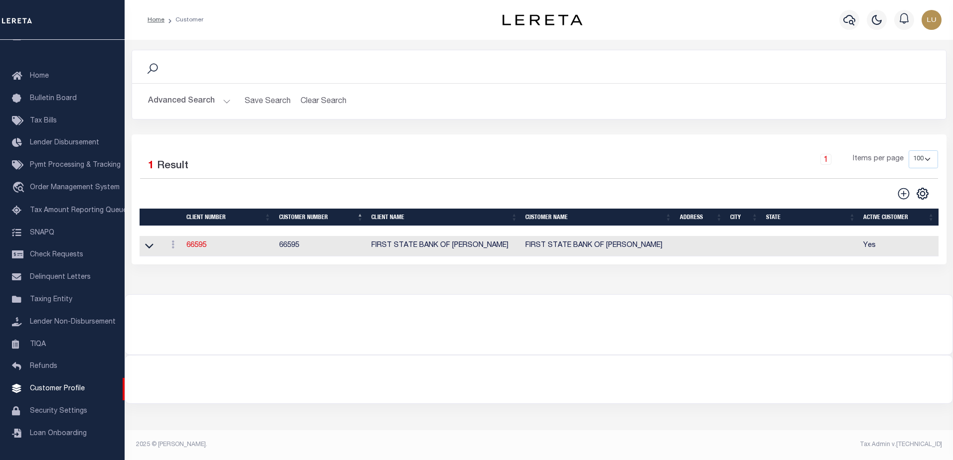
drag, startPoint x: 298, startPoint y: 291, endPoint x: 275, endPoint y: 286, distance: 24.4
click at [297, 291] on div "Search Advanced Search Save Search Clear Search CustomerSearchGridWrapper_dynam…" at bounding box center [539, 167] width 828 height 255
click at [199, 248] on link "66595" at bounding box center [196, 245] width 20 height 7
select select
type input "FIRST STATE BANK OF [PERSON_NAME]"
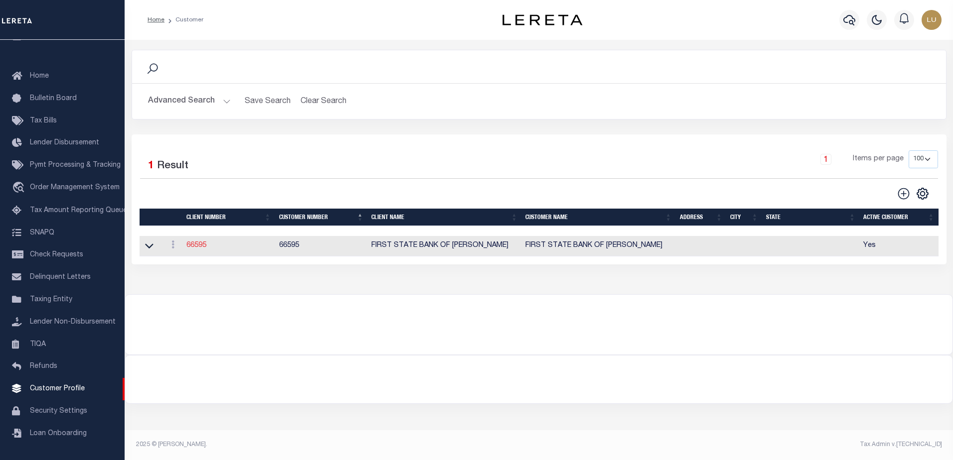
type input "66595"
type input "FIRST STATE BANK OF [PERSON_NAME]"
select select "Mixed Portfolio"
type input "INS3 ,INS3"
type input "[PERSON_NAME]"
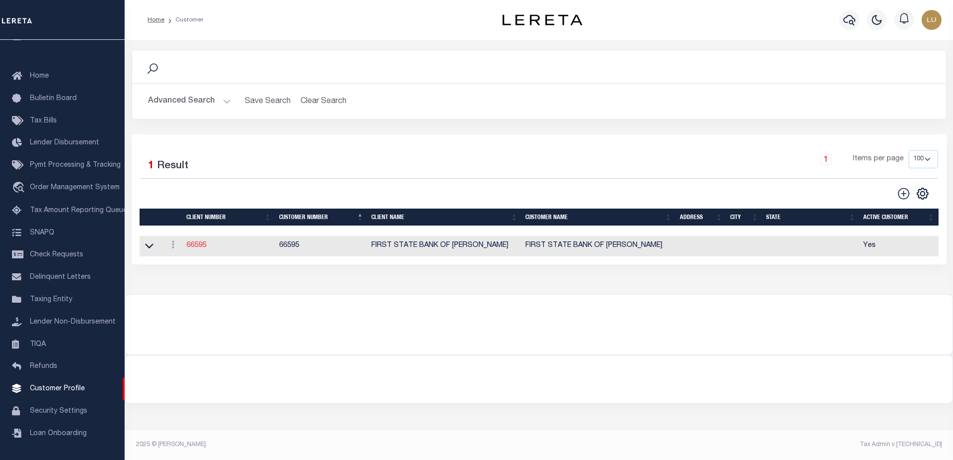
type input "[DATE]"
select select
checkbox input "false"
checkbox input "true"
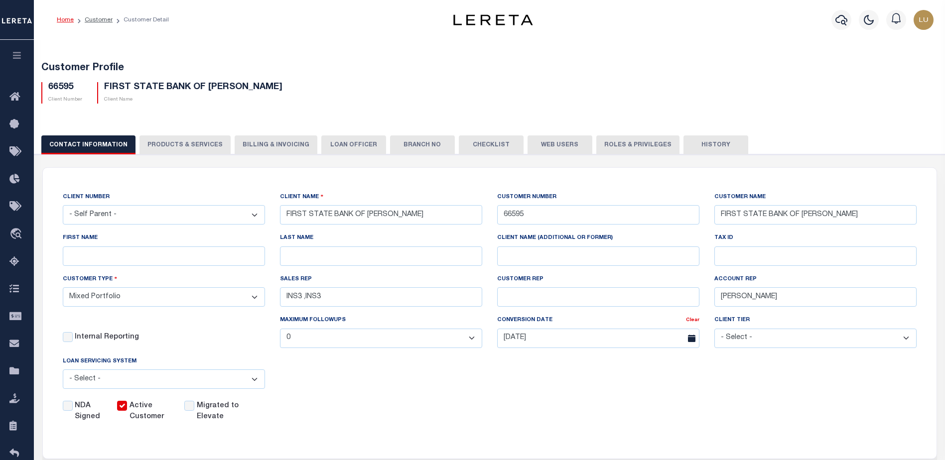
scroll to position [149, 0]
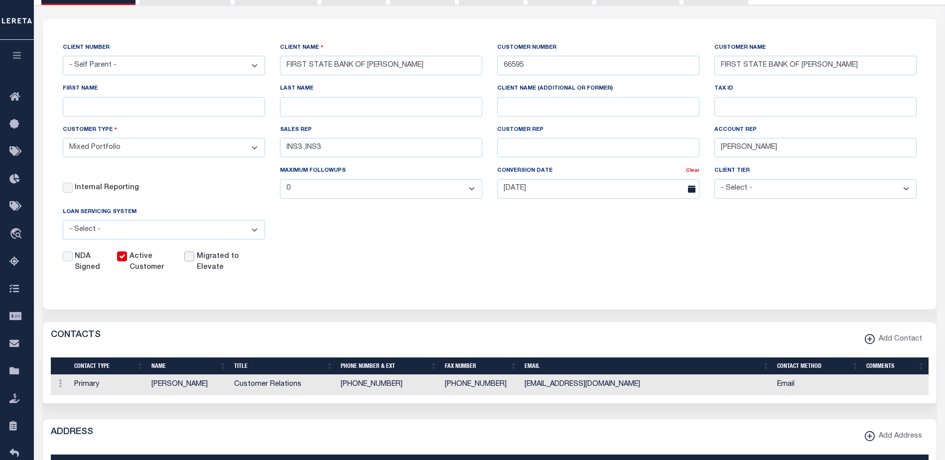
click at [188, 262] on input "checkbox" at bounding box center [189, 257] width 10 height 10
checkbox input "true"
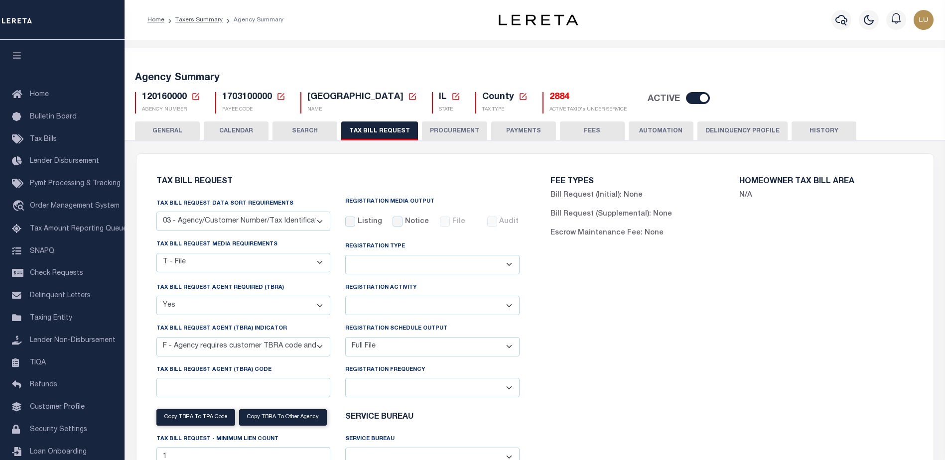
select select "27"
select select "22"
select select "true"
select select "14"
select select "1"
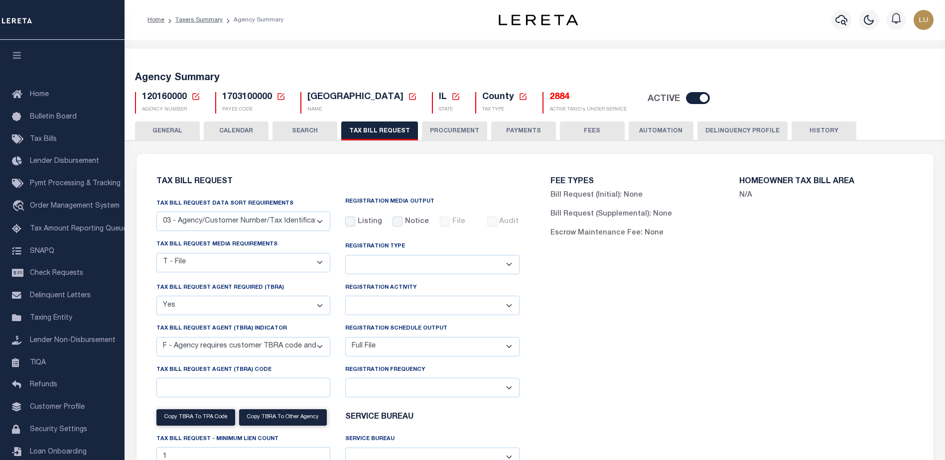
select select
select select "1"
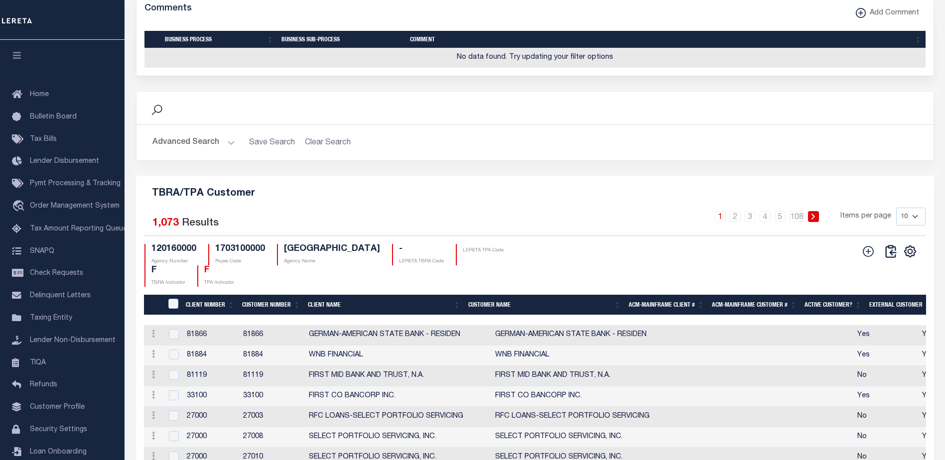
scroll to position [1096, 0]
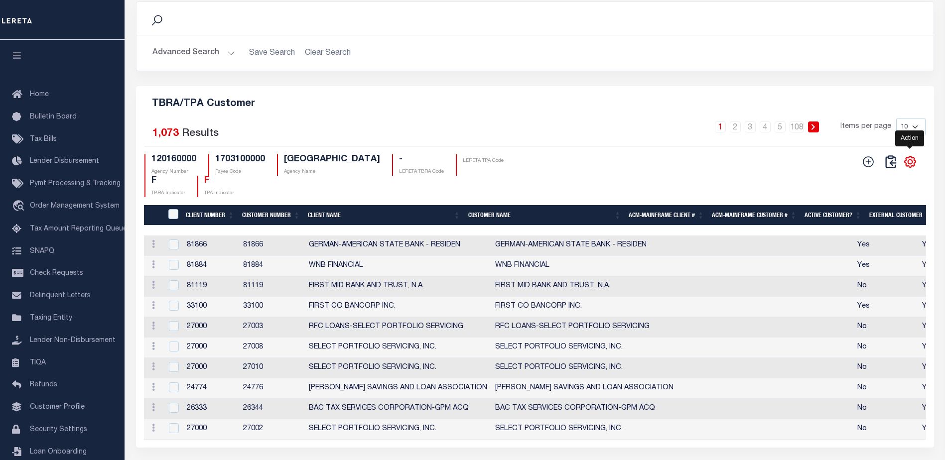
click at [912, 164] on icon "" at bounding box center [910, 161] width 4 height 4
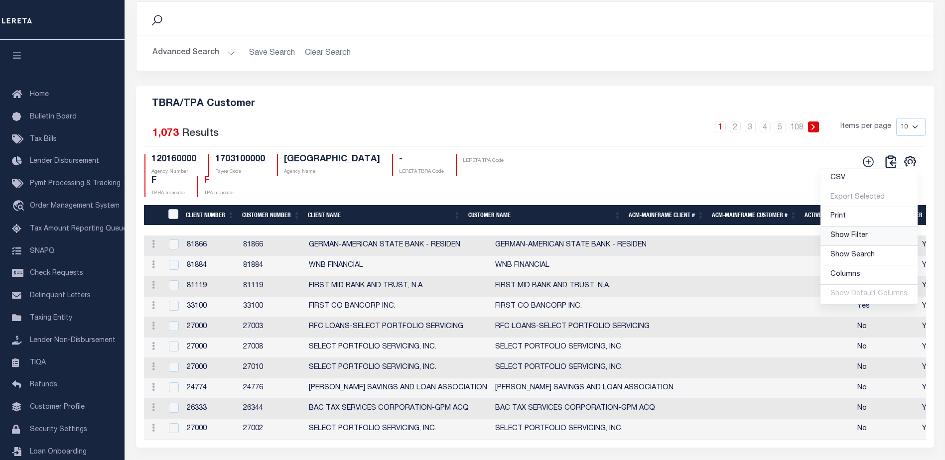
click at [861, 239] on span "Show Filter" at bounding box center [849, 235] width 37 height 7
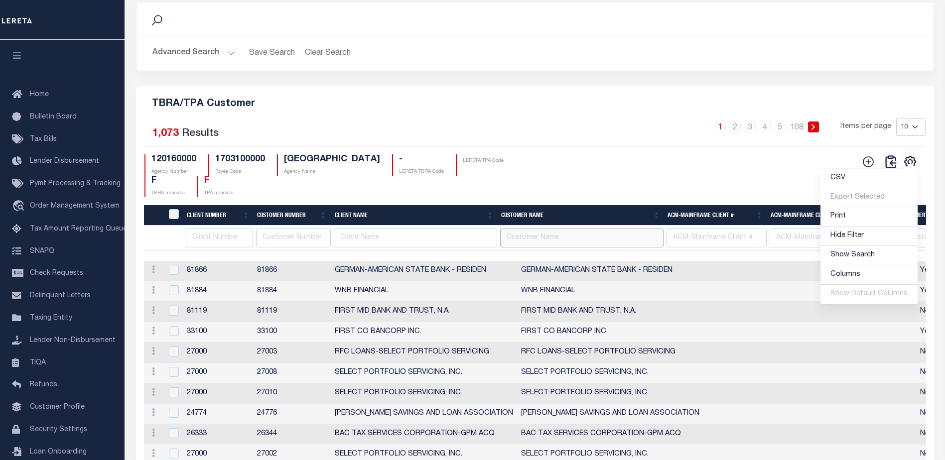
click at [555, 248] on input "text" at bounding box center [581, 238] width 163 height 19
click at [308, 248] on input "text" at bounding box center [293, 238] width 75 height 19
paste input "66595"
type input "66595"
click at [457, 176] on div "LERETA TPA Code" at bounding box center [480, 164] width 48 height 21
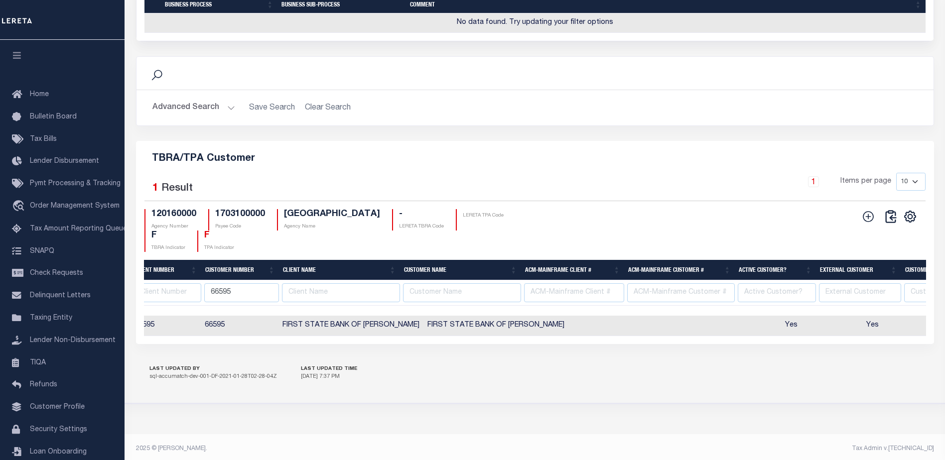
scroll to position [0, 79]
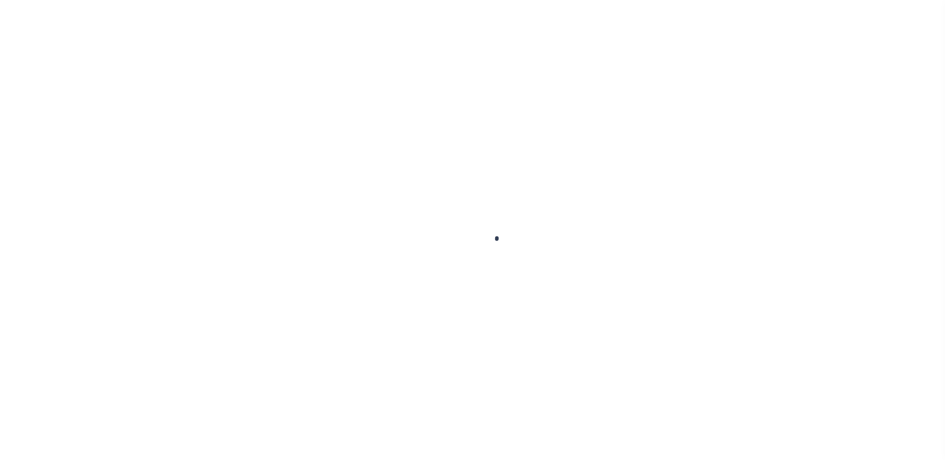
select select "2332"
select select "Mixed Portfolio"
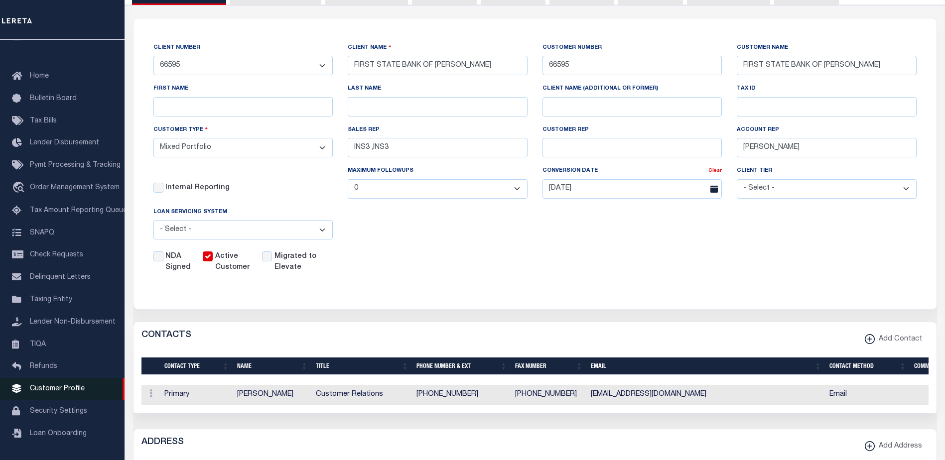
click at [60, 392] on span "Customer Profile" at bounding box center [57, 389] width 55 height 7
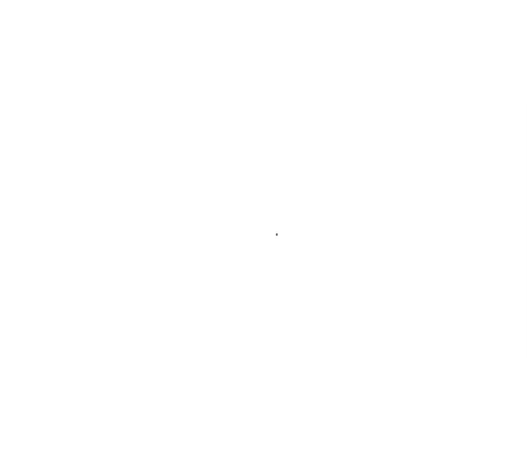
scroll to position [25, 0]
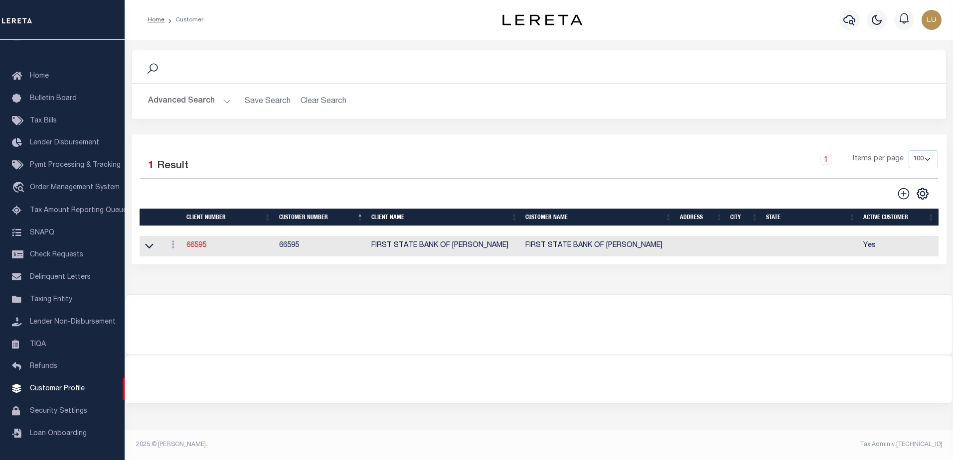
click at [215, 105] on button "Advanced Search" at bounding box center [189, 101] width 83 height 19
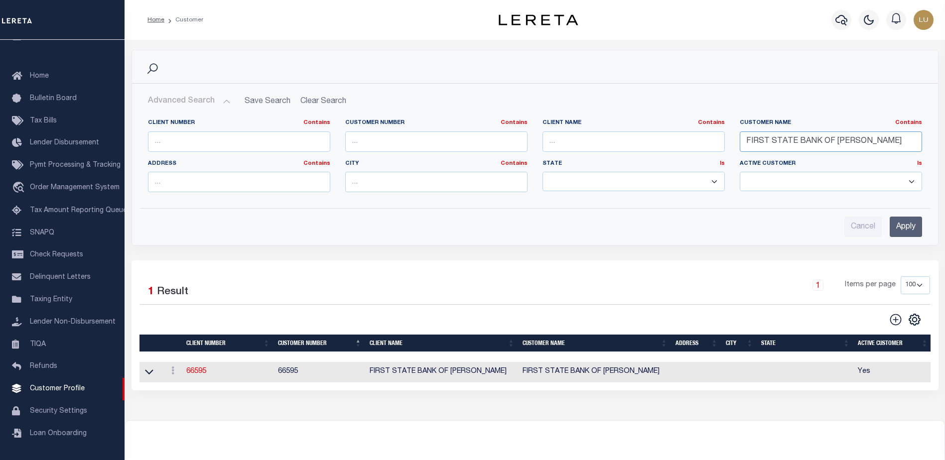
click at [767, 136] on input "FIRST STATE BANK OF [PERSON_NAME]" at bounding box center [831, 142] width 182 height 20
type input "[PERSON_NAME]"
click at [738, 246] on div "Search Advanced Search Save Search Clear Search CustomerSearchGridWrapper_dynam…" at bounding box center [535, 155] width 822 height 211
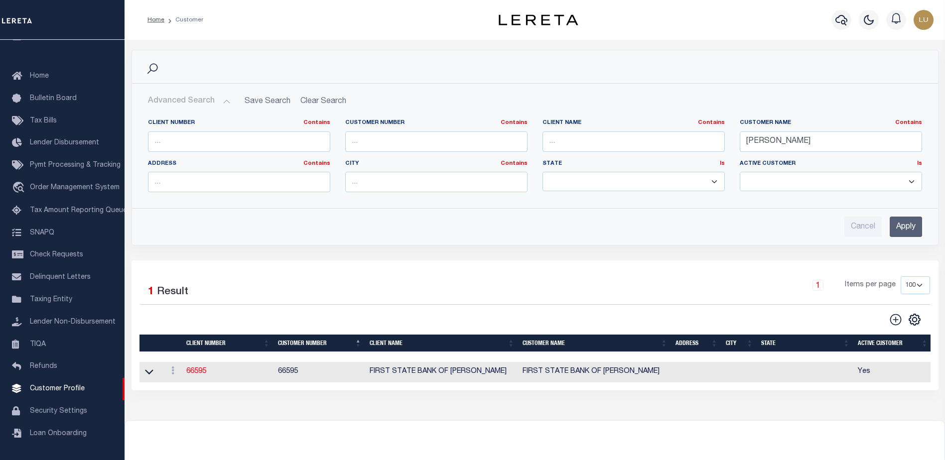
click at [909, 227] on input "Apply" at bounding box center [906, 227] width 32 height 20
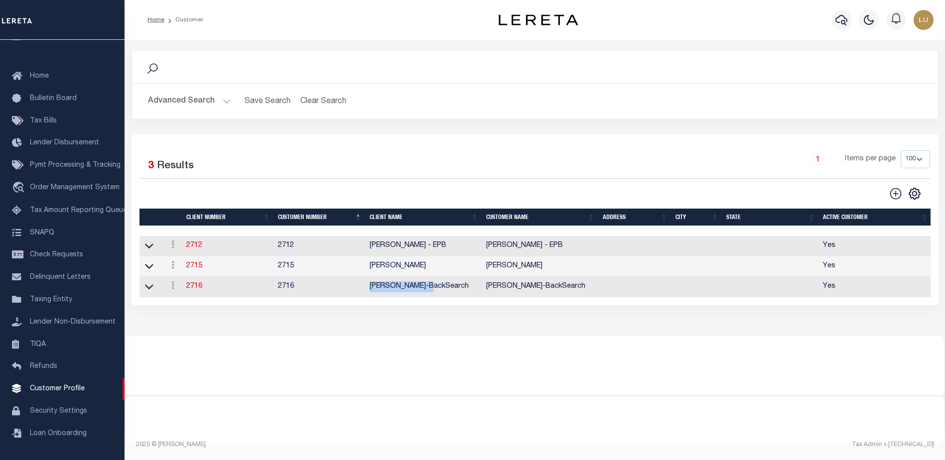
drag, startPoint x: 365, startPoint y: 289, endPoint x: 438, endPoint y: 289, distance: 73.7
click at [438, 289] on tr "ACTIONS View Delete 2716 2716 [PERSON_NAME]-BackSearch [PERSON_NAME] Yes" at bounding box center [536, 287] width 793 height 20
copy tr "[PERSON_NAME]-BackSearch"
click at [194, 286] on link "2716" at bounding box center [194, 286] width 16 height 7
select select
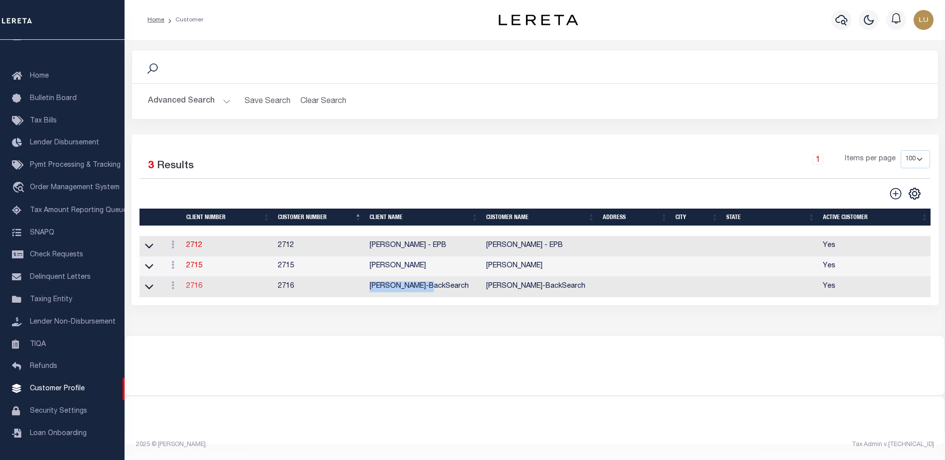
type input "[PERSON_NAME]-BackSearch"
type input "2716"
type input "[PERSON_NAME]-BackSearch"
select select "Residential"
checkbox input "true"
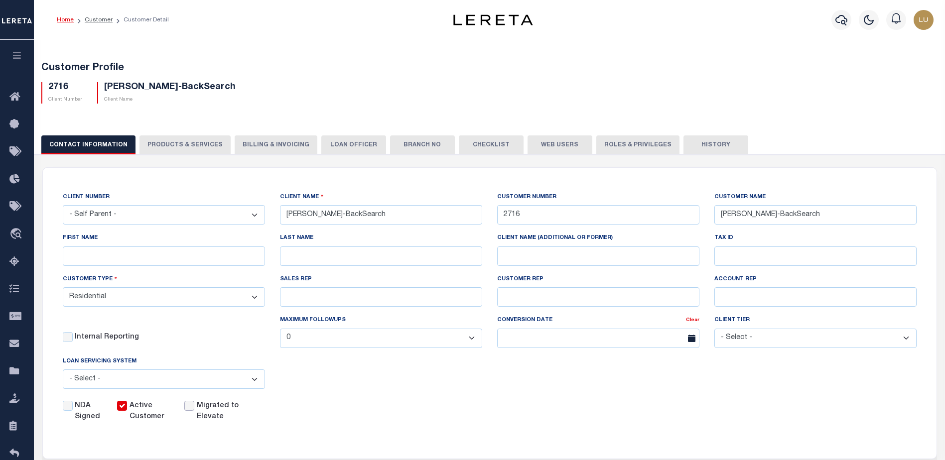
click at [186, 407] on input "checkbox" at bounding box center [189, 406] width 10 height 10
checkbox input "true"
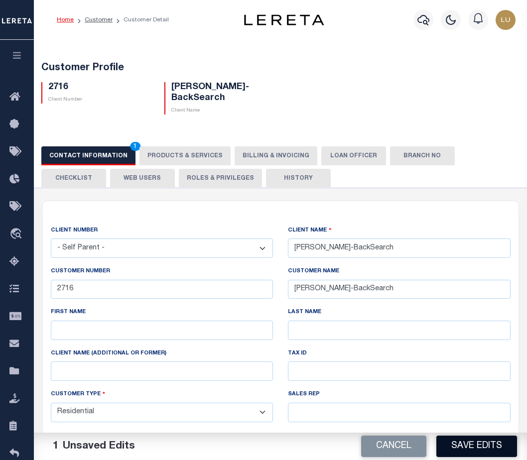
click at [478, 441] on button "Save Edits" at bounding box center [477, 446] width 81 height 21
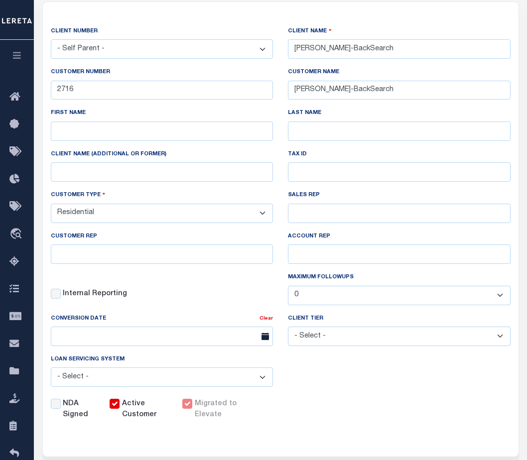
scroll to position [349, 0]
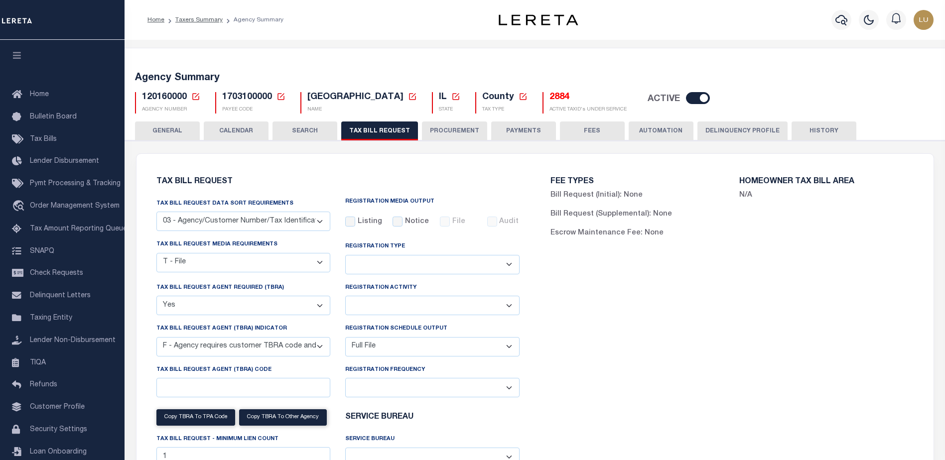
select select "27"
select select "22"
select select "true"
select select "14"
select select "1"
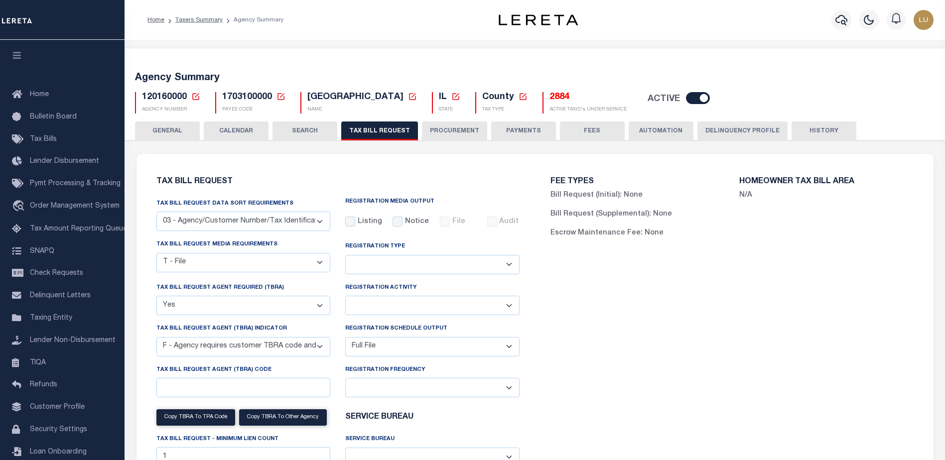
select select
select select "1"
click at [284, 98] on icon at bounding box center [281, 96] width 7 height 7
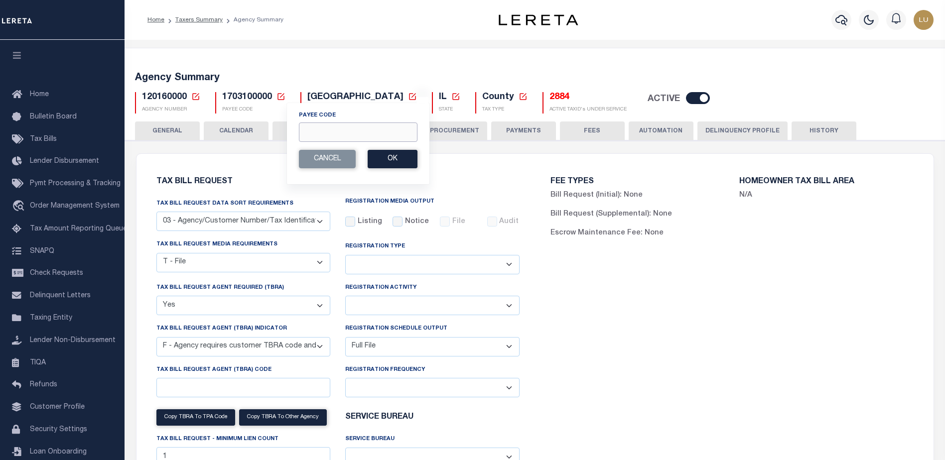
click at [334, 126] on input "Payee Code" at bounding box center [358, 132] width 119 height 19
paste input "3608316033"
type input "3608316033"
click at [389, 159] on button "Ok" at bounding box center [393, 159] width 50 height 18
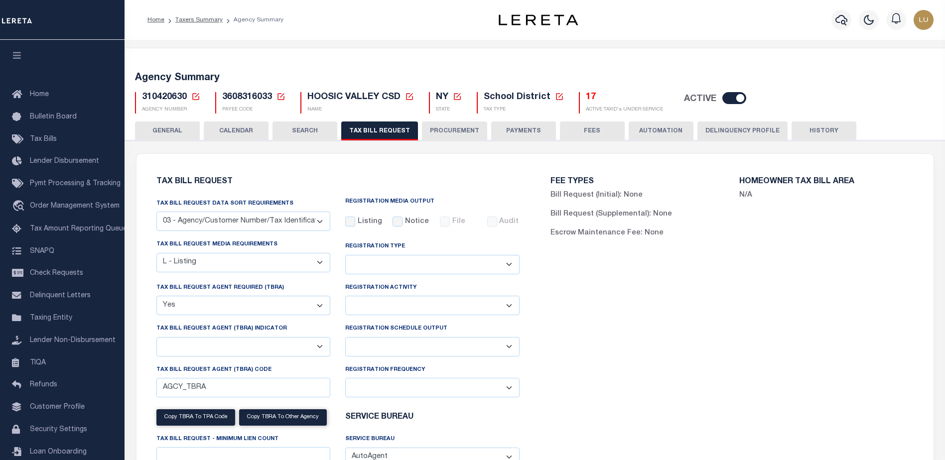
select select "27"
select select "20"
select select "true"
select select
select select "7803021001"
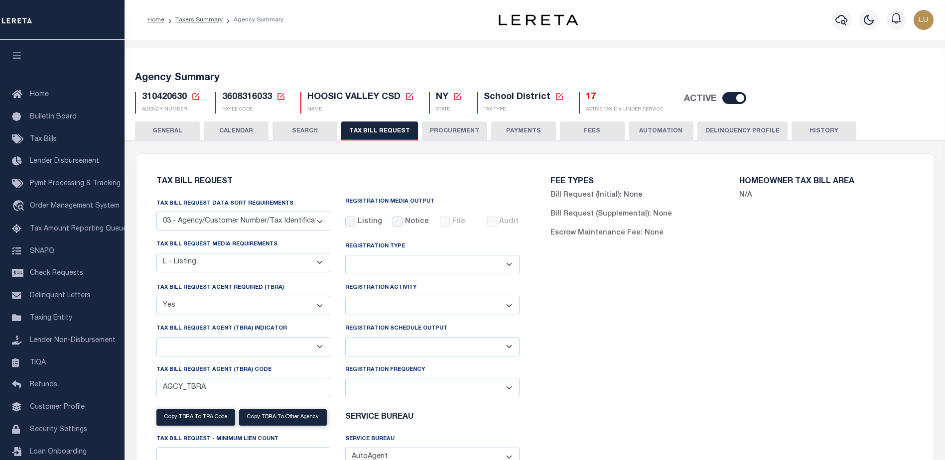
select select "100"
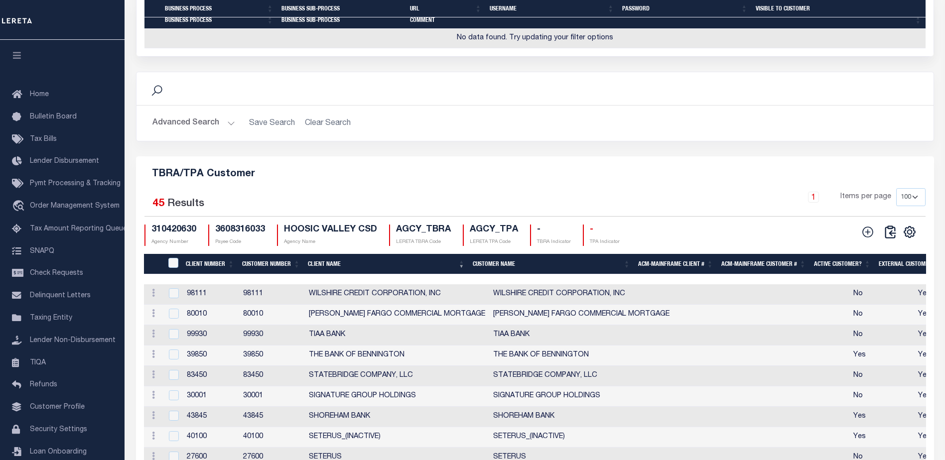
scroll to position [1076, 0]
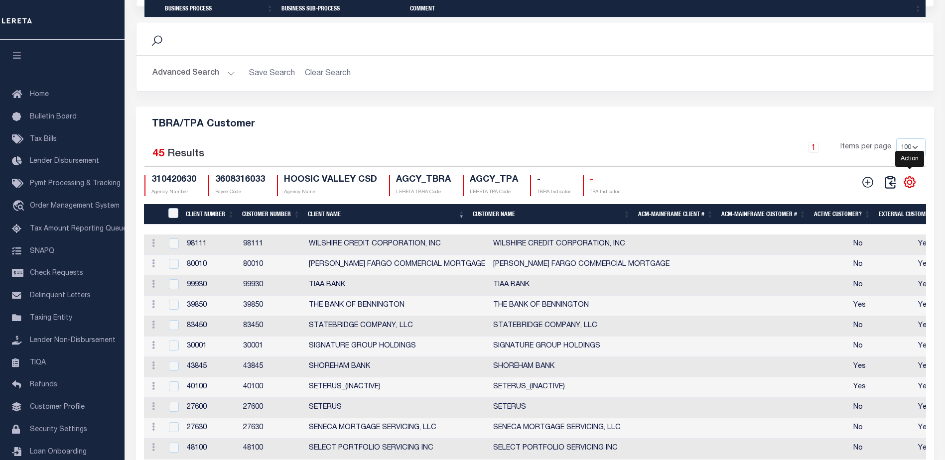
click at [908, 188] on icon "" at bounding box center [910, 182] width 11 height 11
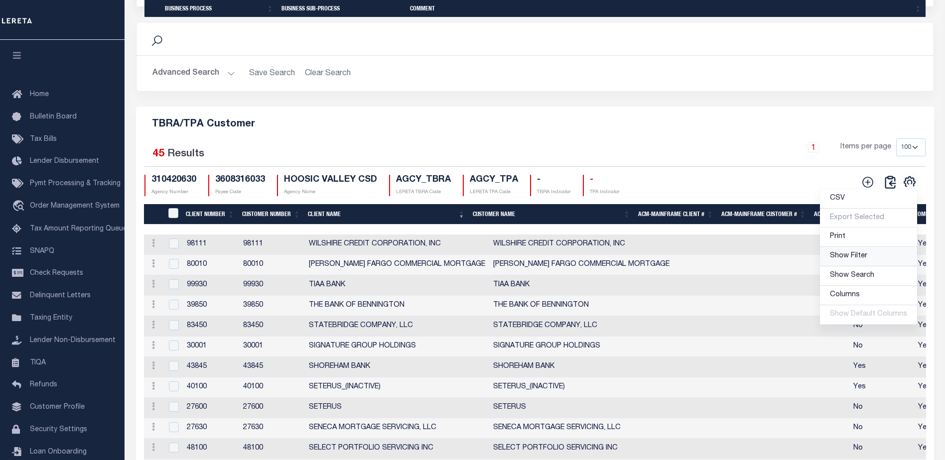
click at [853, 260] on span "Show Filter" at bounding box center [848, 256] width 37 height 7
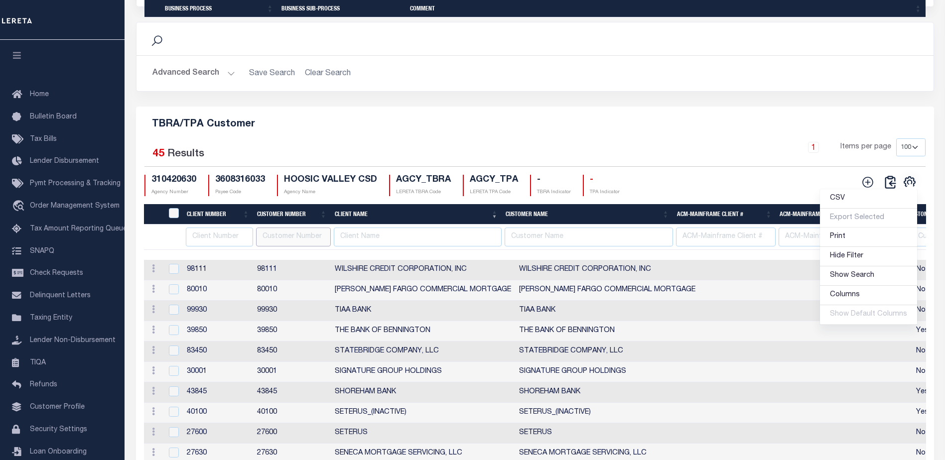
click at [317, 247] on input "text" at bounding box center [293, 237] width 75 height 19
type input "2716"
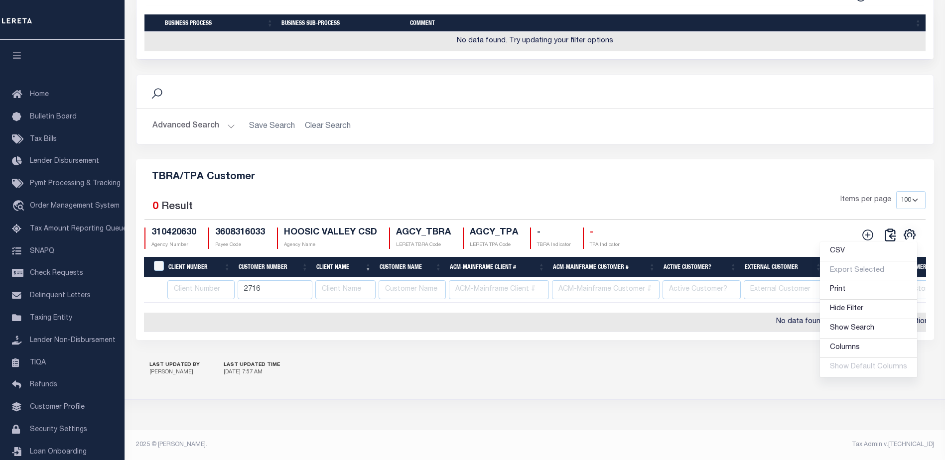
scroll to position [1059, 0]
click at [257, 283] on input "2716" at bounding box center [275, 290] width 75 height 19
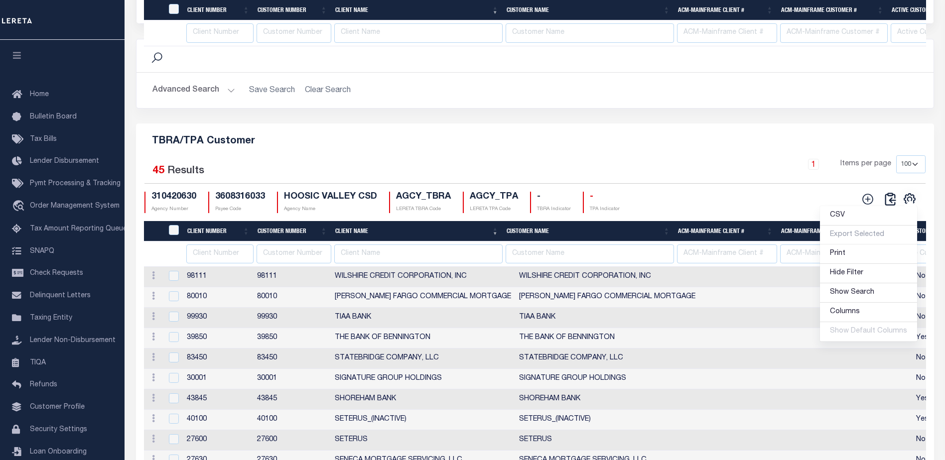
checkbox input "true"
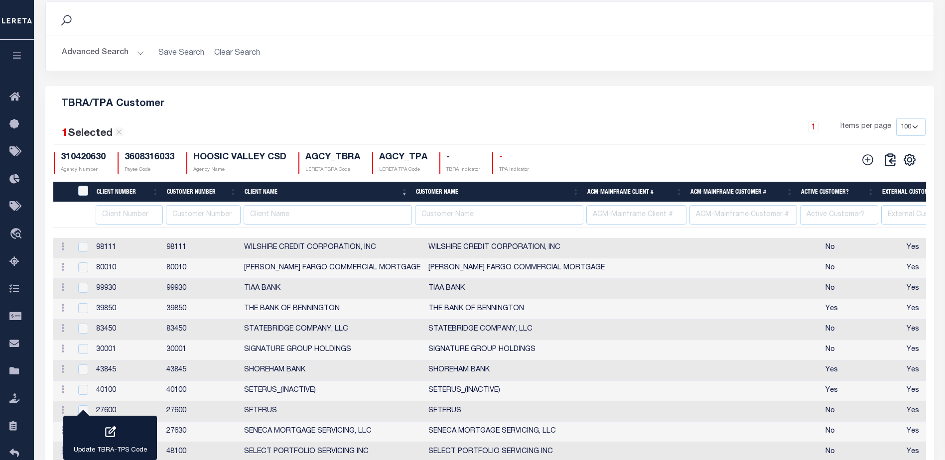
scroll to position [807, 0]
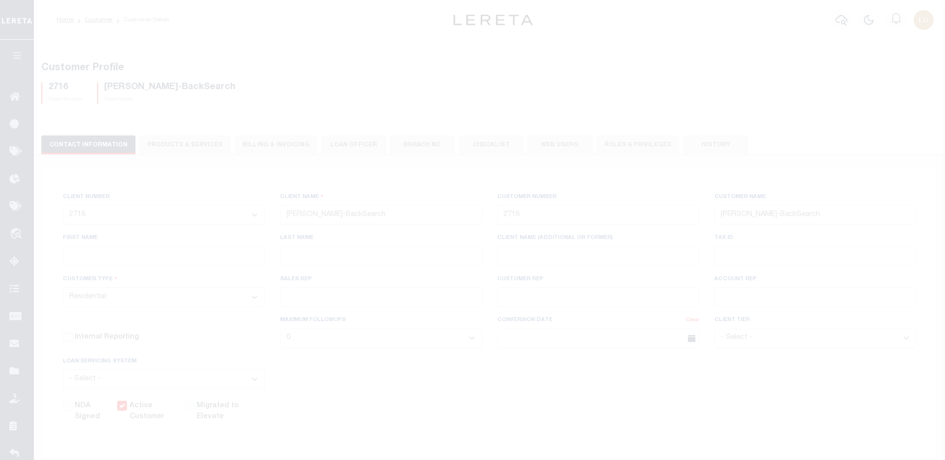
select select "Residential"
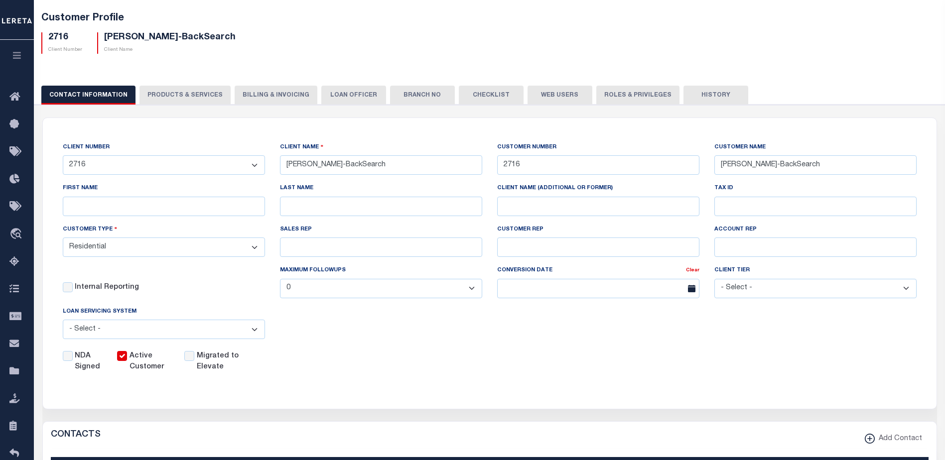
scroll to position [149, 0]
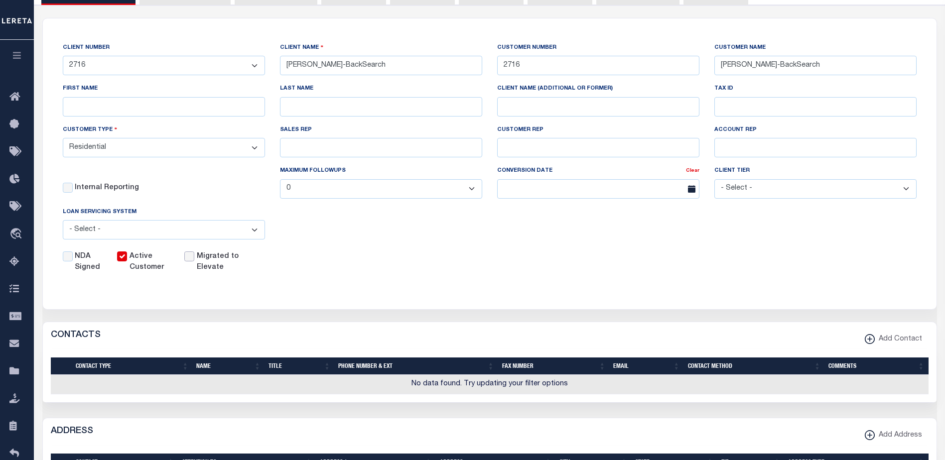
click at [193, 260] on input "checkbox" at bounding box center [189, 257] width 10 height 10
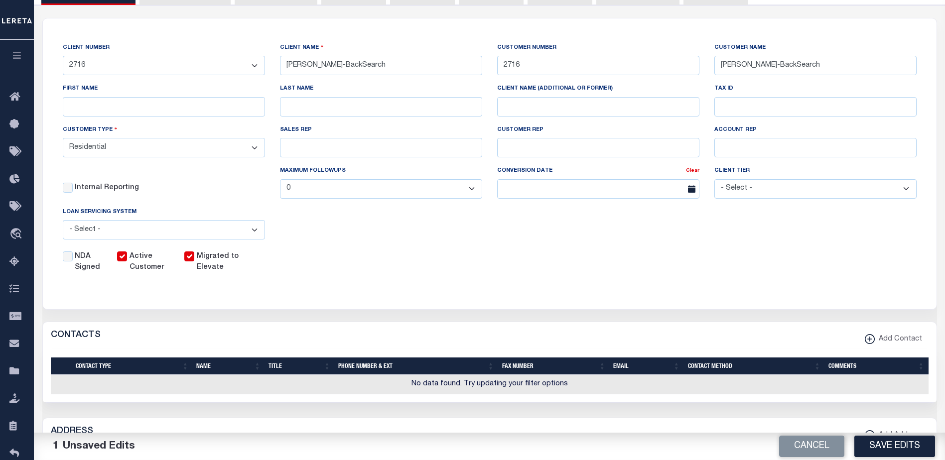
click at [192, 261] on input "checkbox" at bounding box center [189, 257] width 10 height 10
checkbox input "false"
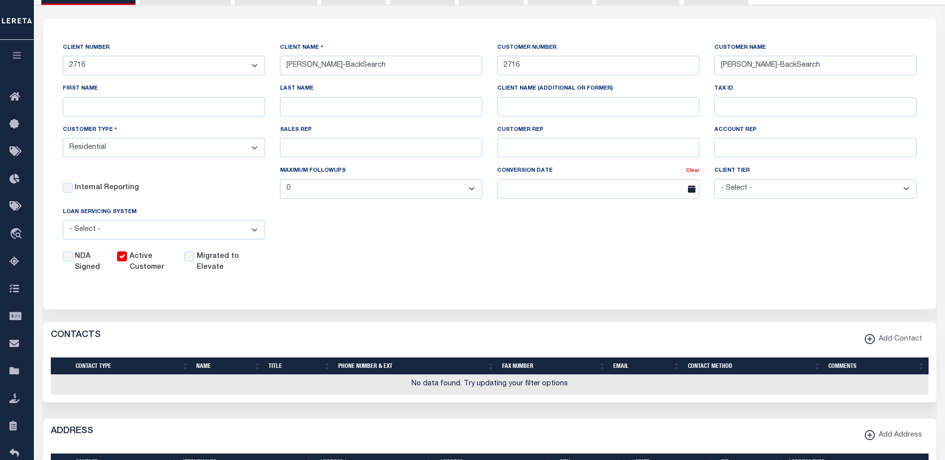
click at [212, 267] on label "Migrated to Elevate" at bounding box center [223, 263] width 52 height 22
click at [127, 262] on input "Active Customer" at bounding box center [122, 257] width 10 height 10
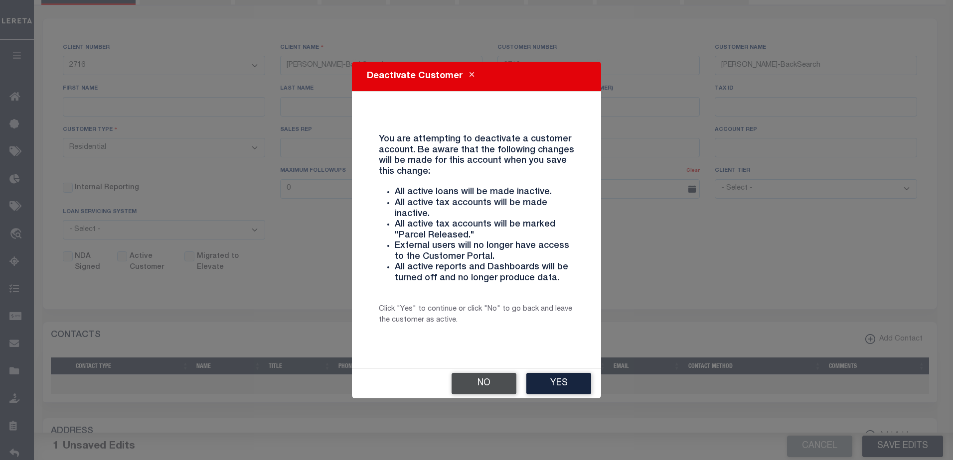
click at [482, 386] on button "No" at bounding box center [483, 383] width 65 height 21
checkbox input "true"
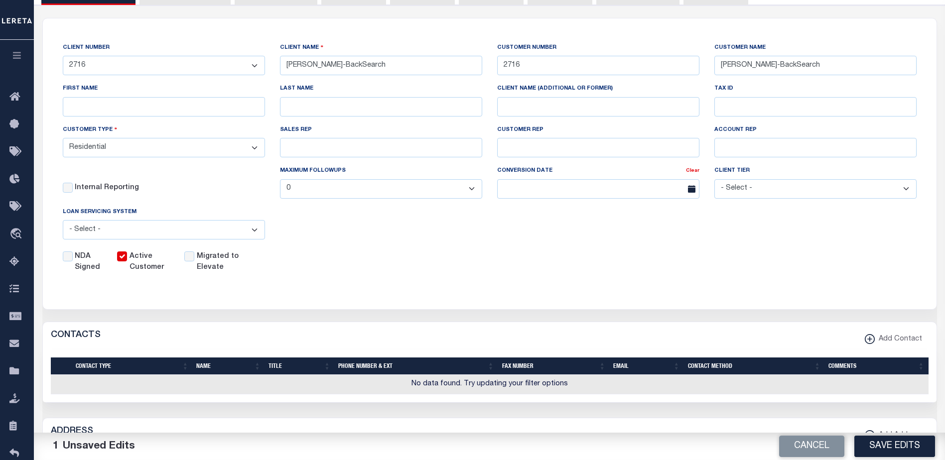
scroll to position [0, 0]
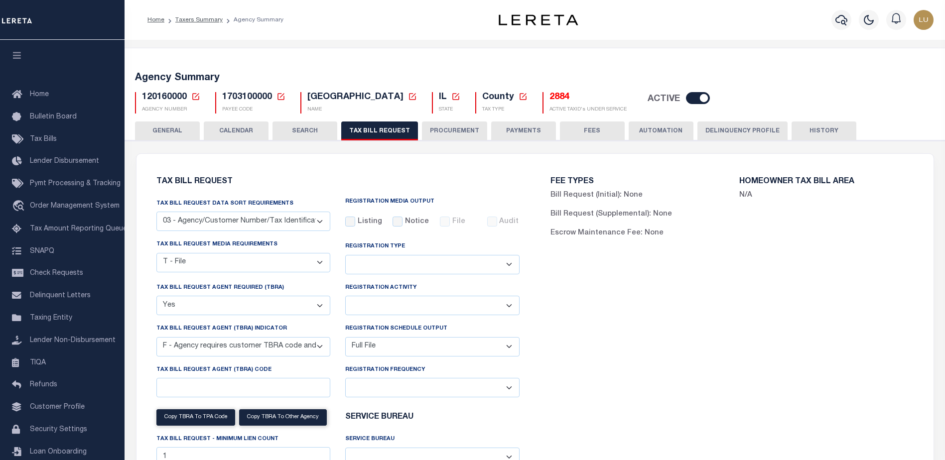
select select "27"
select select "22"
select select "true"
select select "14"
select select "1"
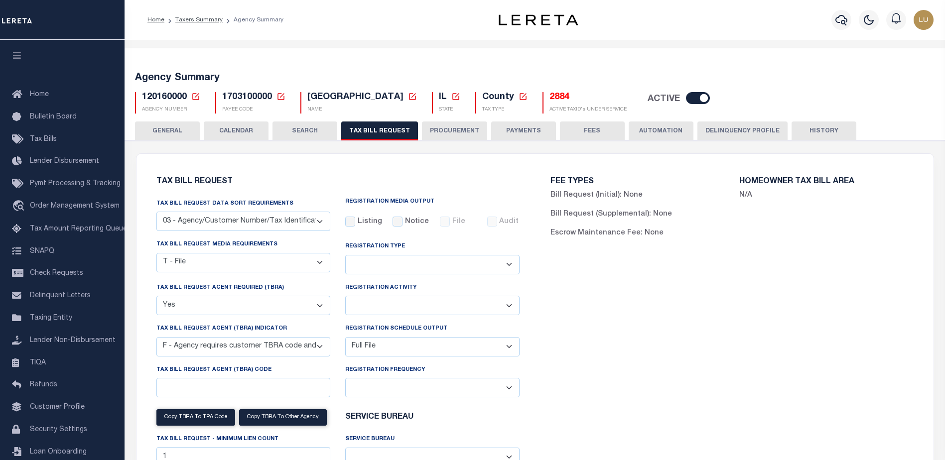
select select
select select "1"
click at [283, 96] on icon at bounding box center [281, 96] width 9 height 9
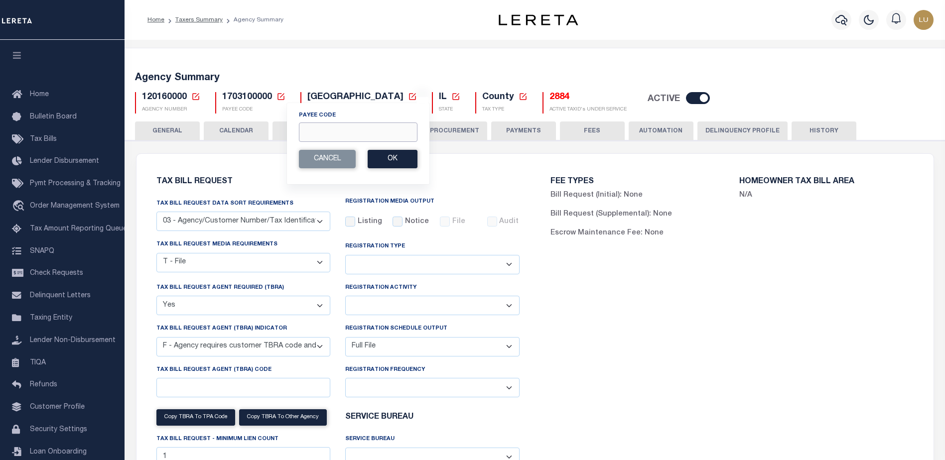
click at [342, 128] on input "Payee Code" at bounding box center [358, 132] width 119 height 19
paste input "7803027151"
type input "7803027151"
click at [388, 158] on button "Ok" at bounding box center [393, 159] width 50 height 18
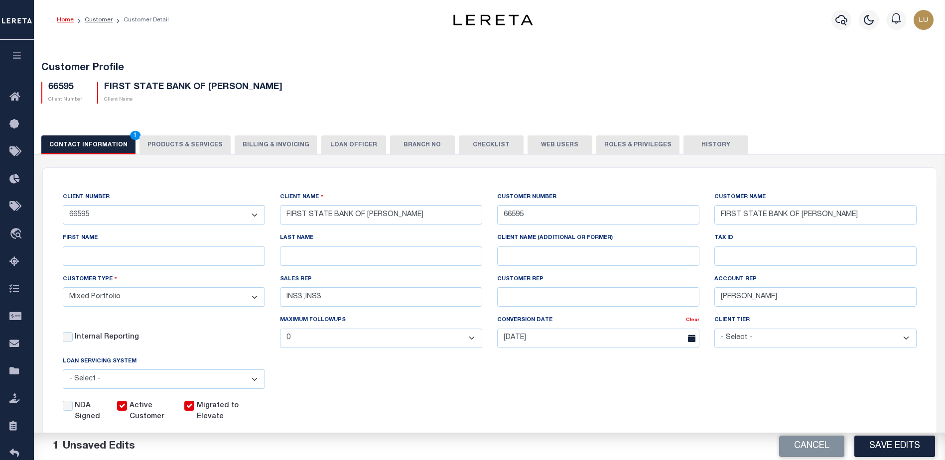
select select "Mixed Portfolio"
click at [96, 20] on link "Customer" at bounding box center [99, 20] width 28 height 6
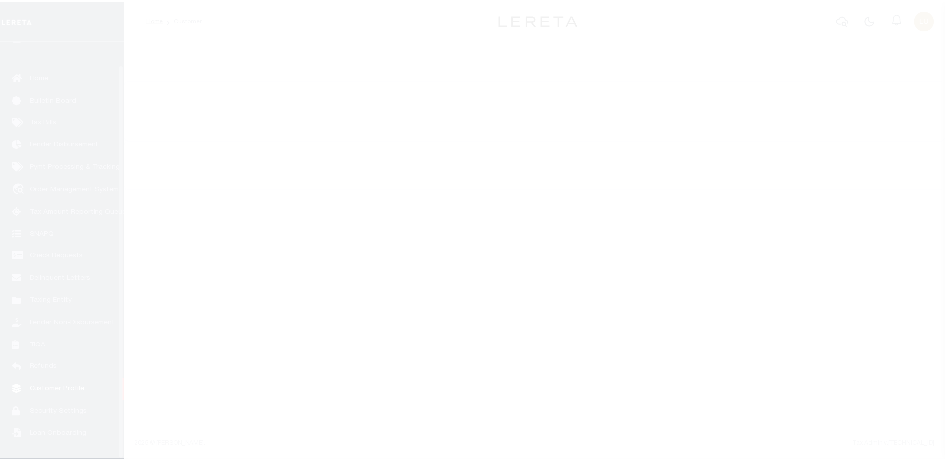
scroll to position [25, 0]
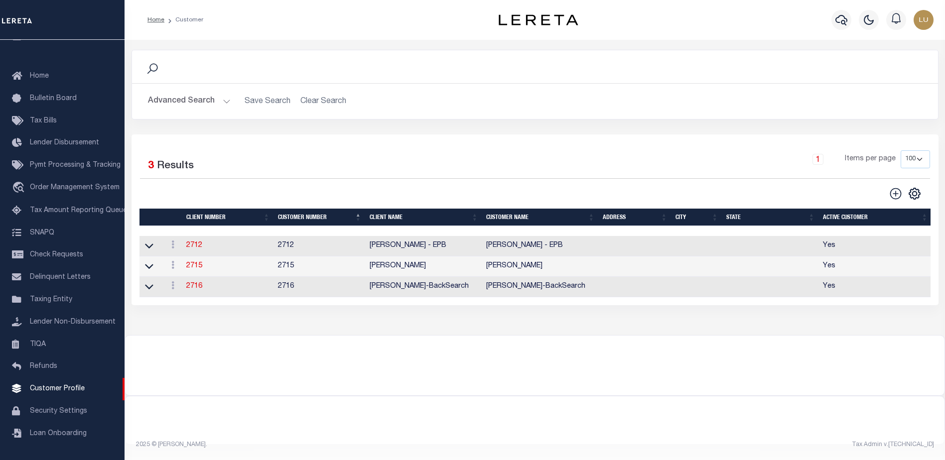
click at [203, 103] on button "Advanced Search" at bounding box center [189, 101] width 83 height 19
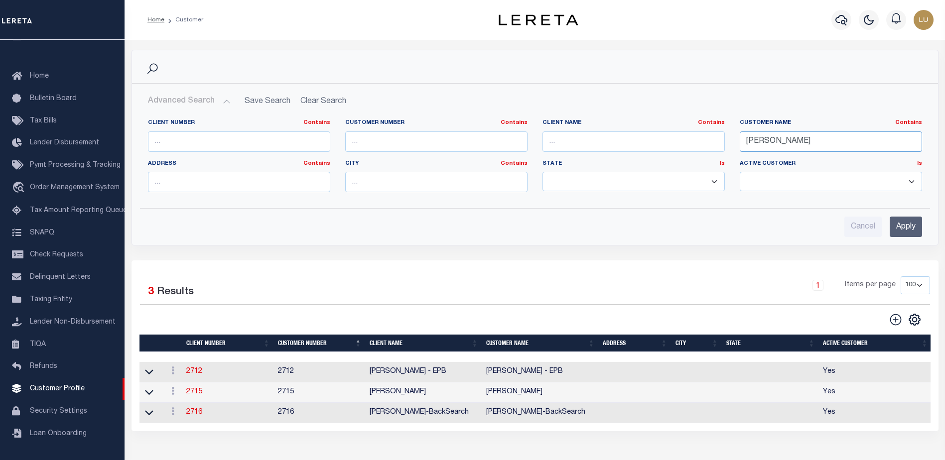
click at [771, 138] on input "[PERSON_NAME]" at bounding box center [831, 142] width 182 height 20
paste input "CENTRAL BANK"
click at [807, 142] on input "CENTRAL BANK" at bounding box center [831, 142] width 182 height 20
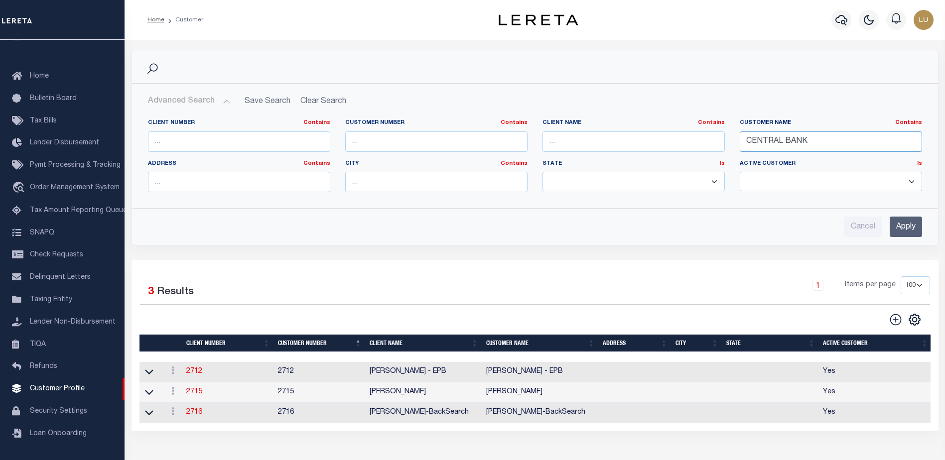
type input "CENTRAL BANK"
click at [907, 226] on input "Apply" at bounding box center [906, 227] width 32 height 20
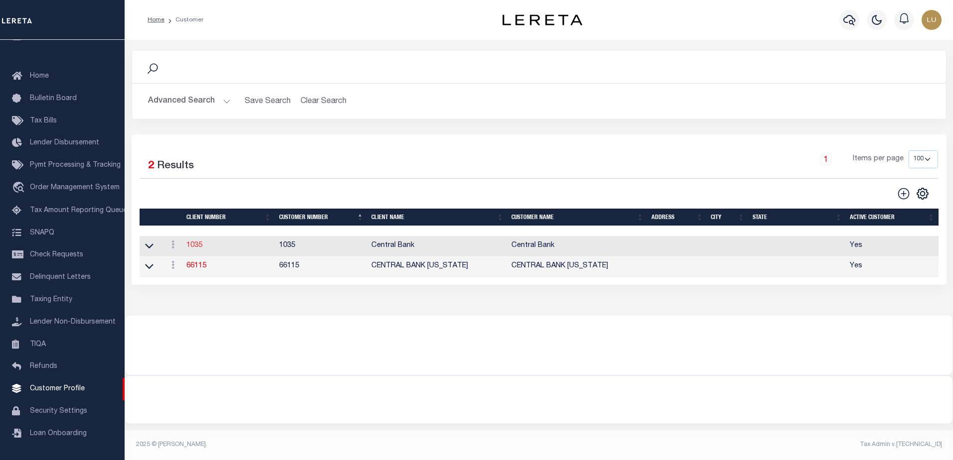
click at [196, 246] on link "1035" at bounding box center [194, 245] width 16 height 7
select select
type input "Central Bank"
type input "1035"
type input "Central Bank"
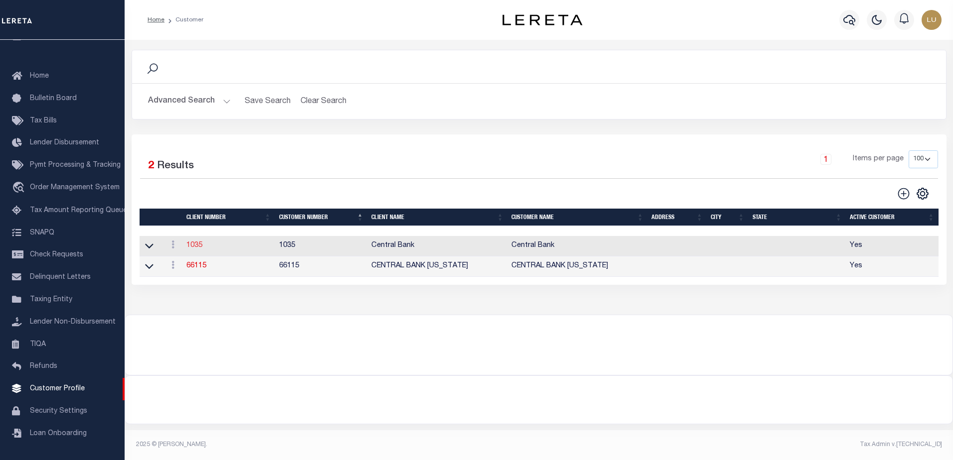
select select "Residential"
checkbox input "true"
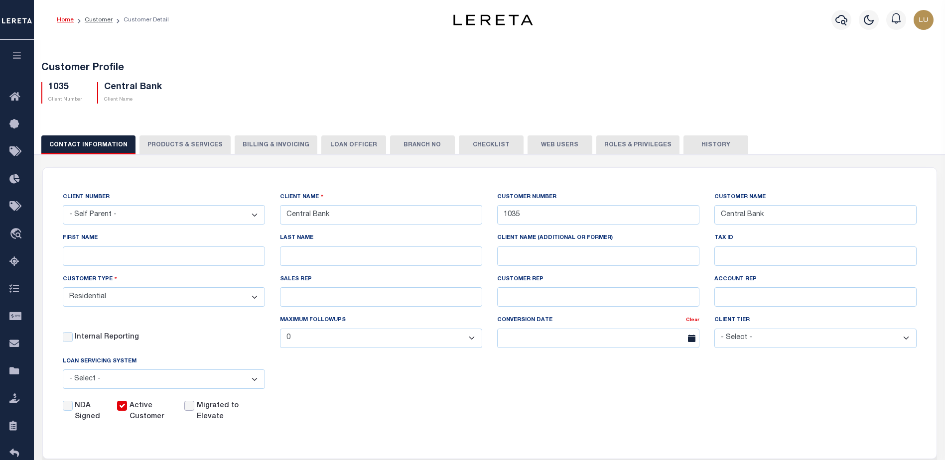
click at [190, 407] on input "checkbox" at bounding box center [189, 406] width 10 height 10
checkbox input "true"
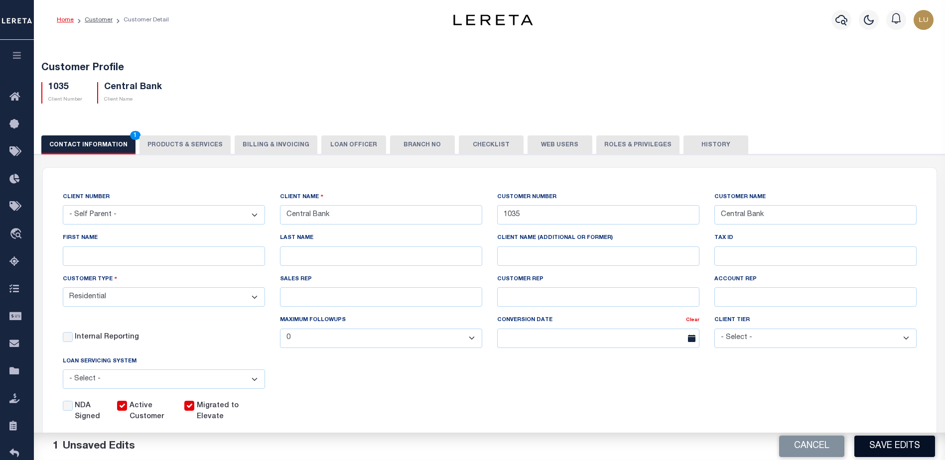
click at [895, 442] on button "Save Edits" at bounding box center [895, 446] width 81 height 21
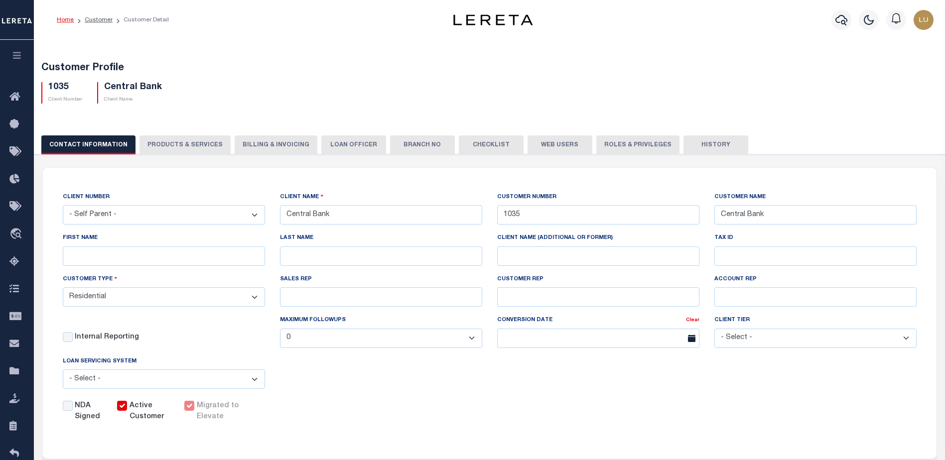
click at [26, 53] on button "button" at bounding box center [17, 57] width 34 height 34
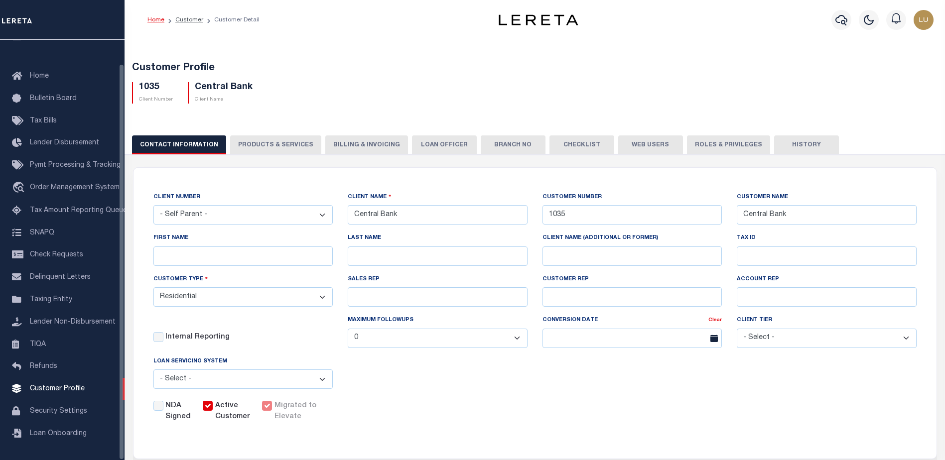
scroll to position [25, 0]
click at [694, 50] on div "Customer Profile 1035 Client Number Central Bank Client Name" at bounding box center [535, 438] width 831 height 800
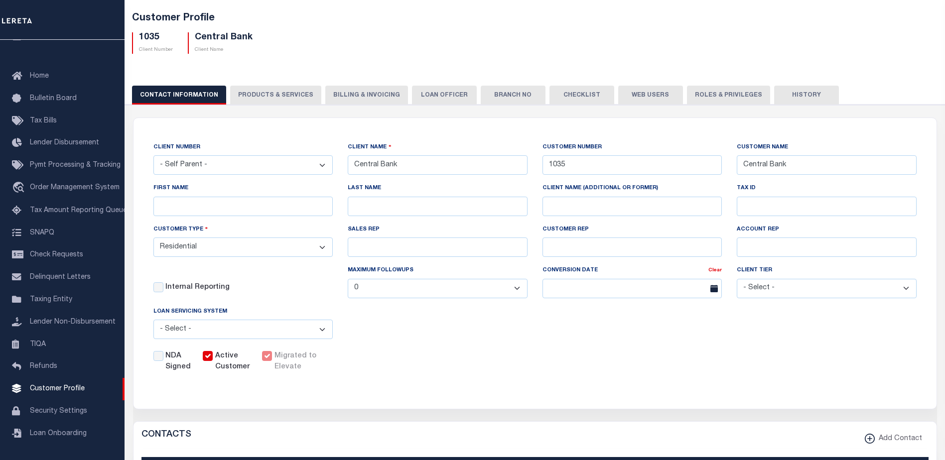
scroll to position [0, 0]
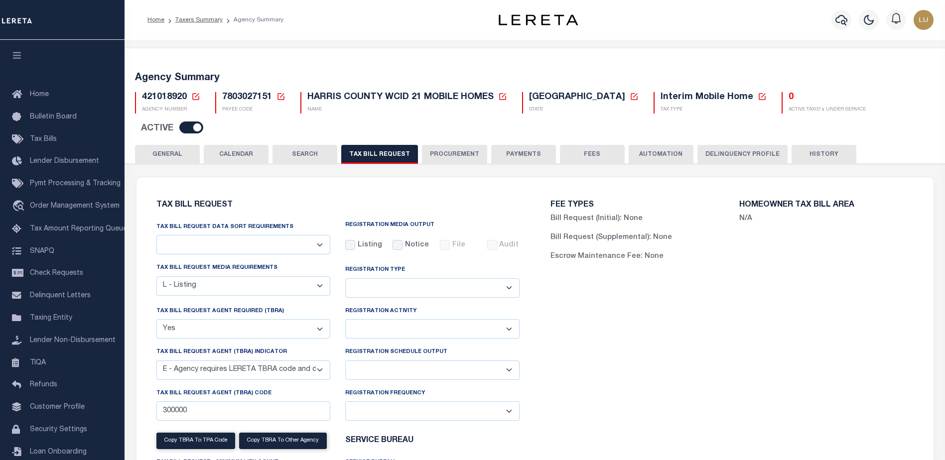
select select
select select "20"
select select "true"
select select "13"
select select
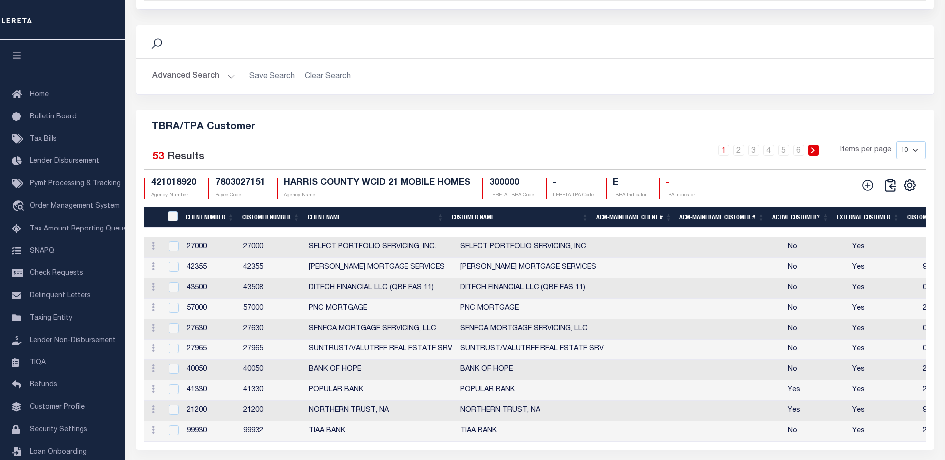
scroll to position [1146, 0]
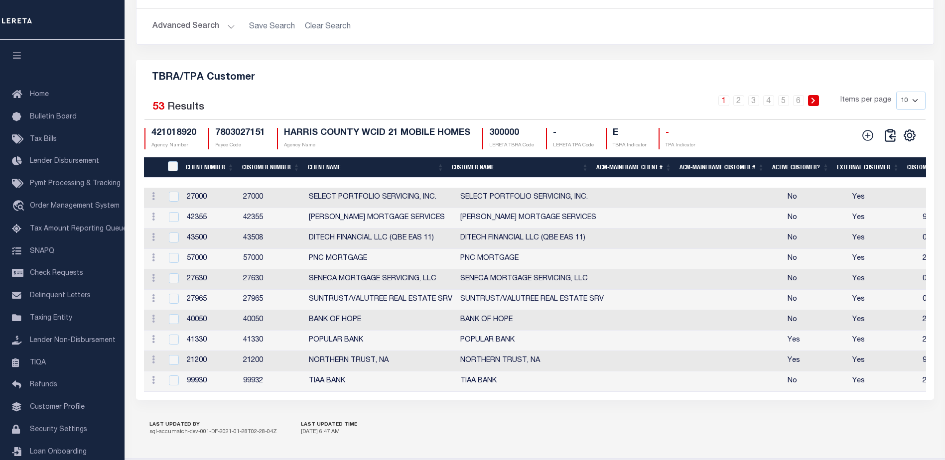
click at [317, 170] on th "Client Name" at bounding box center [376, 167] width 144 height 20
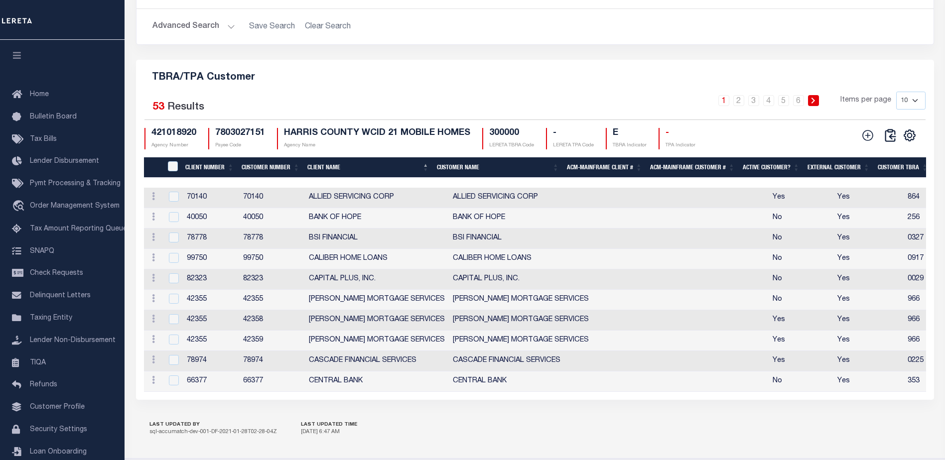
click at [909, 105] on select "10 25 50 100" at bounding box center [910, 101] width 29 height 18
select select "25"
click at [896, 98] on select "10 25 50 100" at bounding box center [910, 101] width 29 height 18
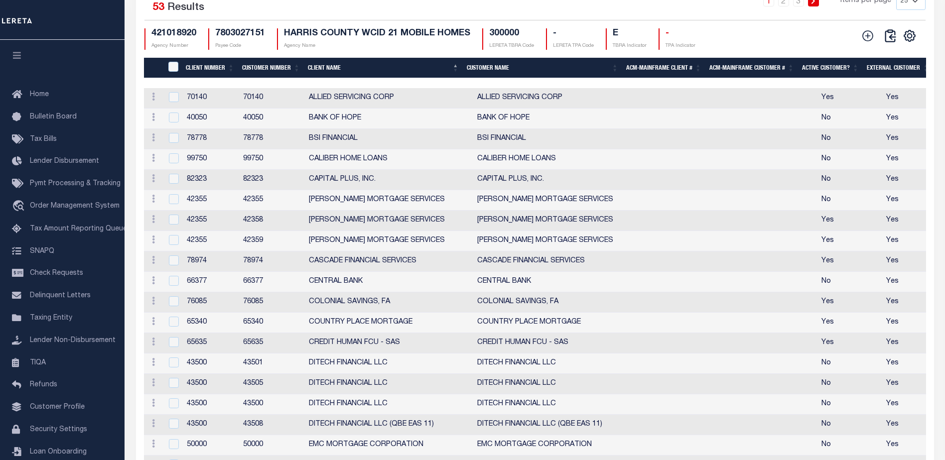
scroll to position [1196, 0]
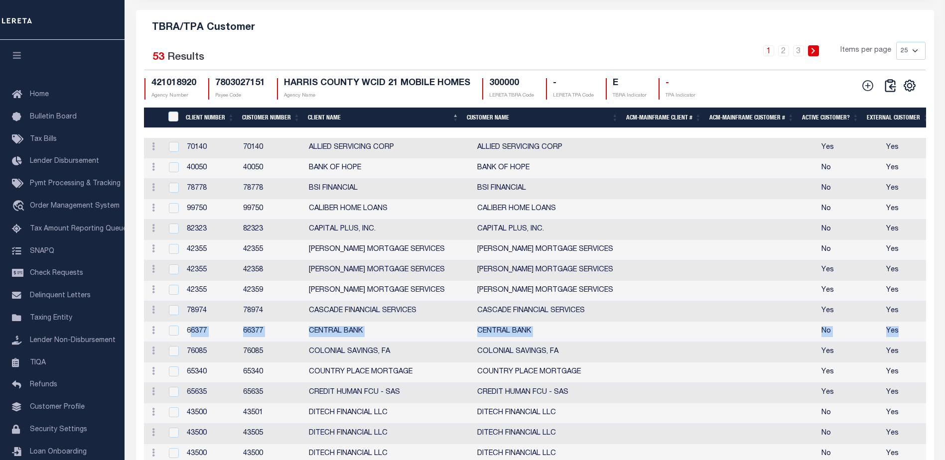
drag, startPoint x: 193, startPoint y: 338, endPoint x: 900, endPoint y: 338, distance: 707.6
click at [900, 338] on tr "Edit Delete 66377 66377 CENTRAL BANK CENTRAL BANK No Yes 353 353 353 0 0 No" at bounding box center [843, 332] width 1398 height 20
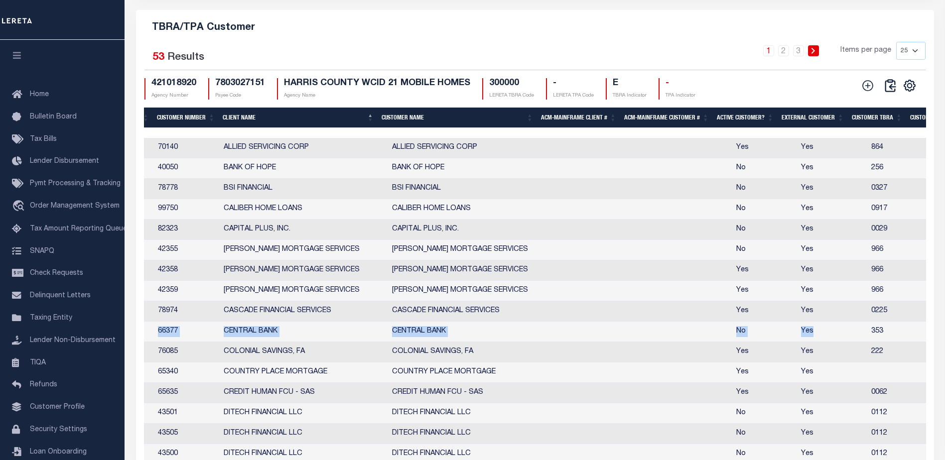
scroll to position [0, 0]
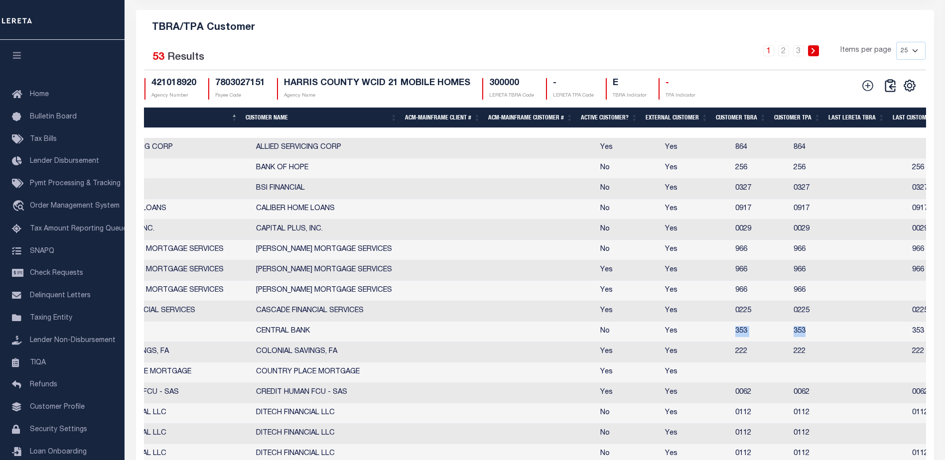
drag, startPoint x: 772, startPoint y: 339, endPoint x: 720, endPoint y: 339, distance: 52.3
click at [720, 339] on tr "Edit Delete 66377 66377 CENTRAL BANK CENTRAL BANK No Yes 353 353 353 0 0 No" at bounding box center [622, 332] width 1398 height 20
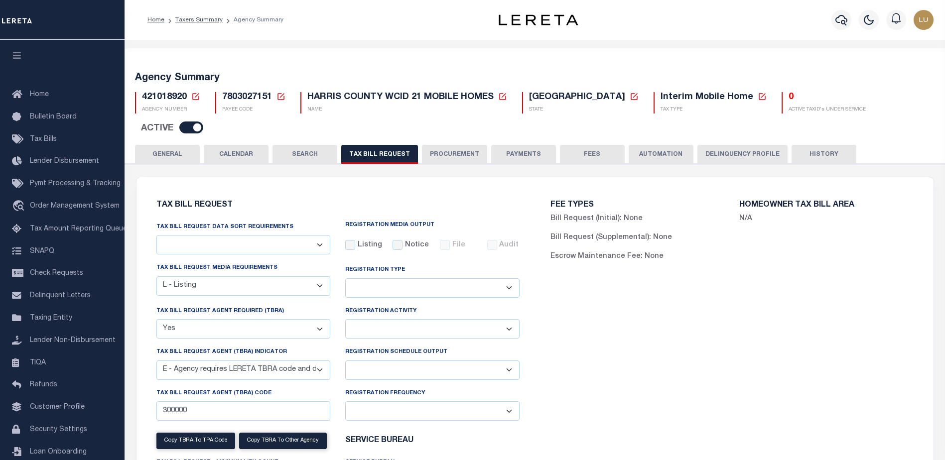
click at [281, 97] on icon at bounding box center [281, 96] width 9 height 9
drag, startPoint x: 320, startPoint y: 125, endPoint x: 324, endPoint y: 129, distance: 5.6
click at [320, 126] on input "Payee Code" at bounding box center [358, 132] width 119 height 19
paste input "1205700000"
type input "1205700000"
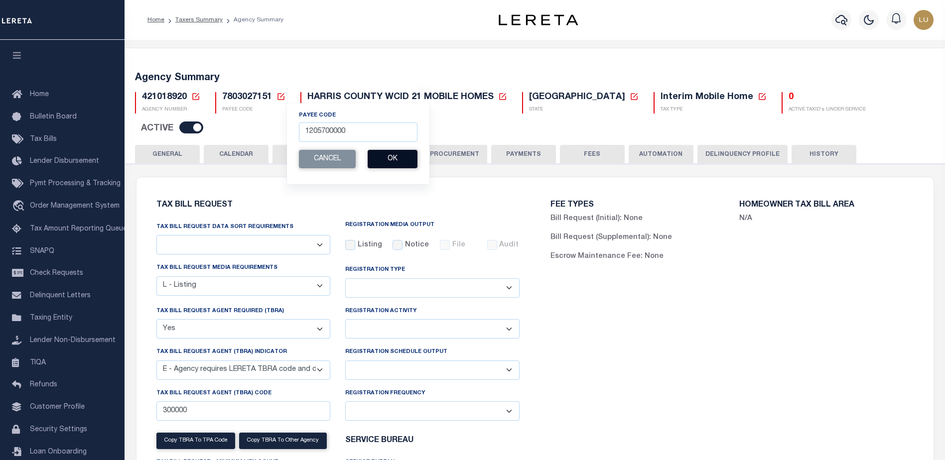
click at [402, 159] on button "Ok" at bounding box center [393, 159] width 50 height 18
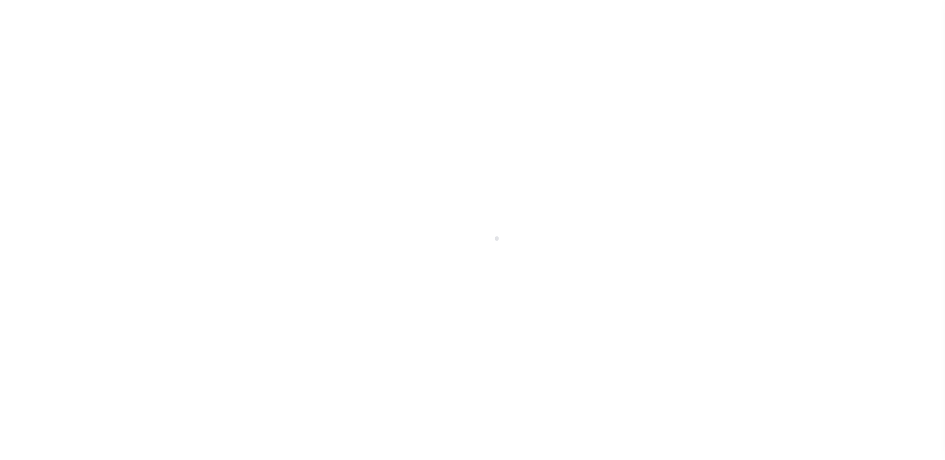
select select "28"
checkbox input "false"
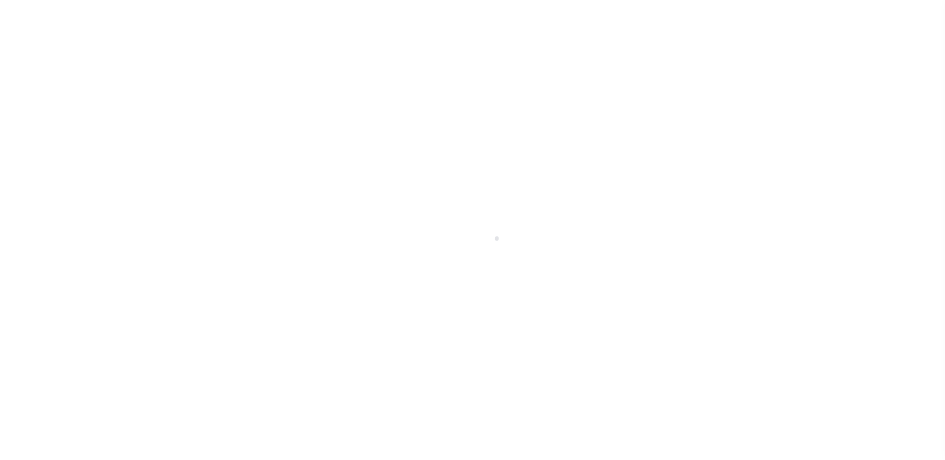
select select "22"
select select "false"
type input "4055"
select select
type input "10"
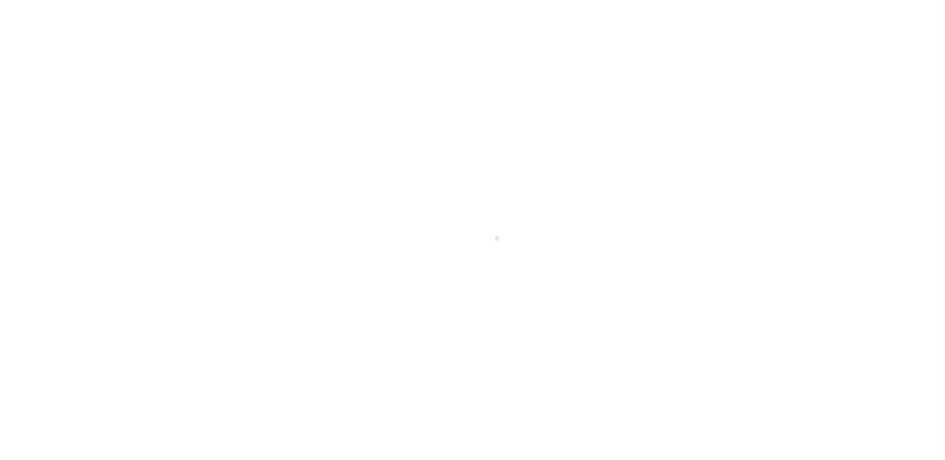
select select "2"
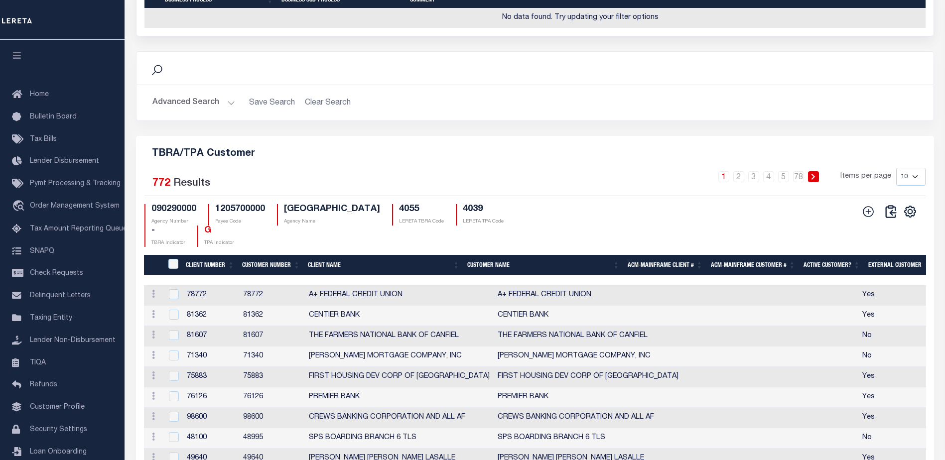
scroll to position [1146, 0]
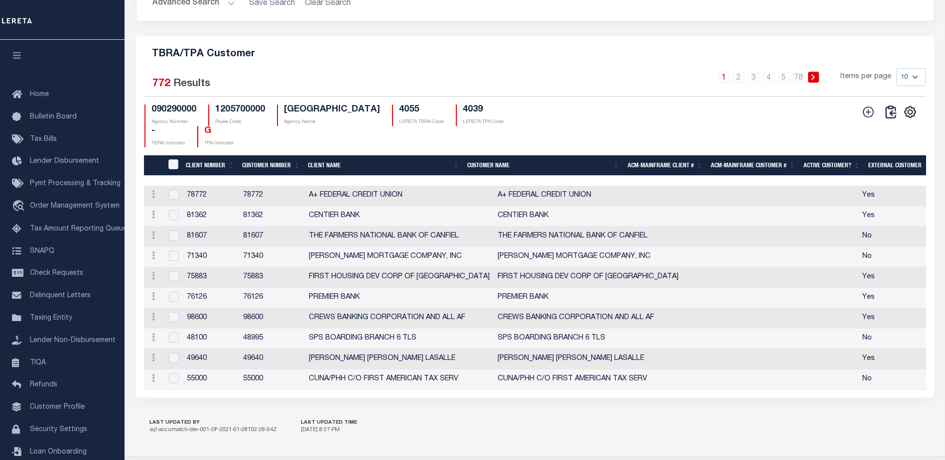
click at [332, 176] on th "Client Name" at bounding box center [383, 165] width 159 height 20
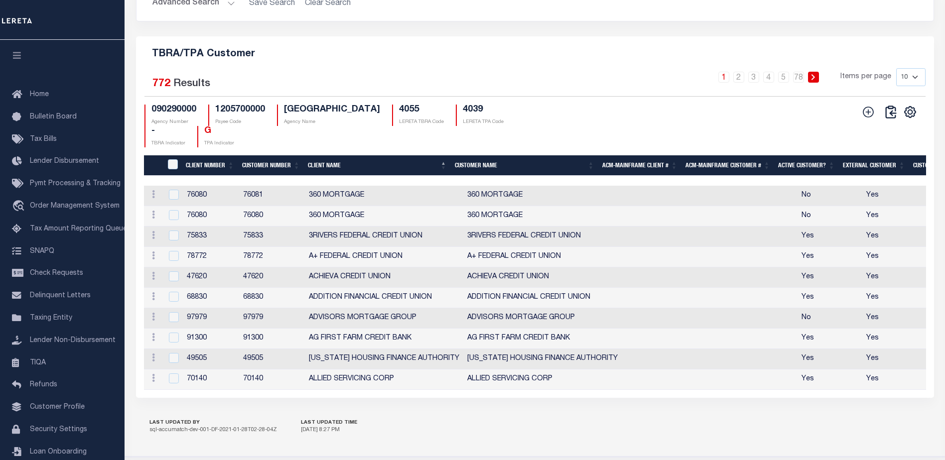
click at [906, 86] on select "10 25 50 100" at bounding box center [910, 77] width 29 height 18
select select "100"
click at [896, 86] on select "10 25 50 100" at bounding box center [910, 77] width 29 height 18
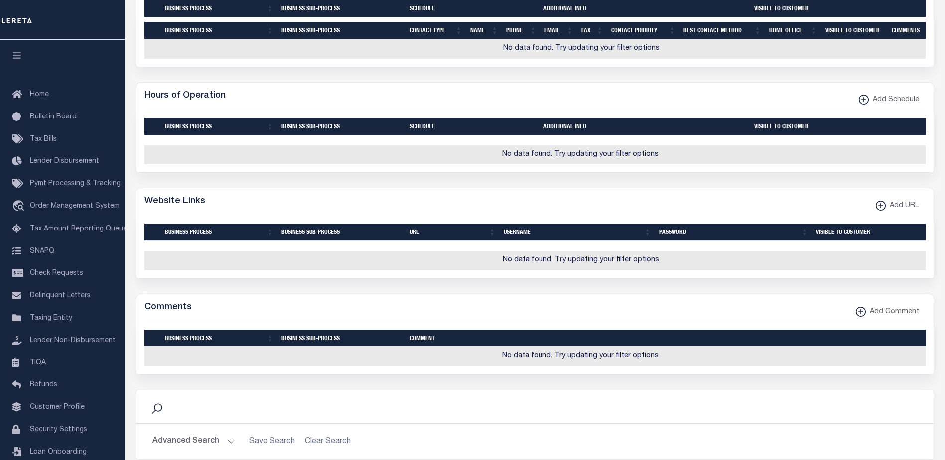
scroll to position [997, 0]
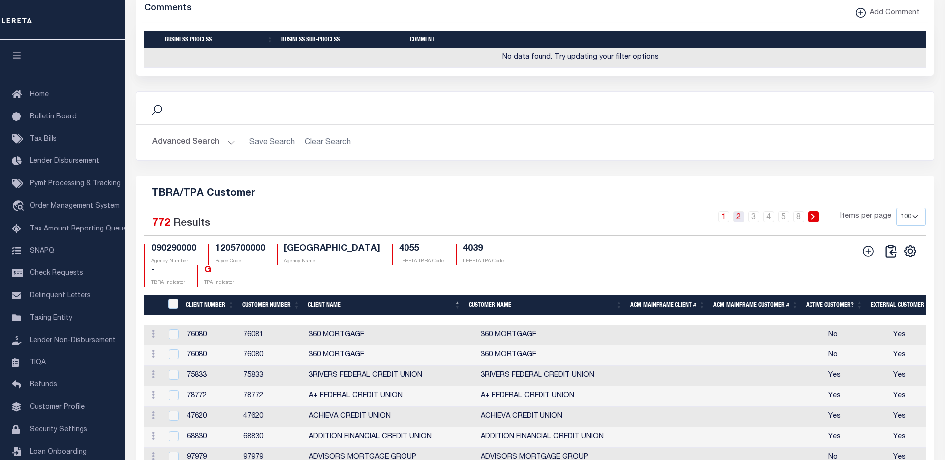
click at [735, 222] on link "2" at bounding box center [738, 216] width 11 height 11
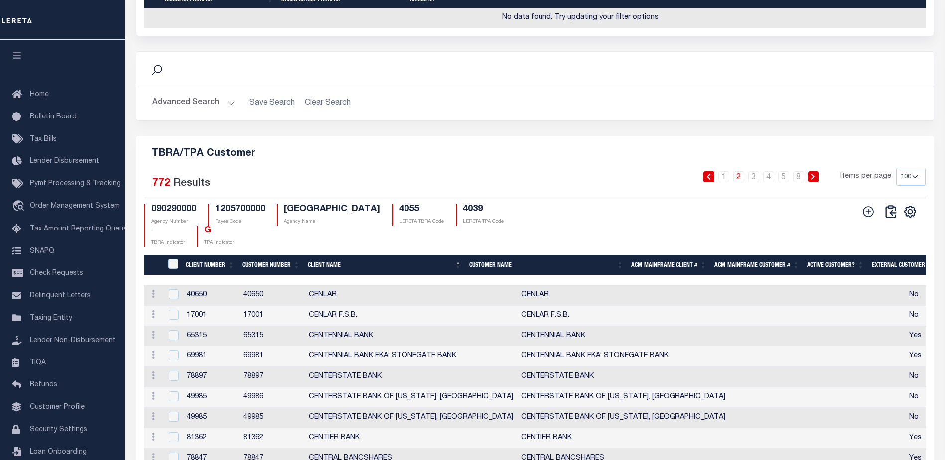
scroll to position [1196, 0]
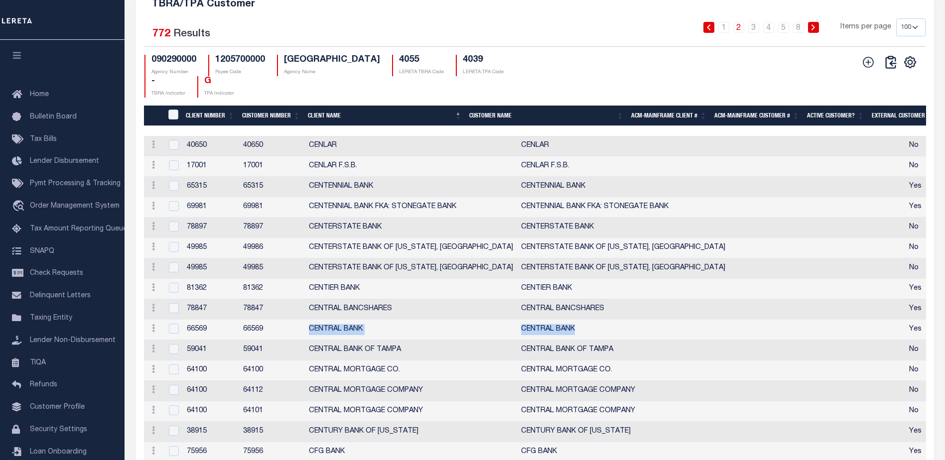
drag, startPoint x: 302, startPoint y: 367, endPoint x: 670, endPoint y: 369, distance: 367.7
click at [670, 340] on tr "Edit [GEOGRAPHIC_DATA] 66569 66569 [GEOGRAPHIC_DATA] Yes Yes 4014 4014 4014 1 0…" at bounding box center [887, 330] width 1486 height 20
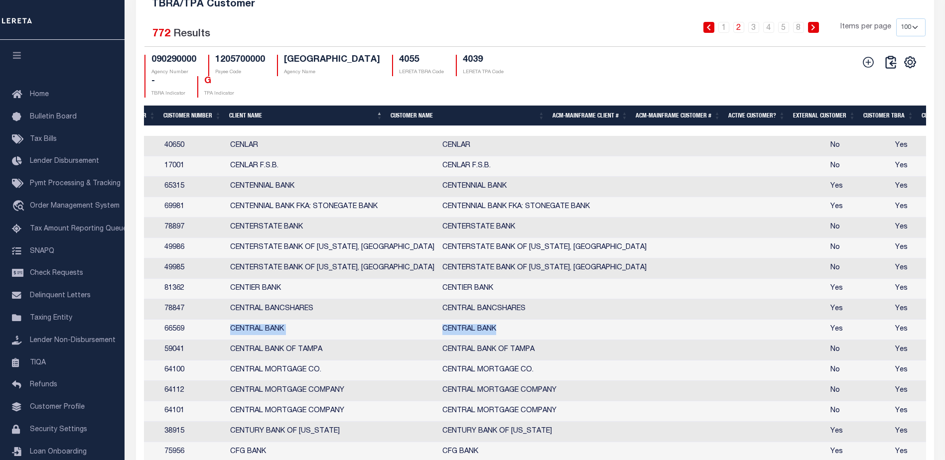
scroll to position [0, 0]
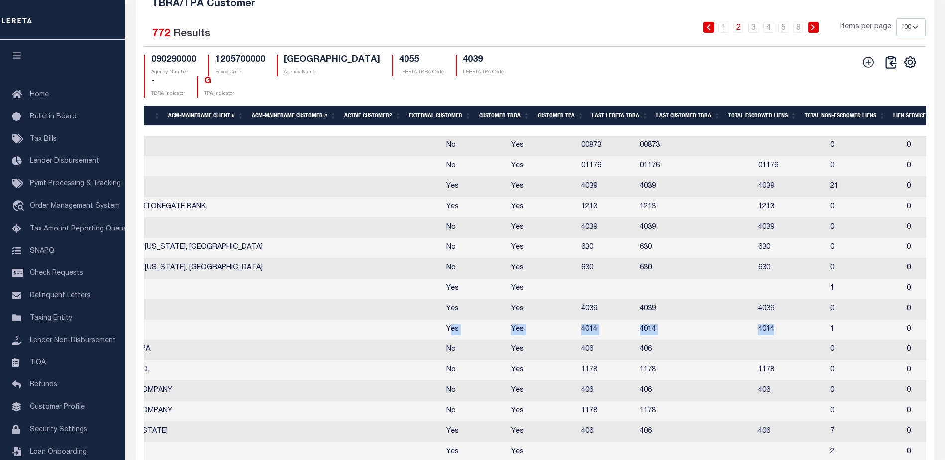
drag, startPoint x: 357, startPoint y: 364, endPoint x: 697, endPoint y: 365, distance: 339.3
click at [697, 340] on tr "Edit [GEOGRAPHIC_DATA] 66569 66569 [GEOGRAPHIC_DATA] Yes Yes 4014 4014 4014 1 0…" at bounding box center [424, 330] width 1486 height 20
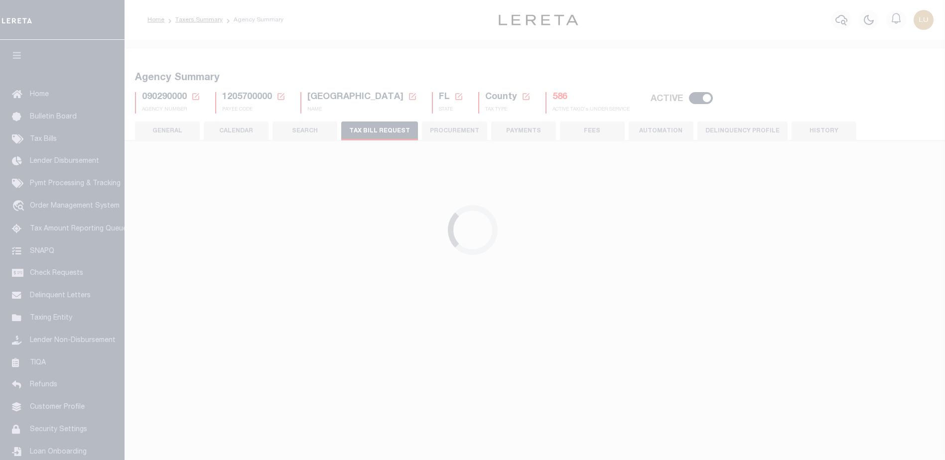
scroll to position [241, 0]
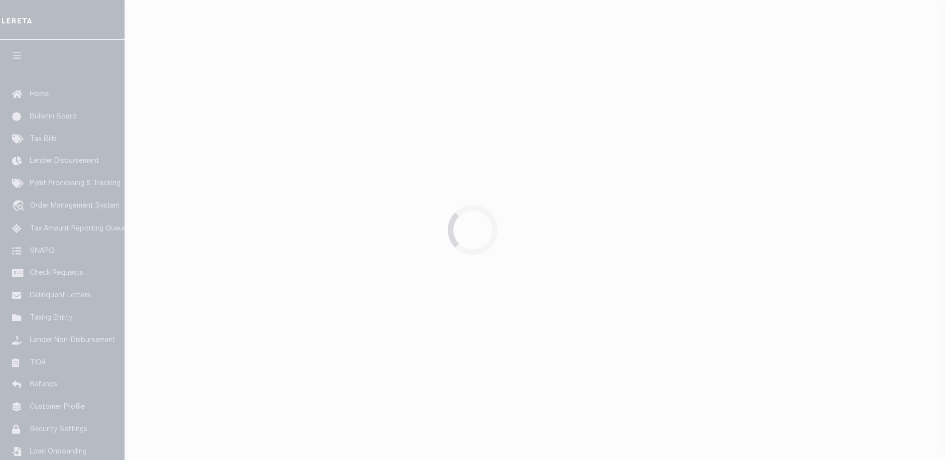
select select "100"
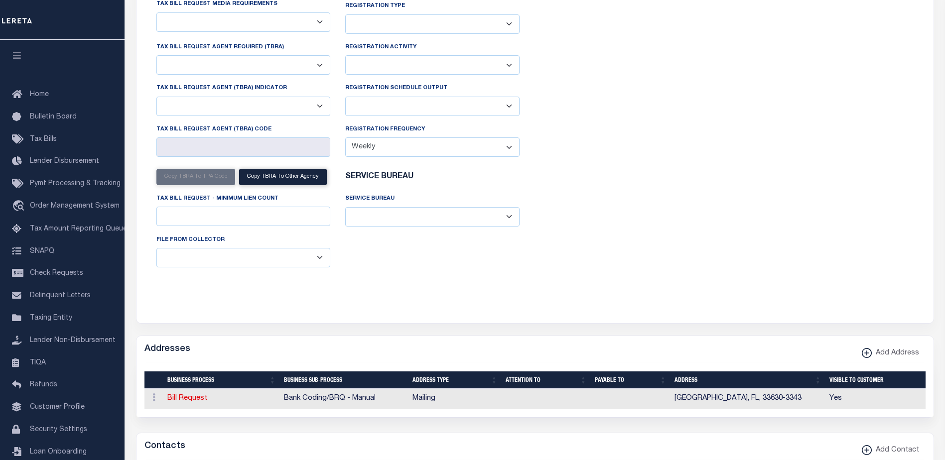
select select "28"
checkbox input "false"
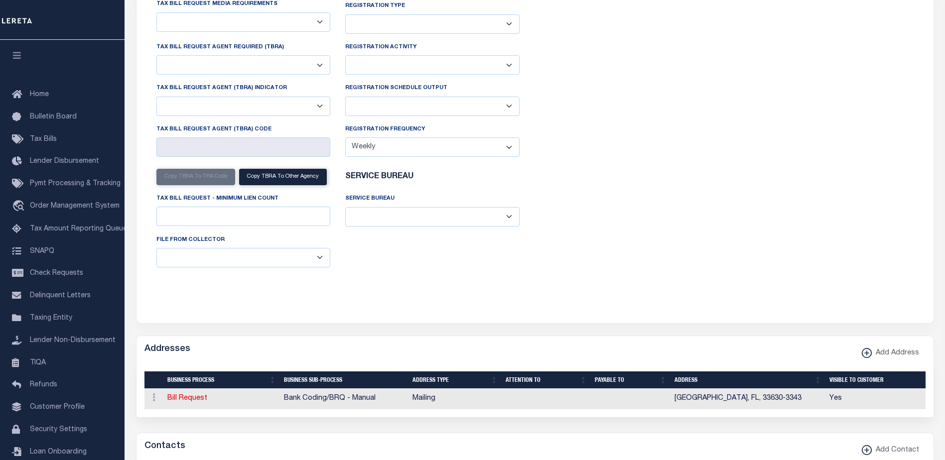
select select "22"
select select "false"
type input "4055"
select select
type input "10"
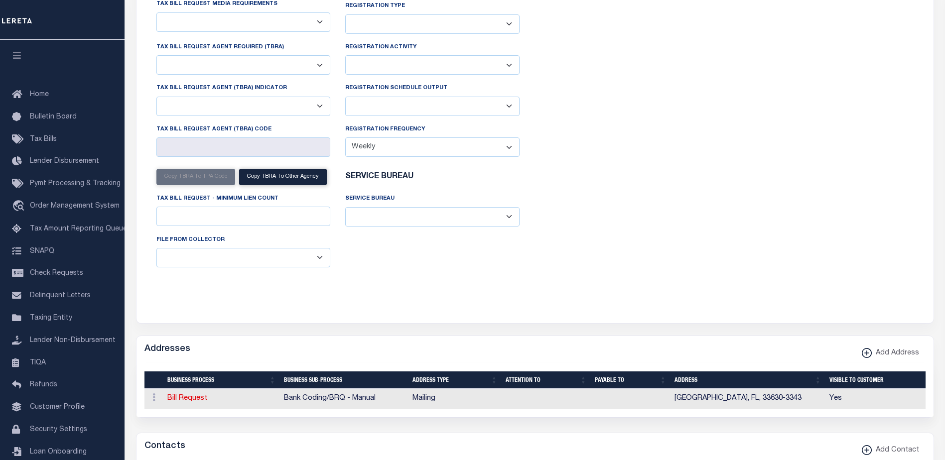
select select "2"
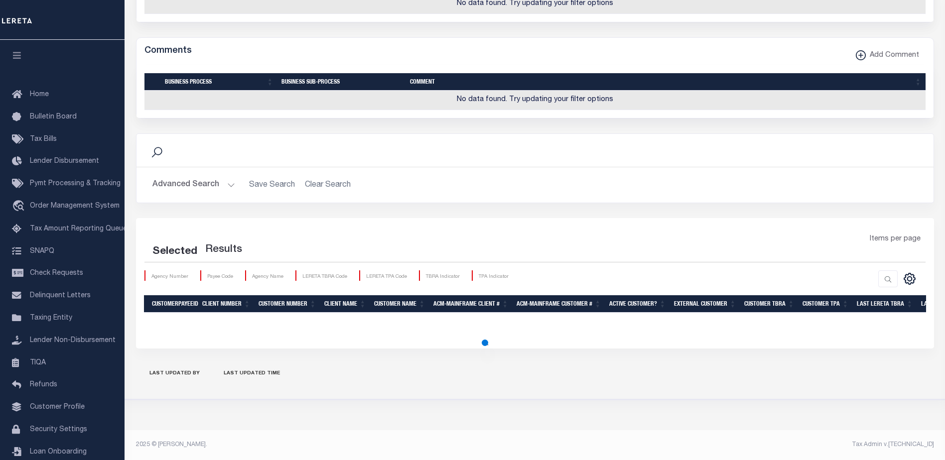
select select "100"
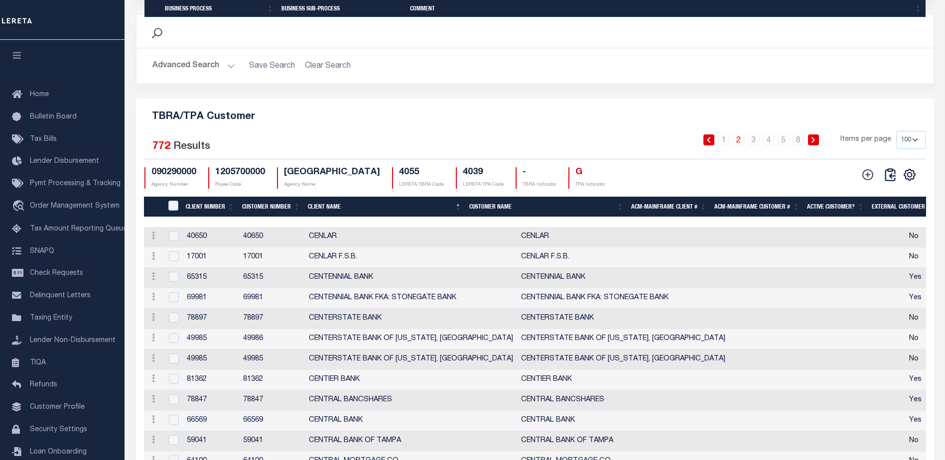
scroll to position [1183, 0]
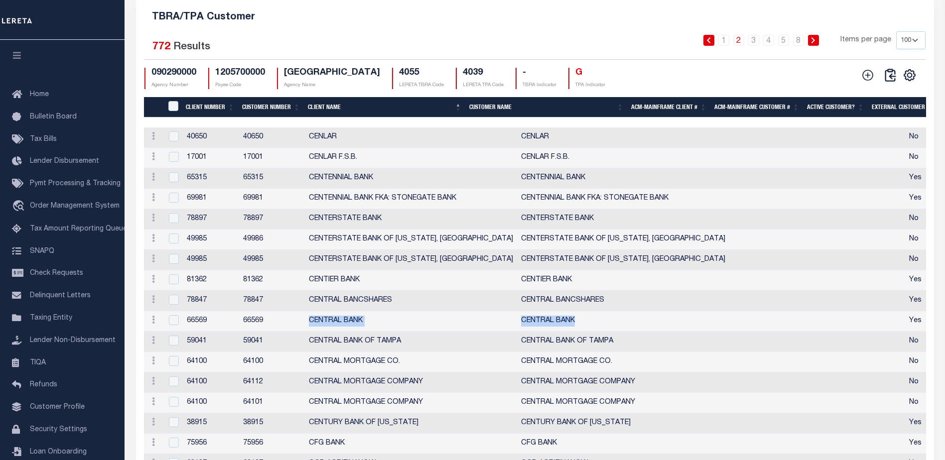
drag, startPoint x: 303, startPoint y: 348, endPoint x: 536, endPoint y: 354, distance: 233.3
click at [536, 332] on tr "Edit Delete 66569 66569 CENTRAL BANK CENTRAL BANK Yes Yes 4014 4014 4014 1 0 No" at bounding box center [887, 321] width 1486 height 20
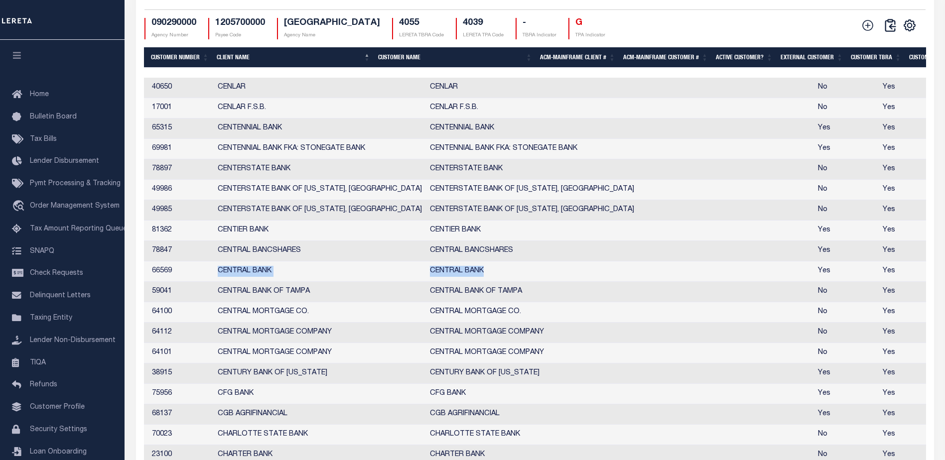
scroll to position [0, 0]
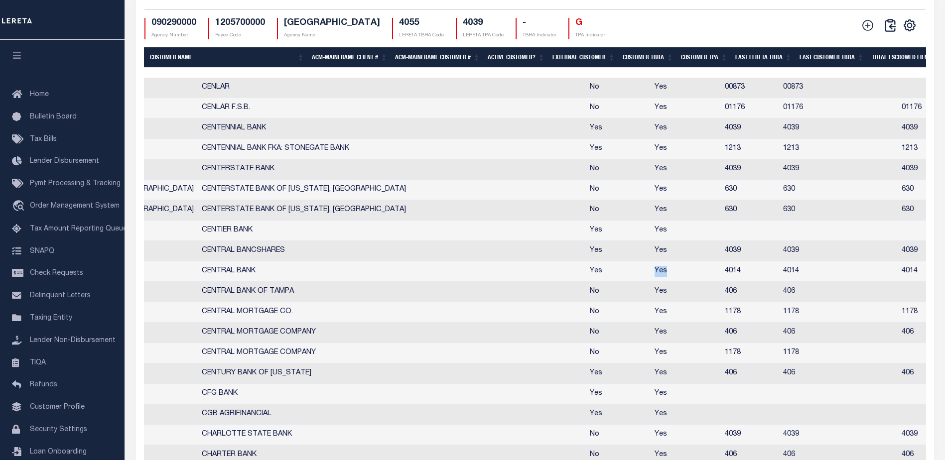
drag, startPoint x: 558, startPoint y: 300, endPoint x: 583, endPoint y: 300, distance: 25.9
click at [583, 282] on tr "Edit Delete 66569 66569 CENTRAL BANK CENTRAL BANK Yes Yes 4014 4014 4014 1 0 No" at bounding box center [568, 272] width 1486 height 20
